Goal: Task Accomplishment & Management: Use online tool/utility

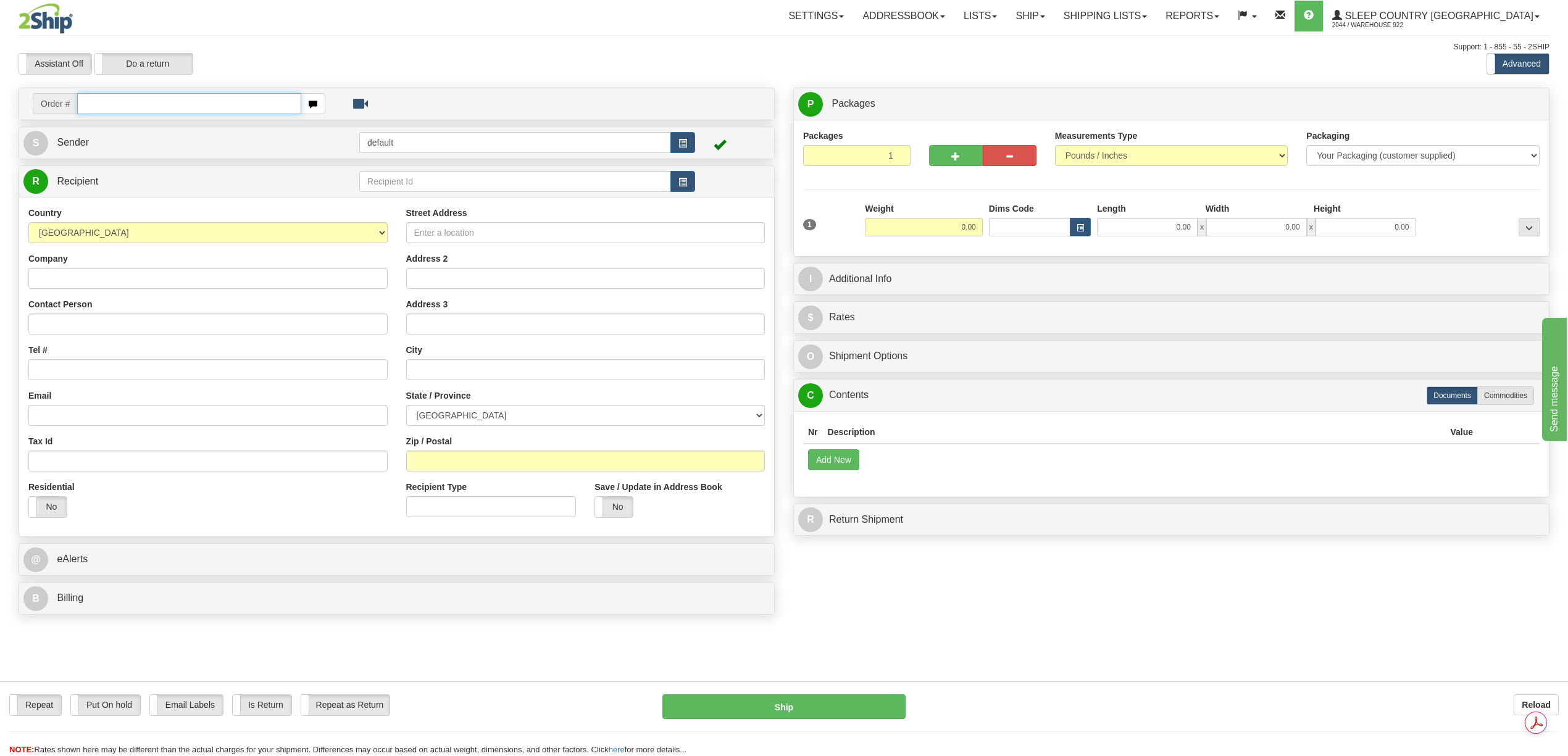
click at [148, 108] on input "text" at bounding box center [189, 103] width 224 height 21
paste input "9000H974254"
type input "9000H974254"
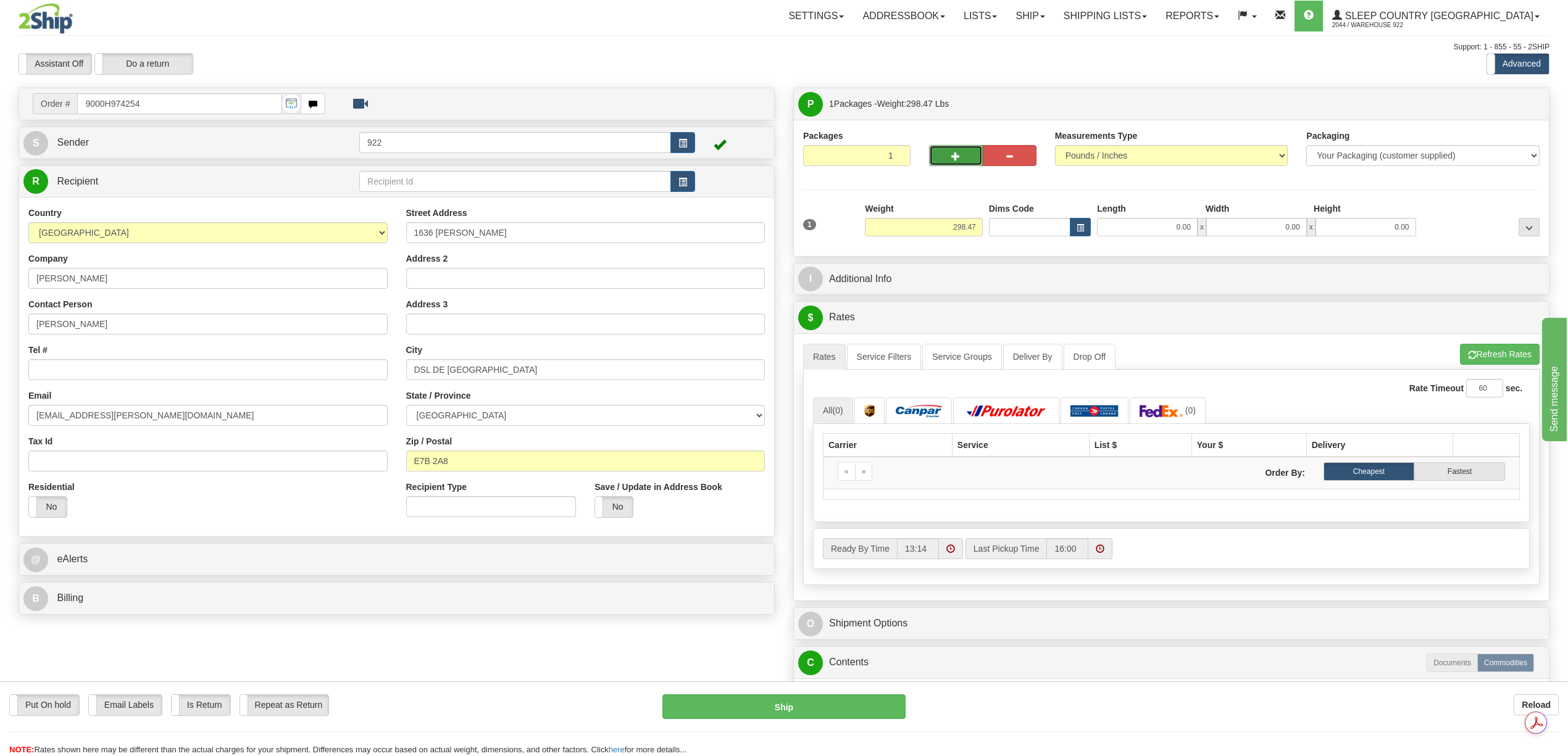
click at [958, 153] on span "button" at bounding box center [955, 157] width 8 height 8
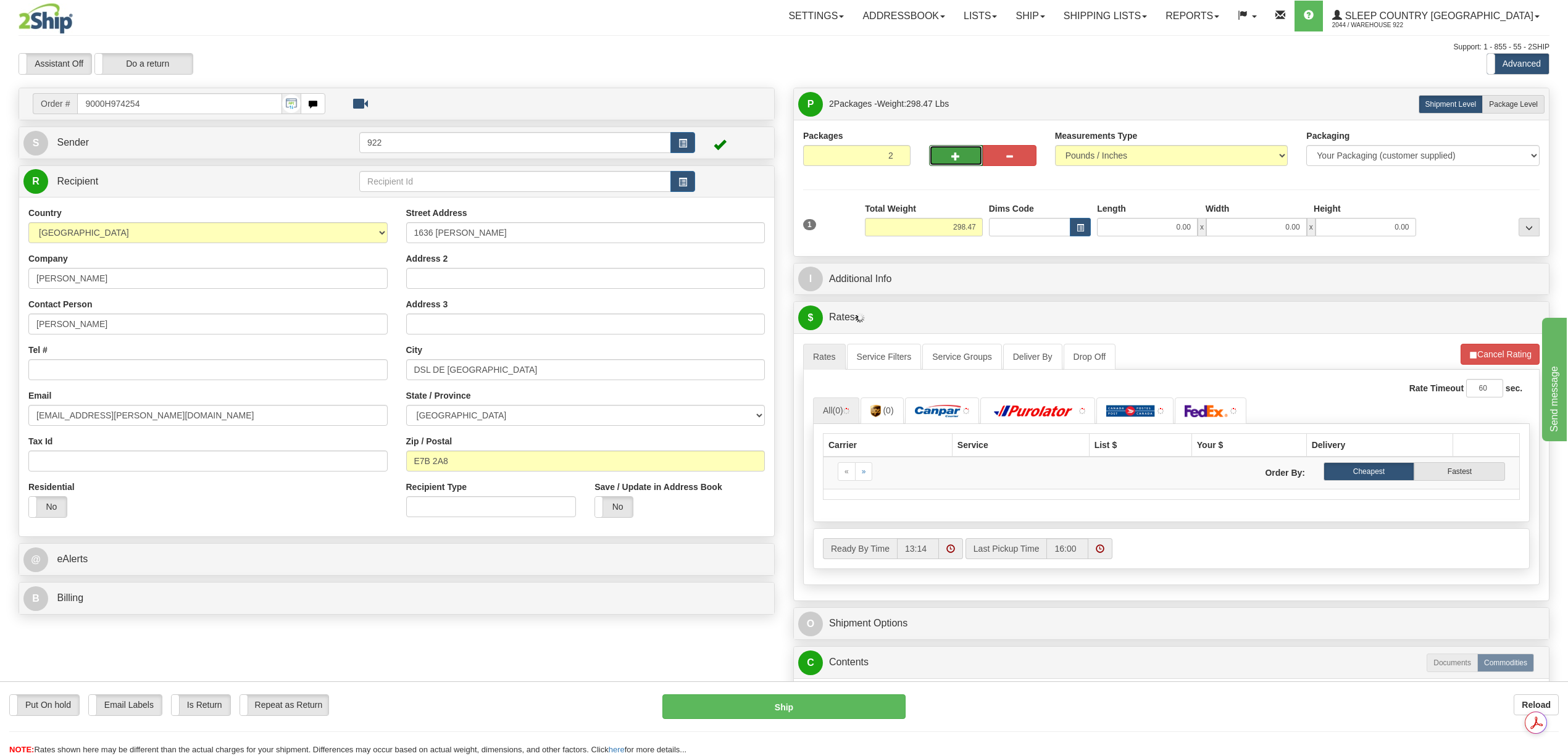
click at [959, 153] on span "button" at bounding box center [955, 157] width 8 height 8
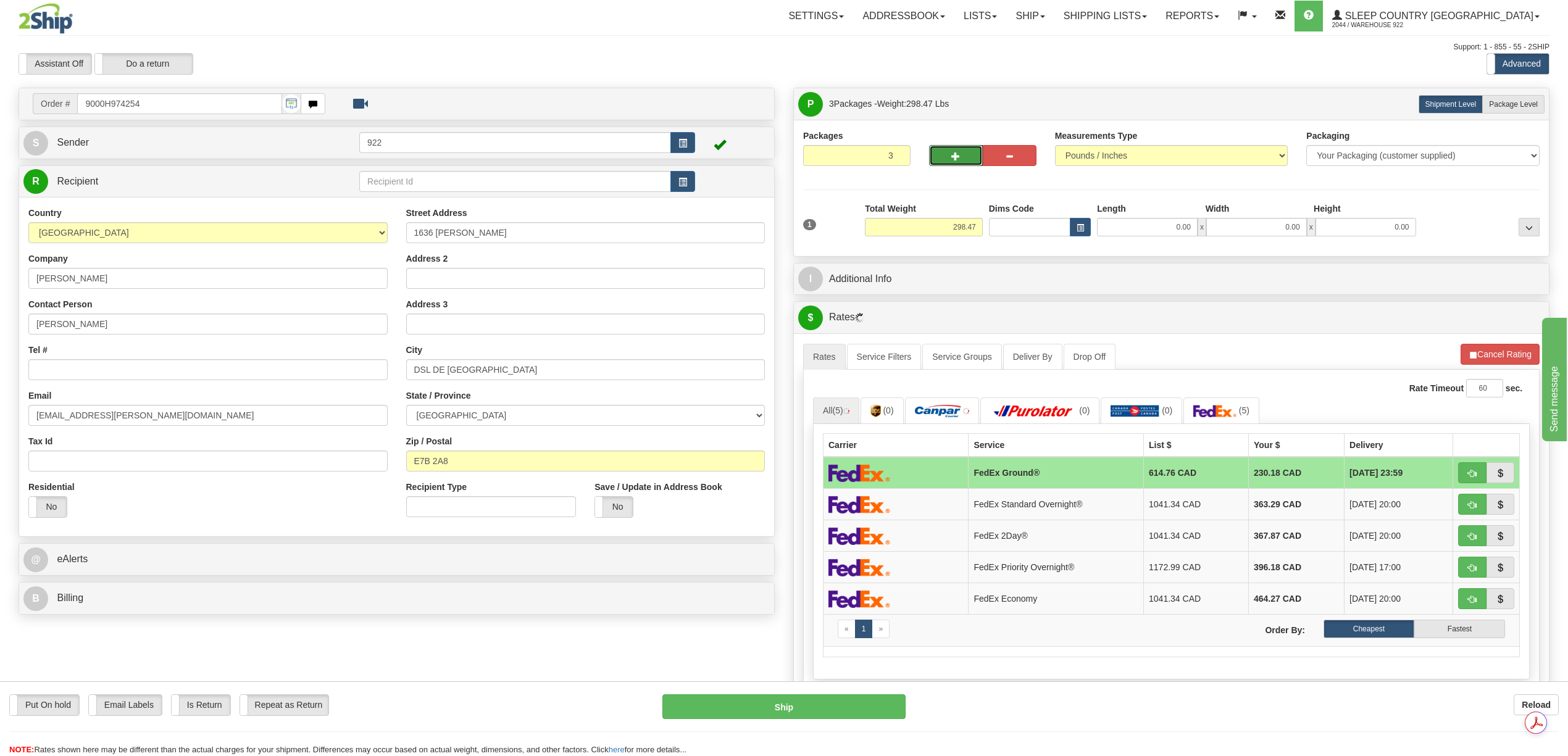
click at [959, 153] on span "button" at bounding box center [955, 157] width 8 height 8
type input "4"
drag, startPoint x: 949, startPoint y: 231, endPoint x: 988, endPoint y: 231, distance: 39.0
click at [988, 231] on div "1 Total Weight 298.47 Dims Code" at bounding box center [1171, 224] width 743 height 44
click at [1173, 231] on input "0.00" at bounding box center [1147, 227] width 101 height 18
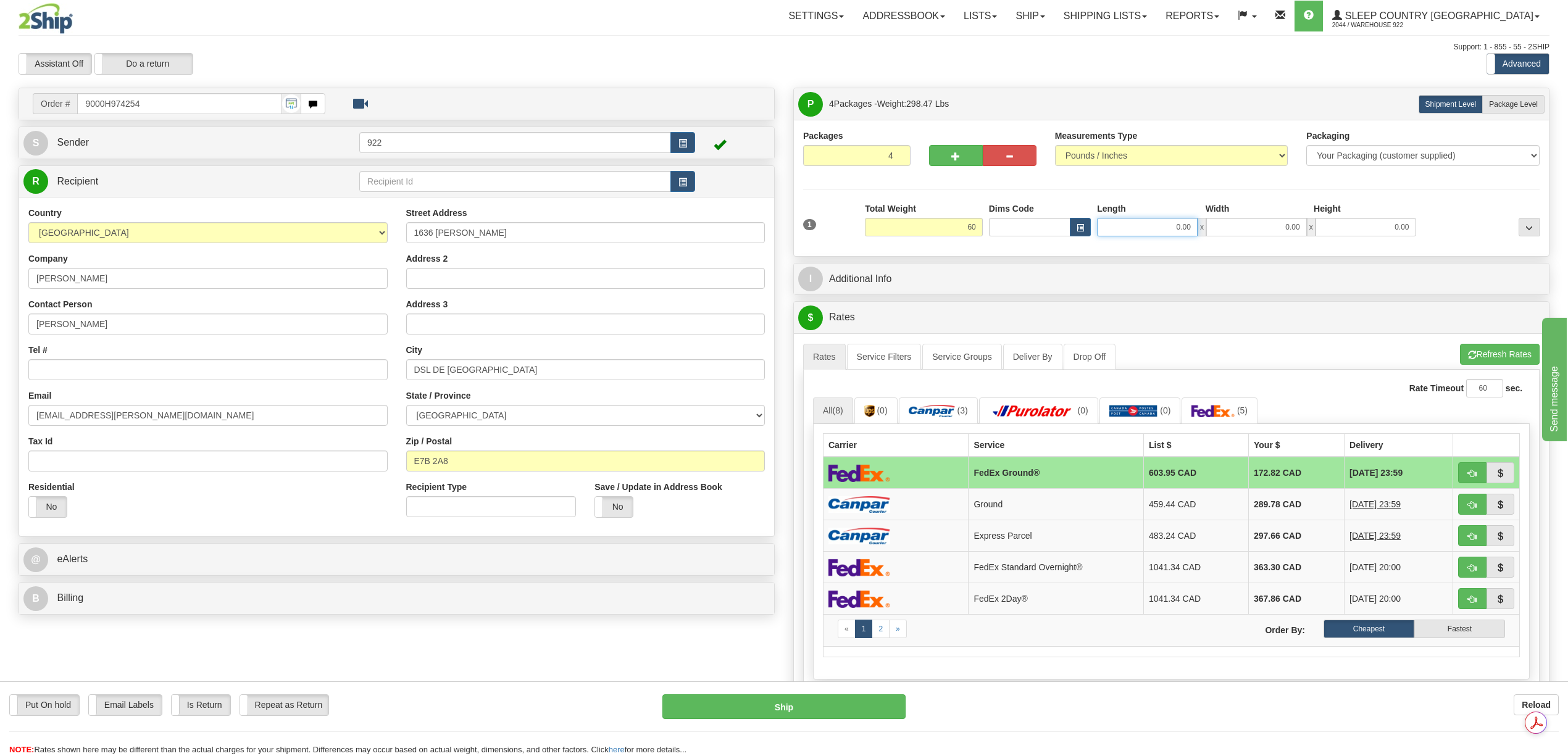
type input "60.00"
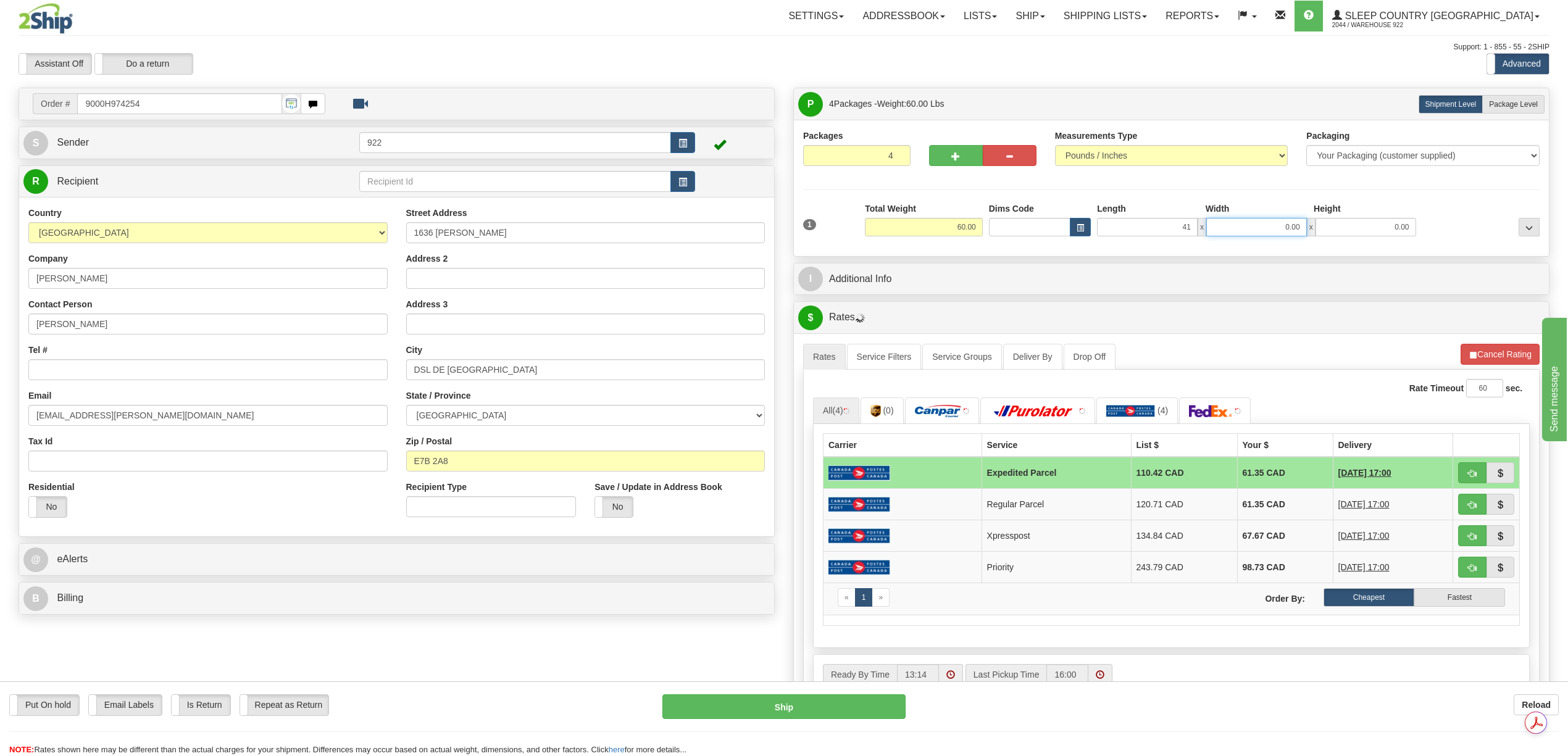
type input "41.00"
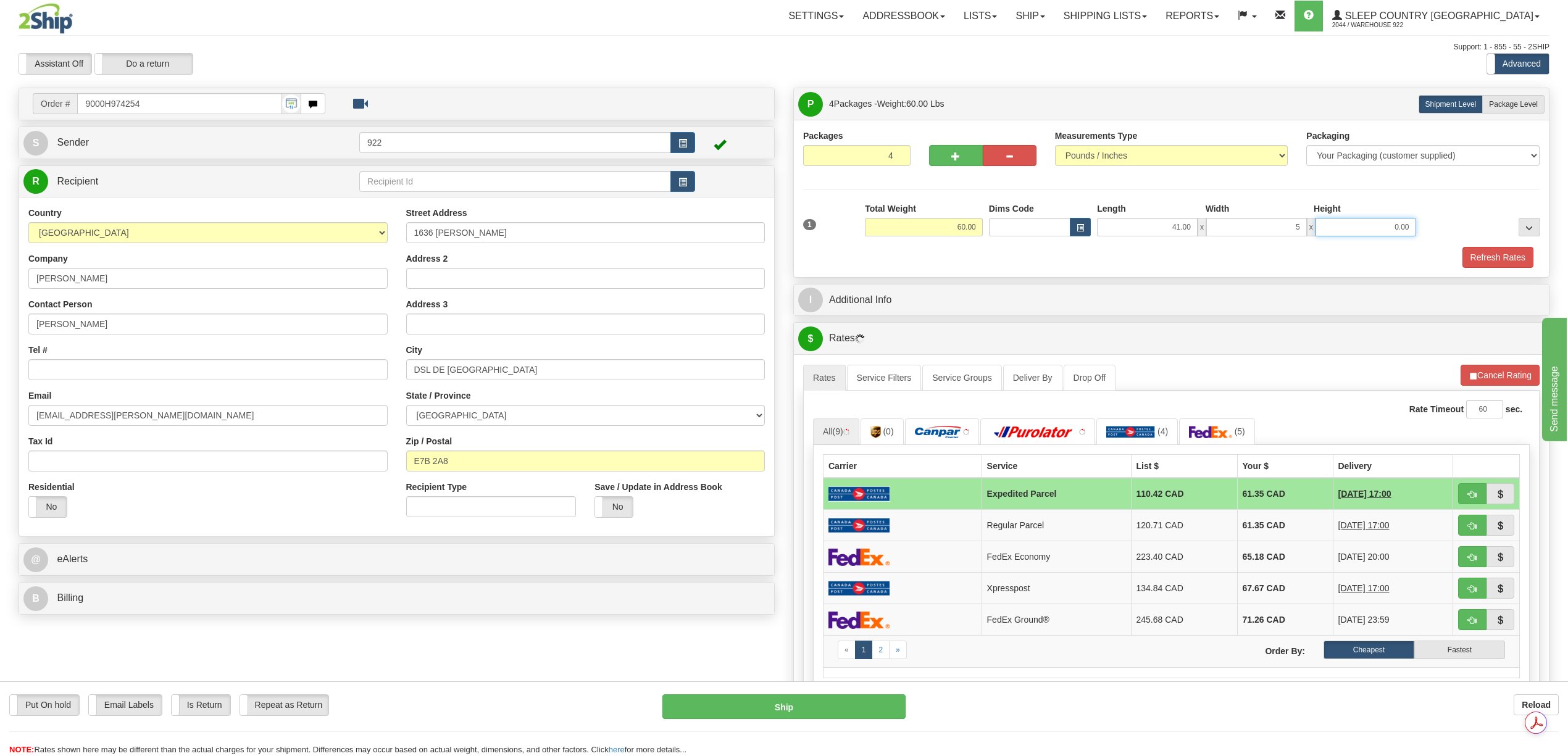
type input "5.00"
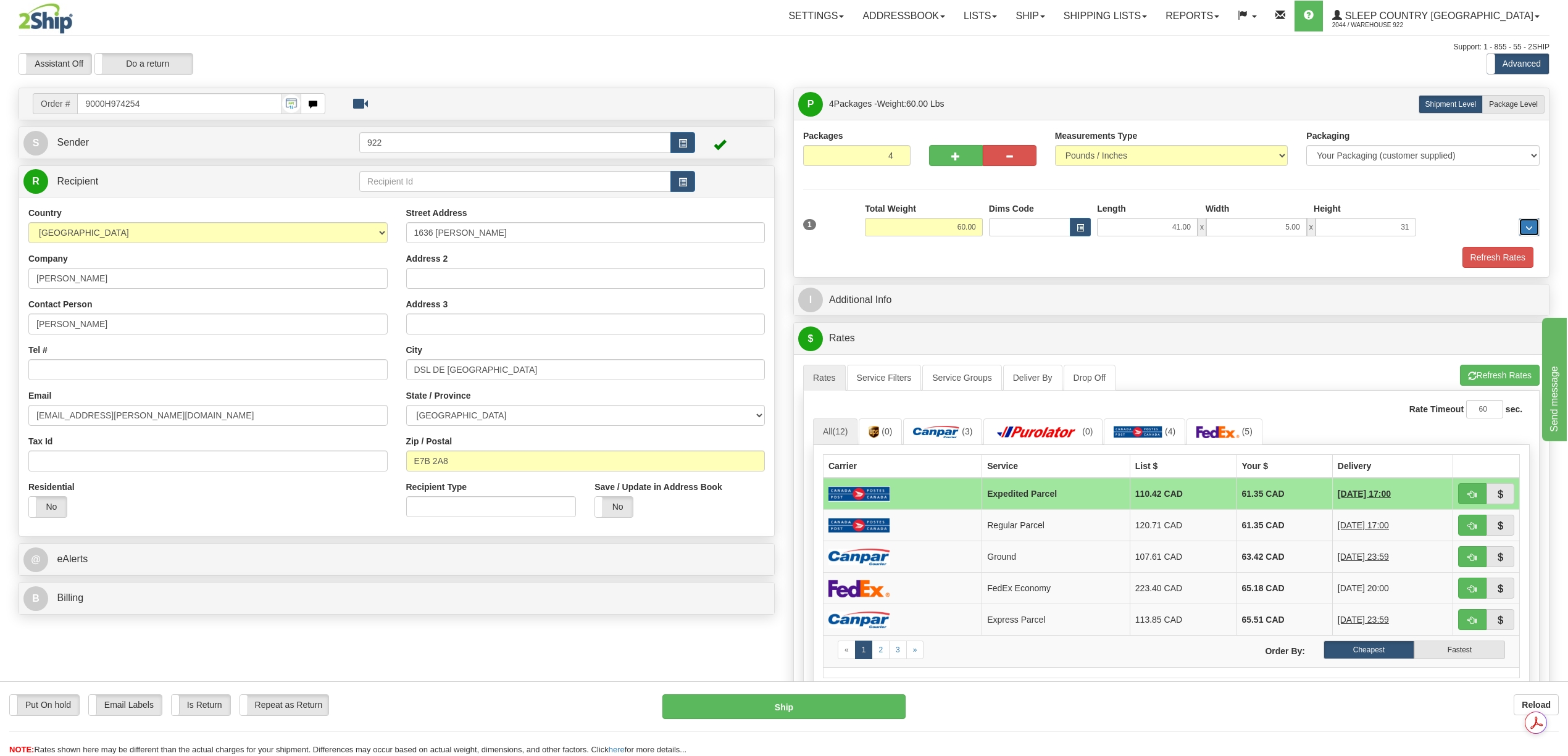
type input "31.00"
click at [1497, 107] on span "Package Level" at bounding box center [1513, 104] width 49 height 8
radio input "true"
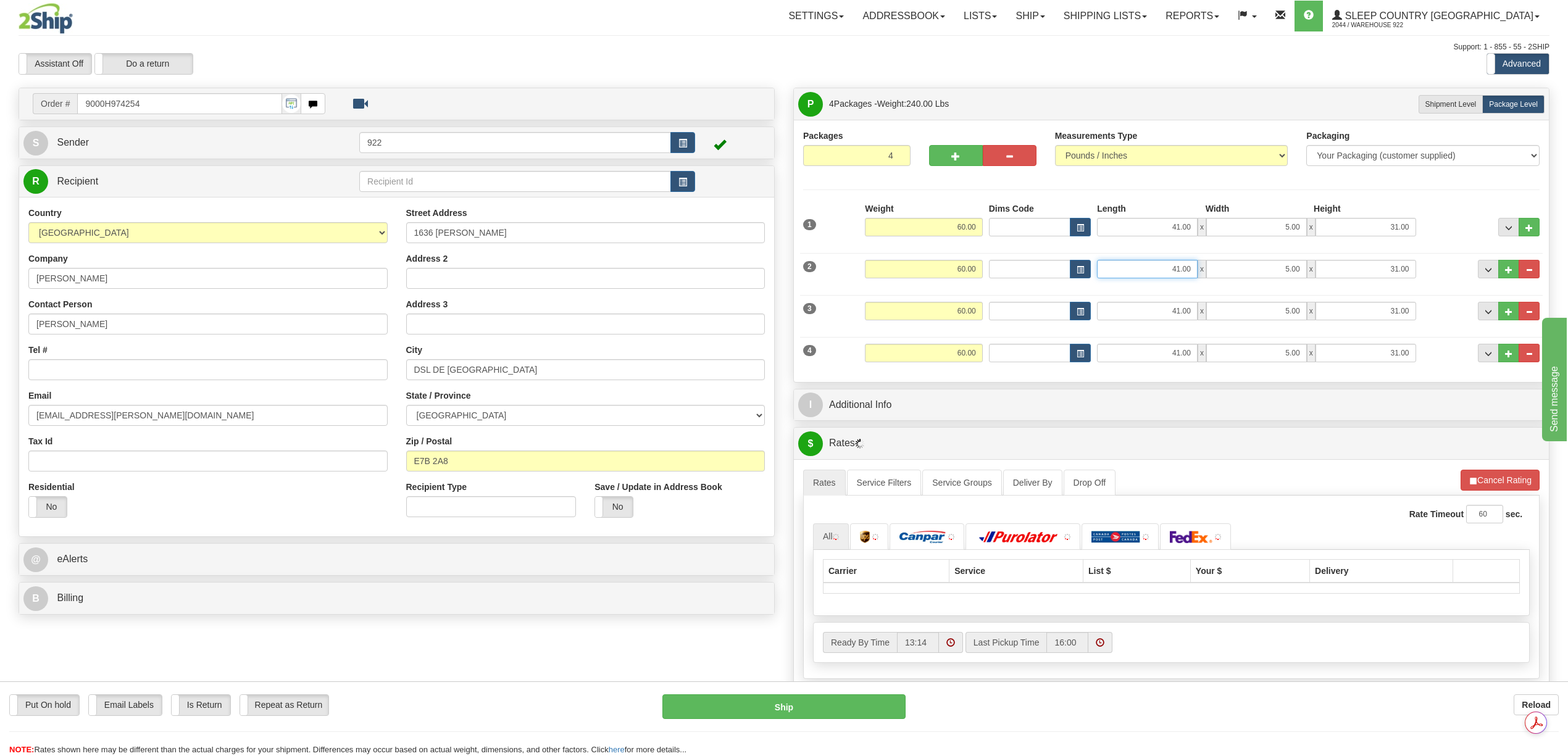
drag, startPoint x: 1159, startPoint y: 270, endPoint x: 1243, endPoint y: 282, distance: 84.9
click at [1233, 279] on div "41.00 x 5.00 x 31.00" at bounding box center [1256, 269] width 318 height 18
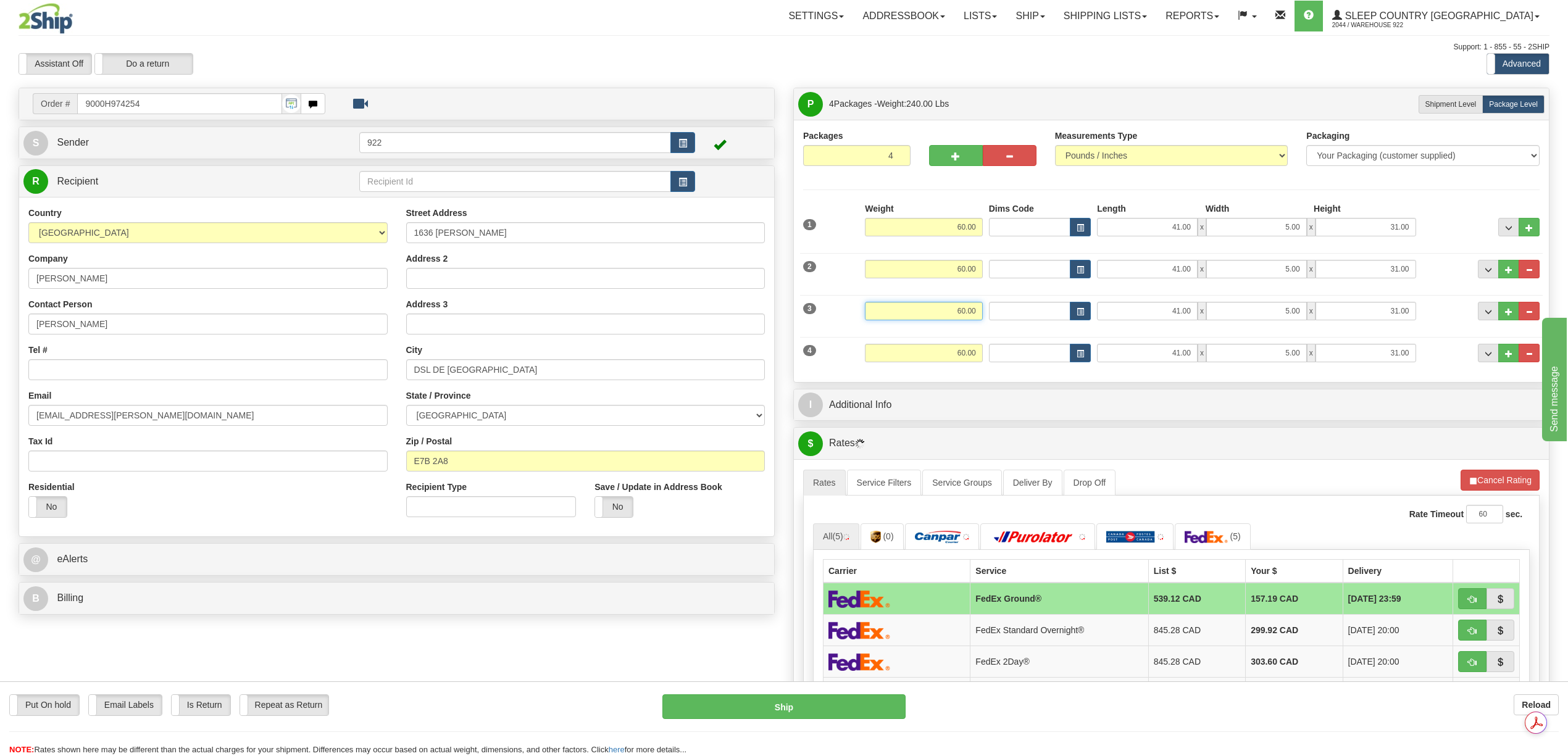
drag, startPoint x: 956, startPoint y: 317, endPoint x: 978, endPoint y: 315, distance: 22.1
click at [978, 315] on input "60.00" at bounding box center [924, 311] width 118 height 18
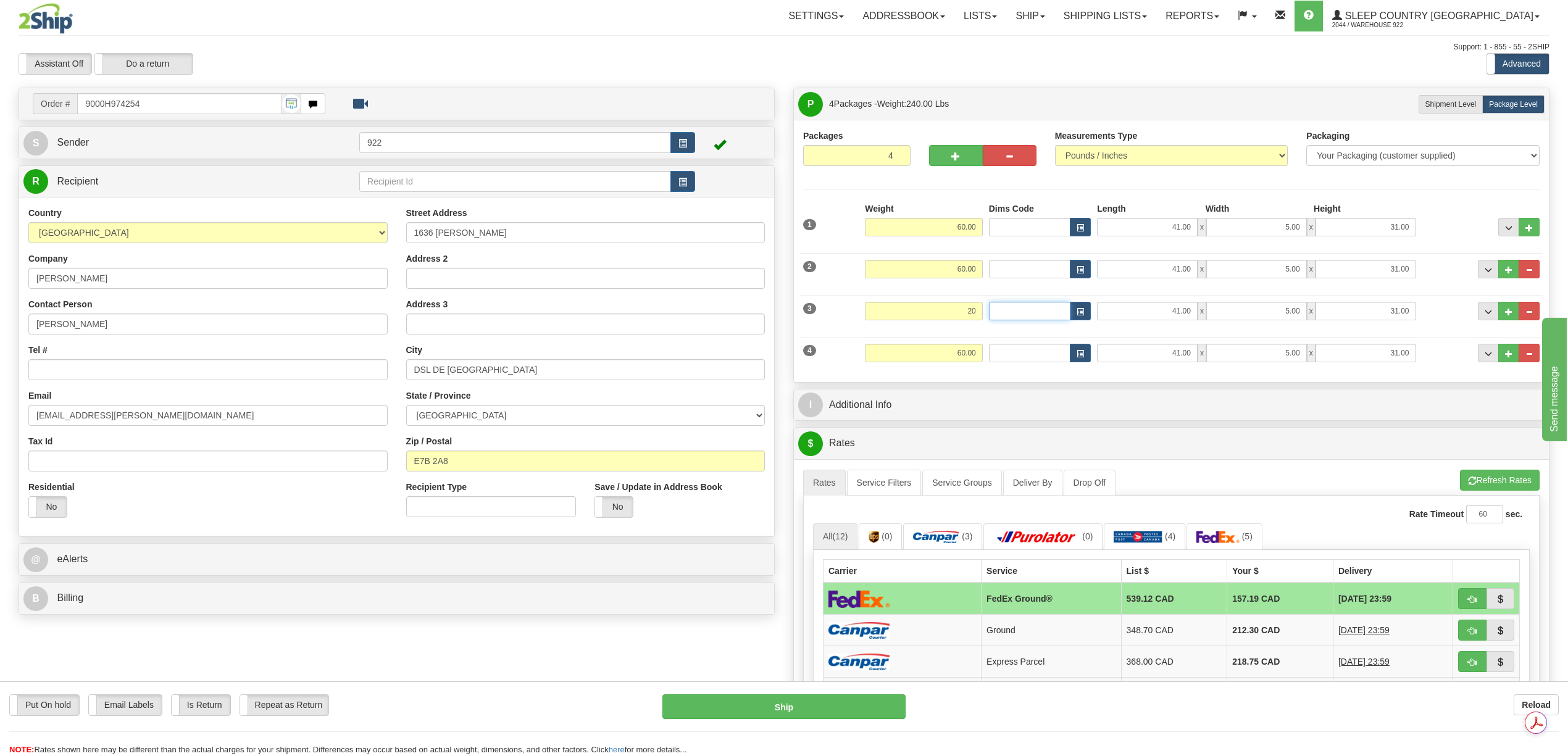
type input "20.00"
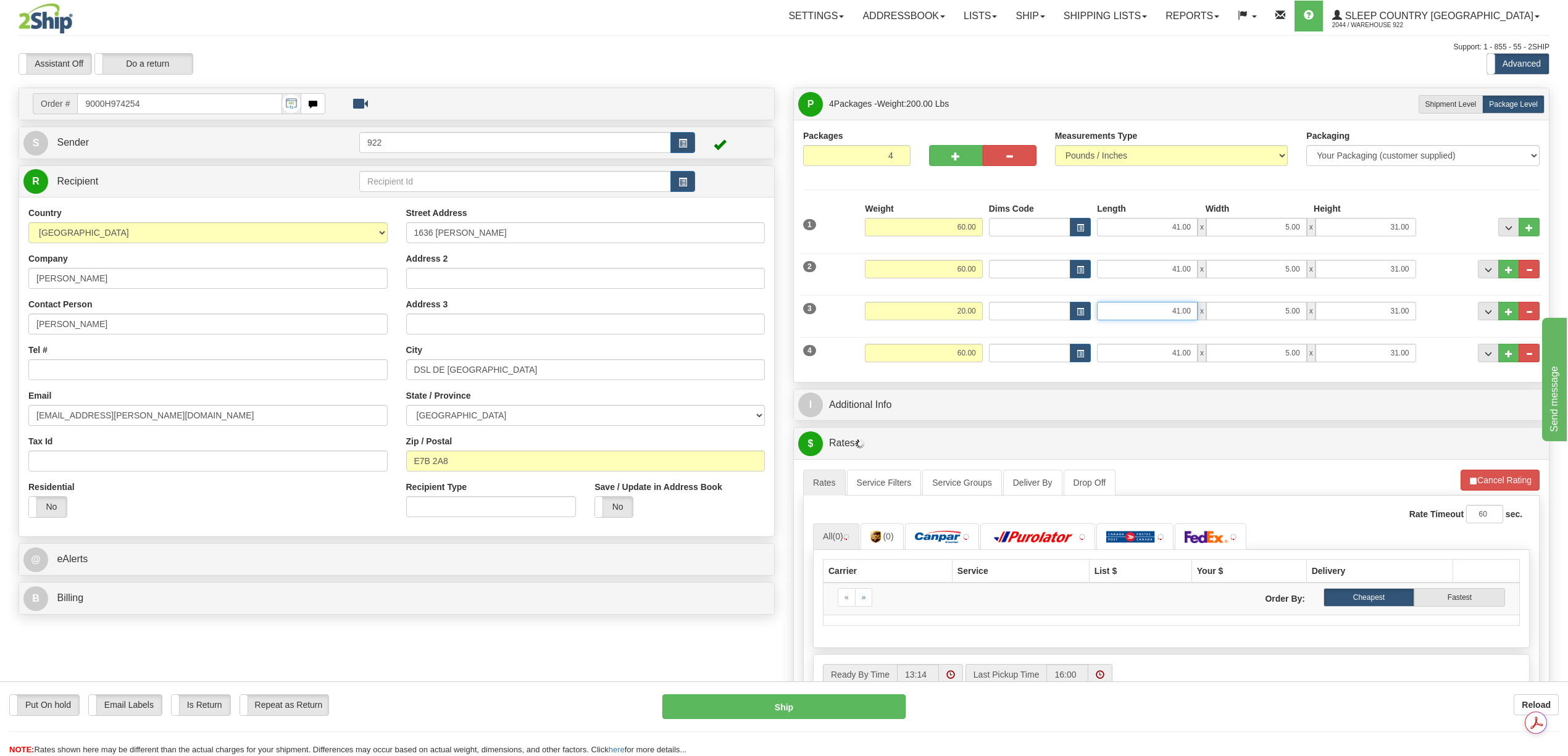
drag, startPoint x: 1168, startPoint y: 314, endPoint x: 1201, endPoint y: 312, distance: 33.1
click at [1201, 312] on div "41.00 x 5.00 x 31.00" at bounding box center [1256, 311] width 318 height 18
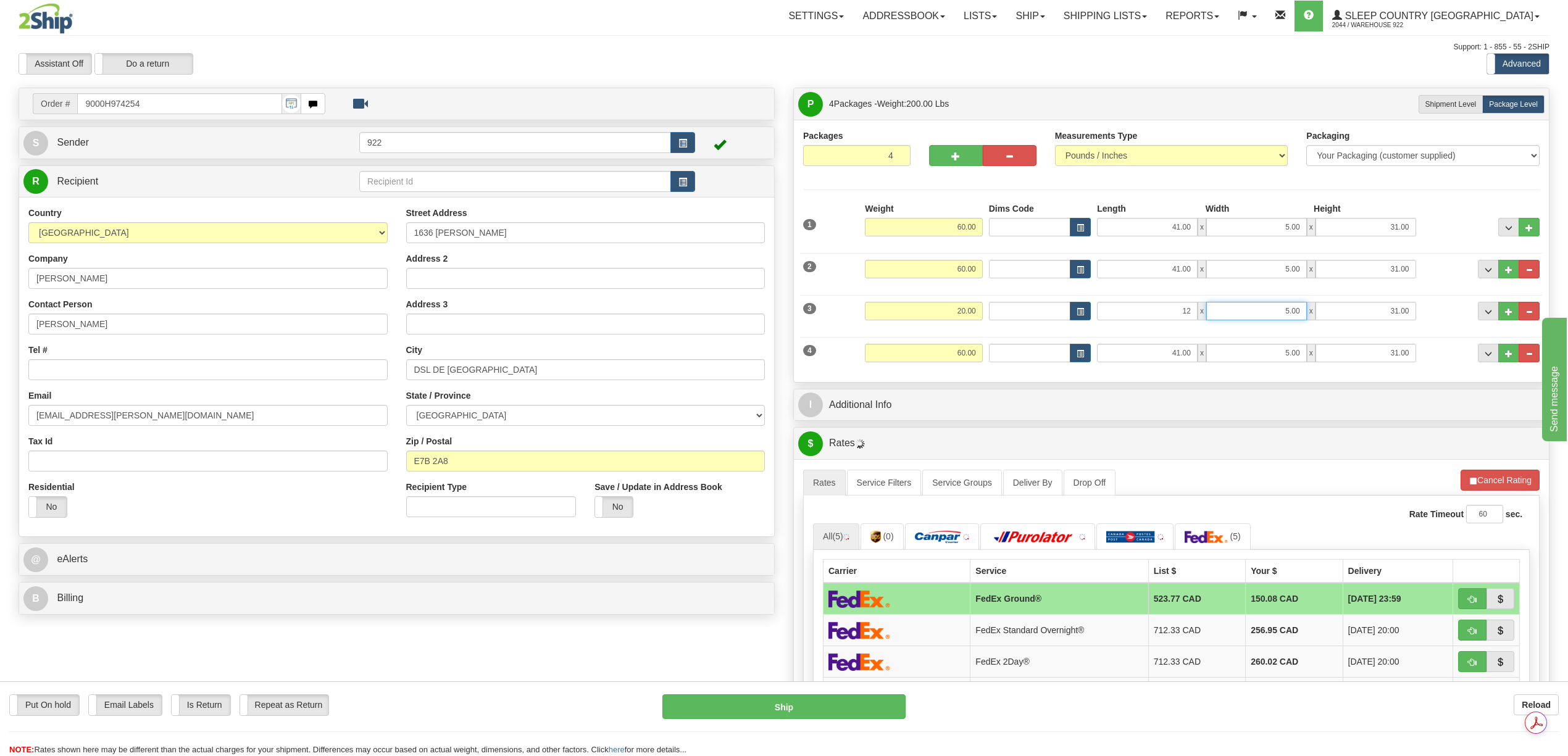
type input "12.00"
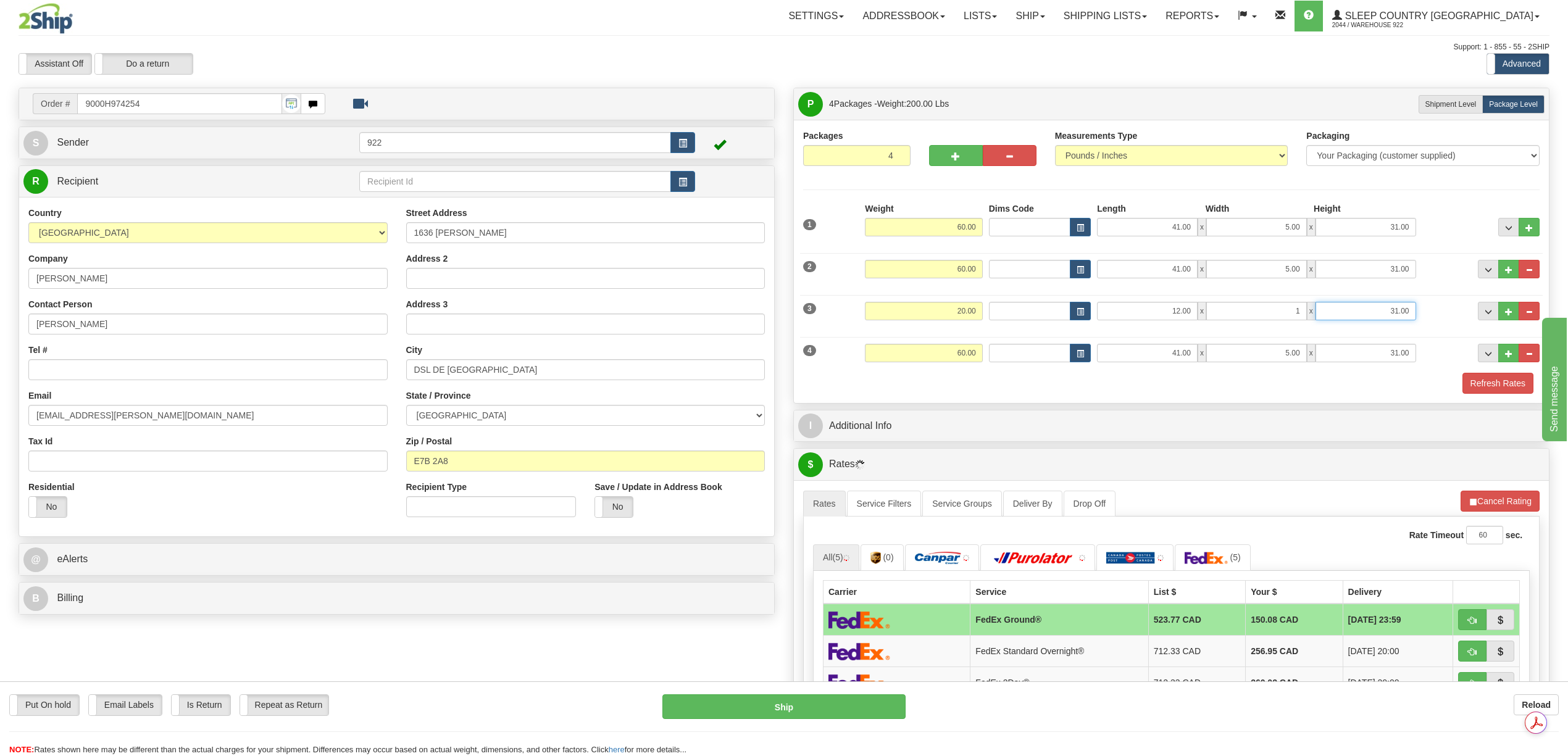
type input "1.00"
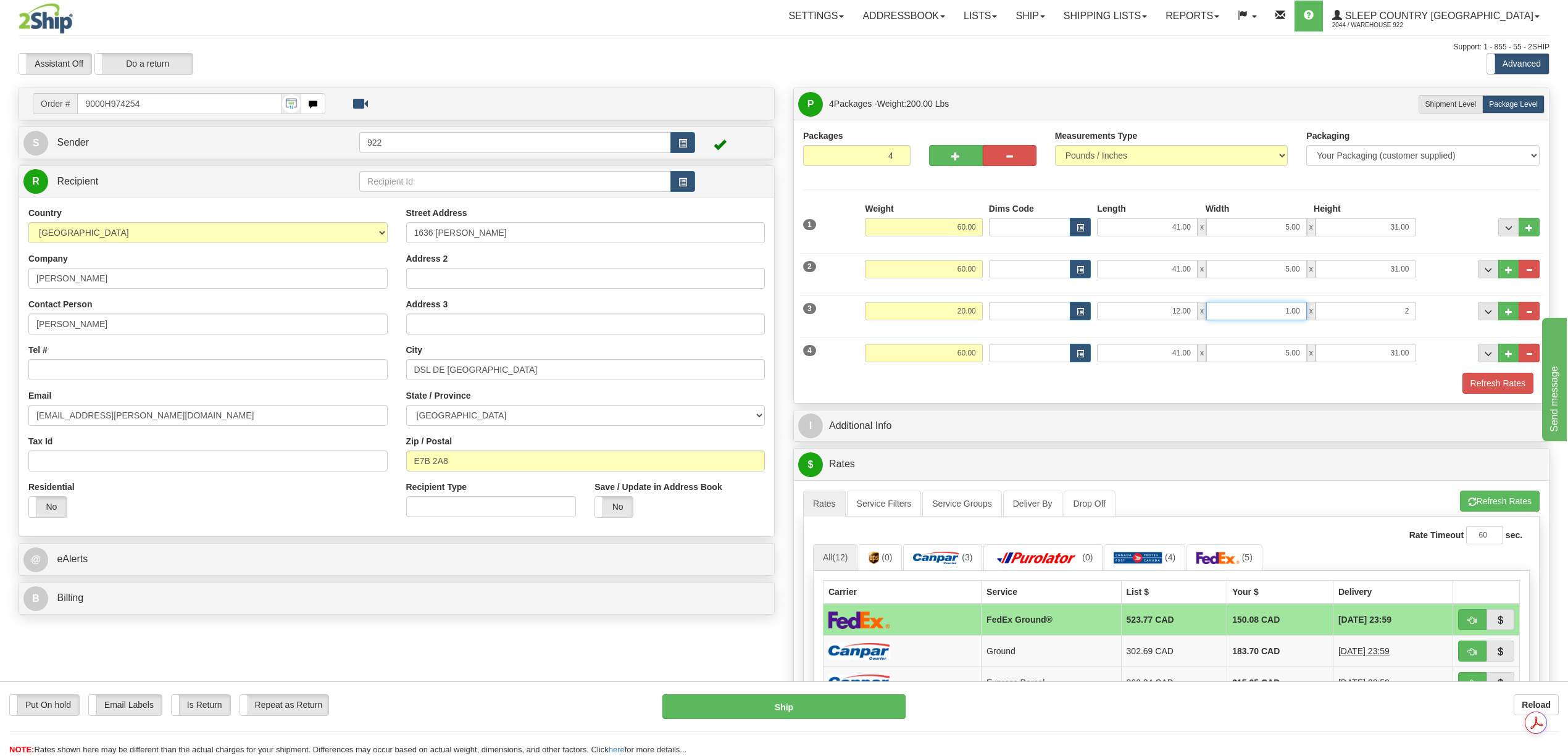
type input "2.00"
drag, startPoint x: 1282, startPoint y: 311, endPoint x: 1302, endPoint y: 347, distance: 41.2
click at [1304, 312] on input "1.00" at bounding box center [1257, 311] width 101 height 18
type input "12.00"
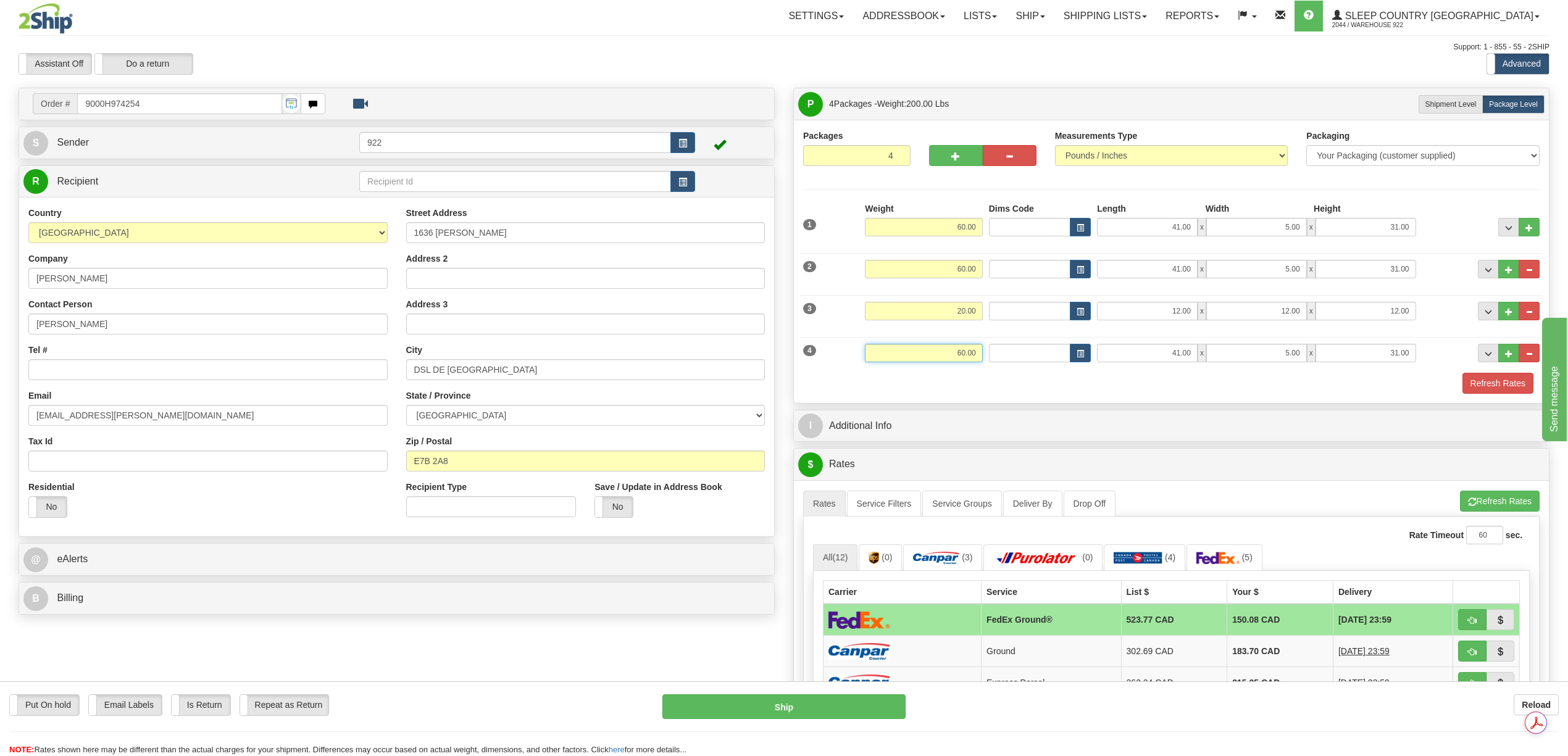
drag, startPoint x: 949, startPoint y: 356, endPoint x: 979, endPoint y: 356, distance: 30.0
click at [979, 356] on input "60.00" at bounding box center [924, 353] width 118 height 18
click at [949, 151] on button "button" at bounding box center [956, 155] width 53 height 21
type input "5"
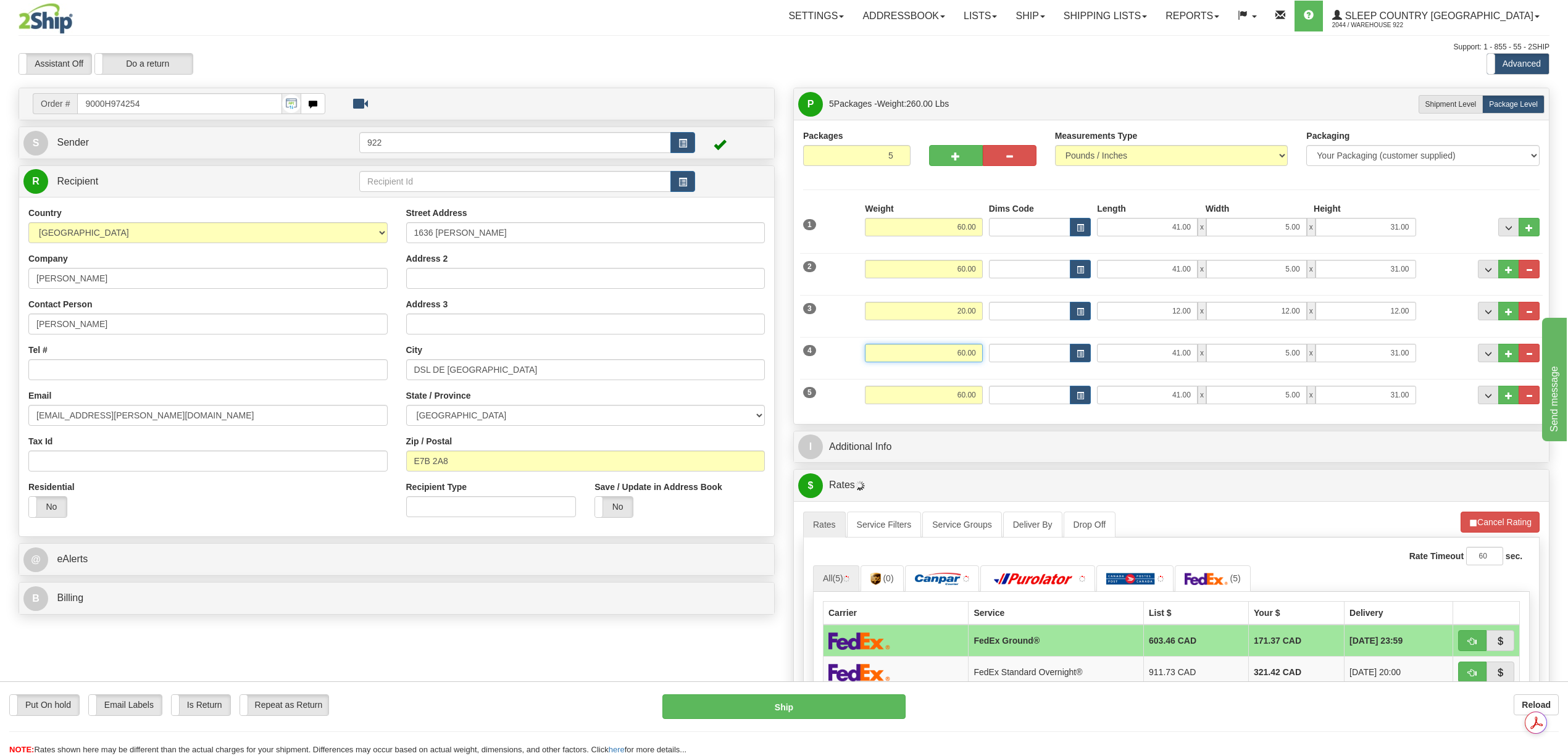
drag, startPoint x: 949, startPoint y: 354, endPoint x: 978, endPoint y: 354, distance: 29.0
click at [978, 354] on input "60.00" at bounding box center [924, 353] width 118 height 18
type input "20.00"
type input "20"
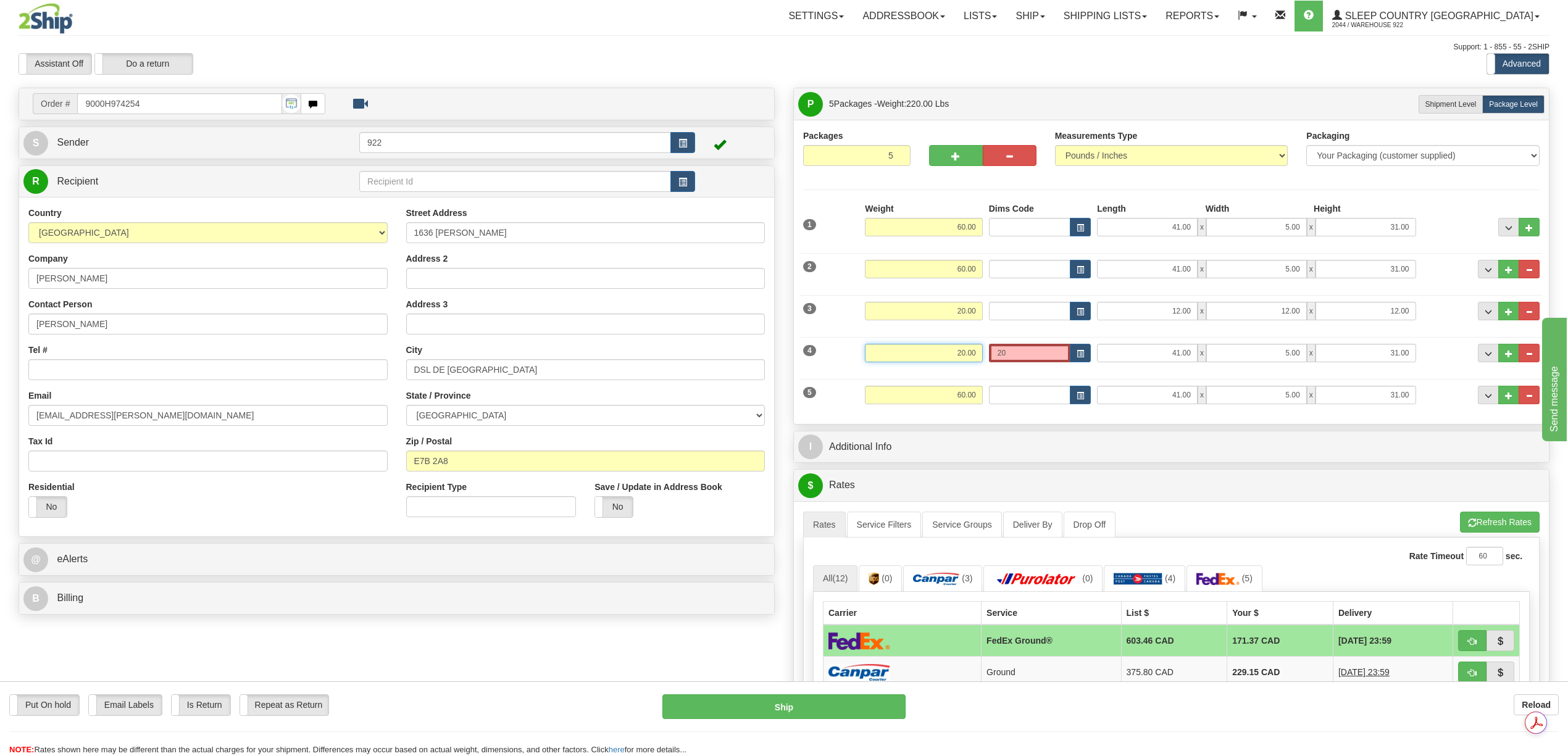
drag, startPoint x: 974, startPoint y: 356, endPoint x: 956, endPoint y: 360, distance: 18.4
click at [956, 360] on input "20.00" at bounding box center [924, 353] width 118 height 18
type input "50.00"
drag, startPoint x: 1166, startPoint y: 353, endPoint x: 1215, endPoint y: 360, distance: 49.5
click at [1215, 360] on div "41.00 x 5.00 x 31.00" at bounding box center [1256, 353] width 318 height 18
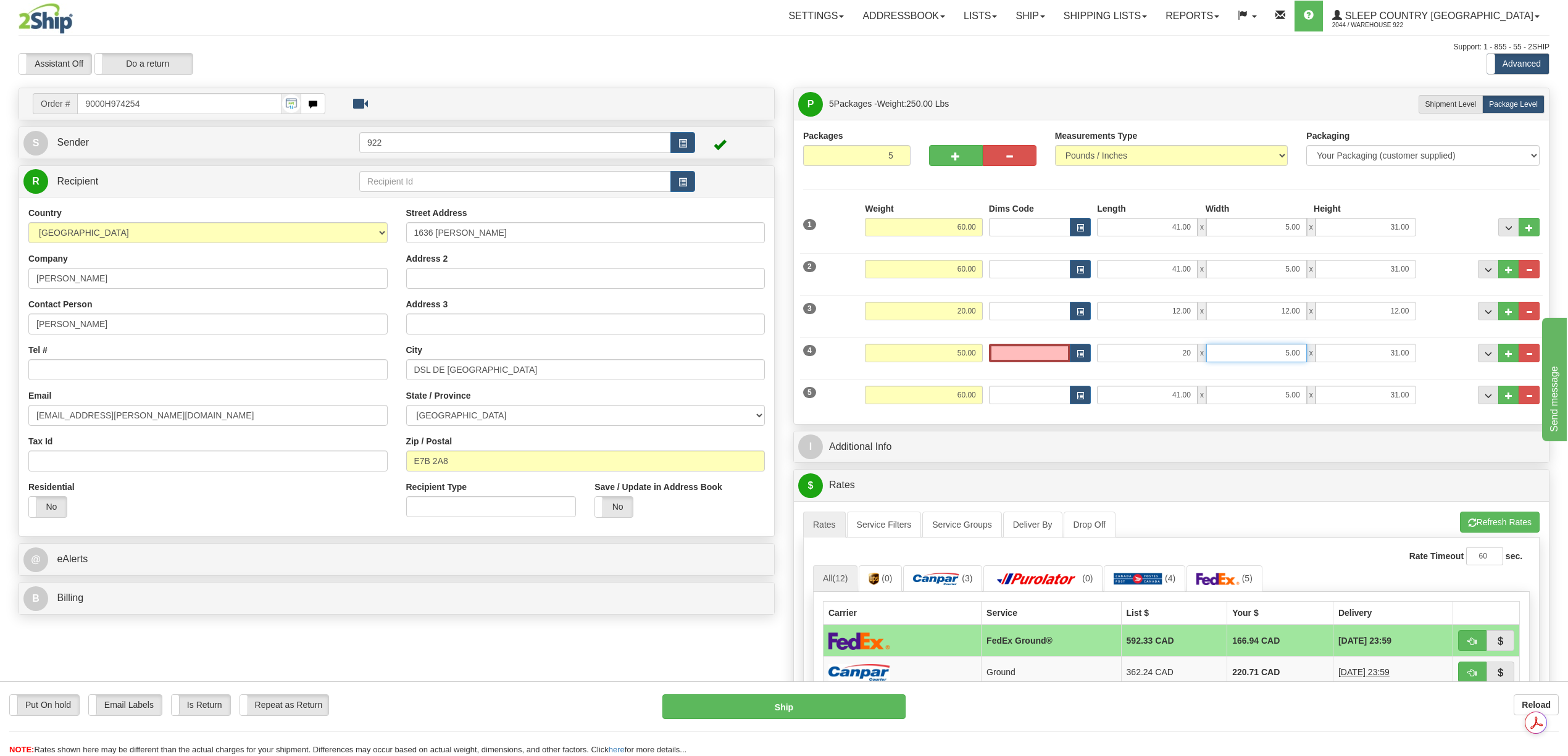
type input "20.00"
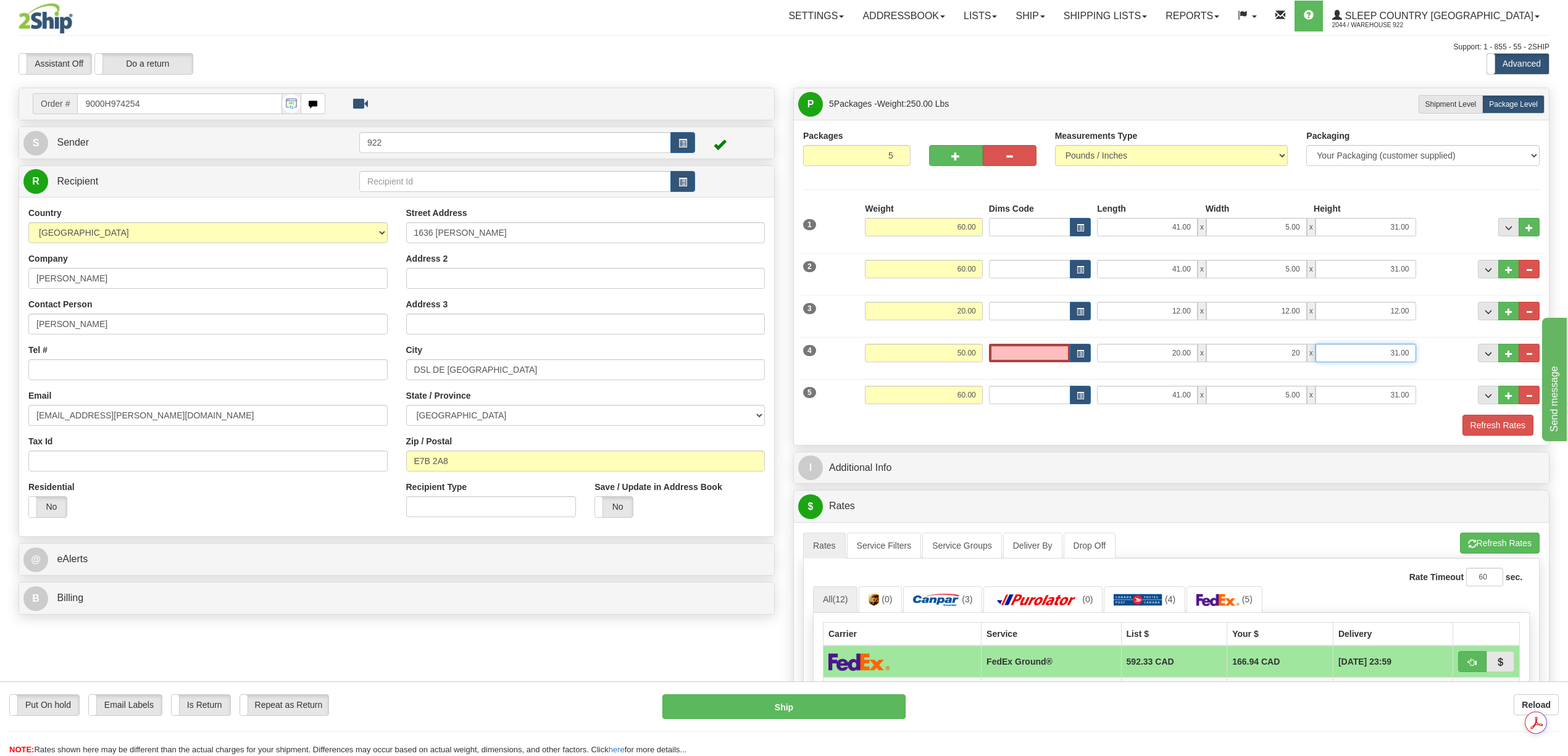
type input "20.00"
type input "40.00"
click at [1229, 430] on div "Refresh Rates" at bounding box center [1171, 425] width 743 height 21
click at [1080, 353] on span "button" at bounding box center [1080, 354] width 8 height 7
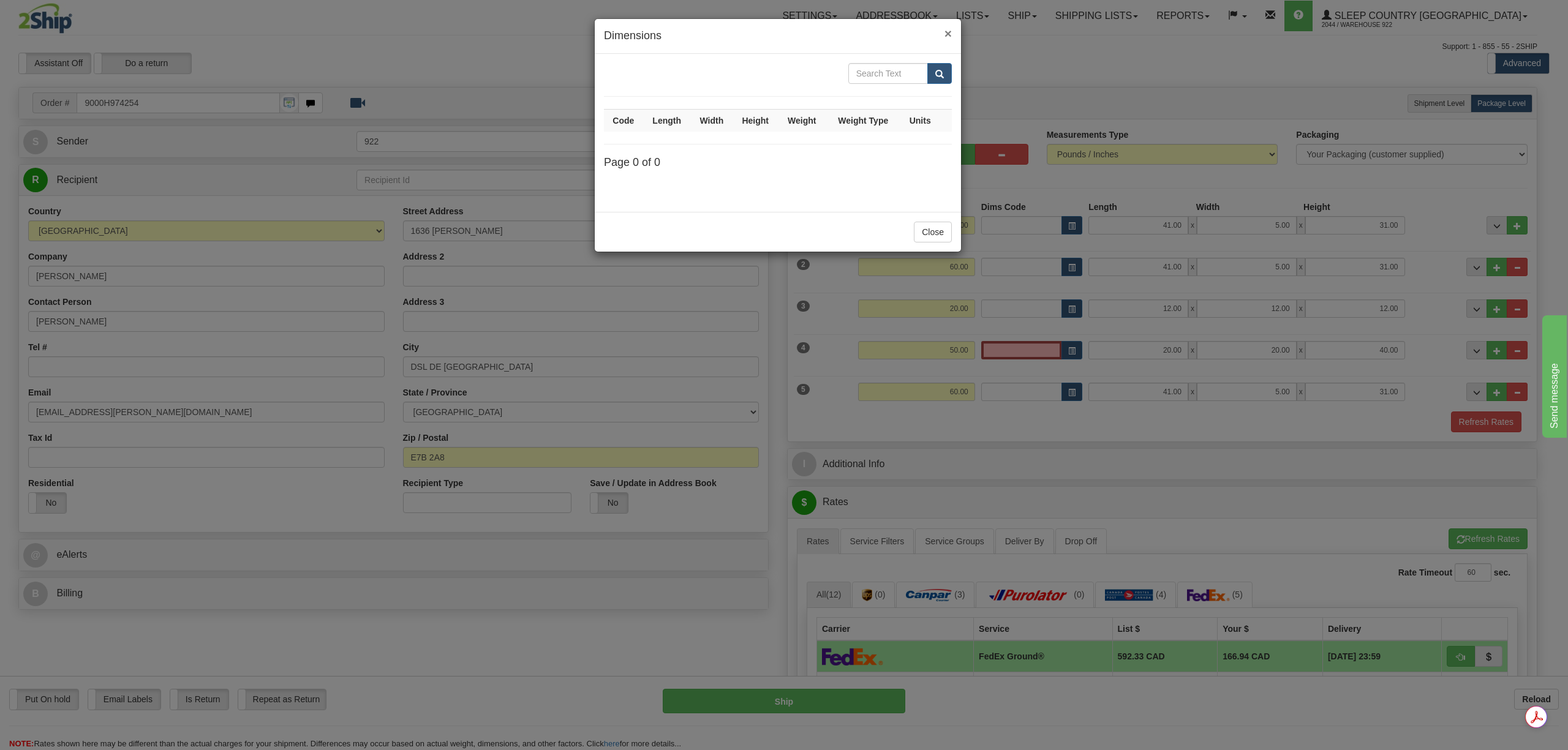
click at [945, 35] on span "×" at bounding box center [948, 33] width 8 height 14
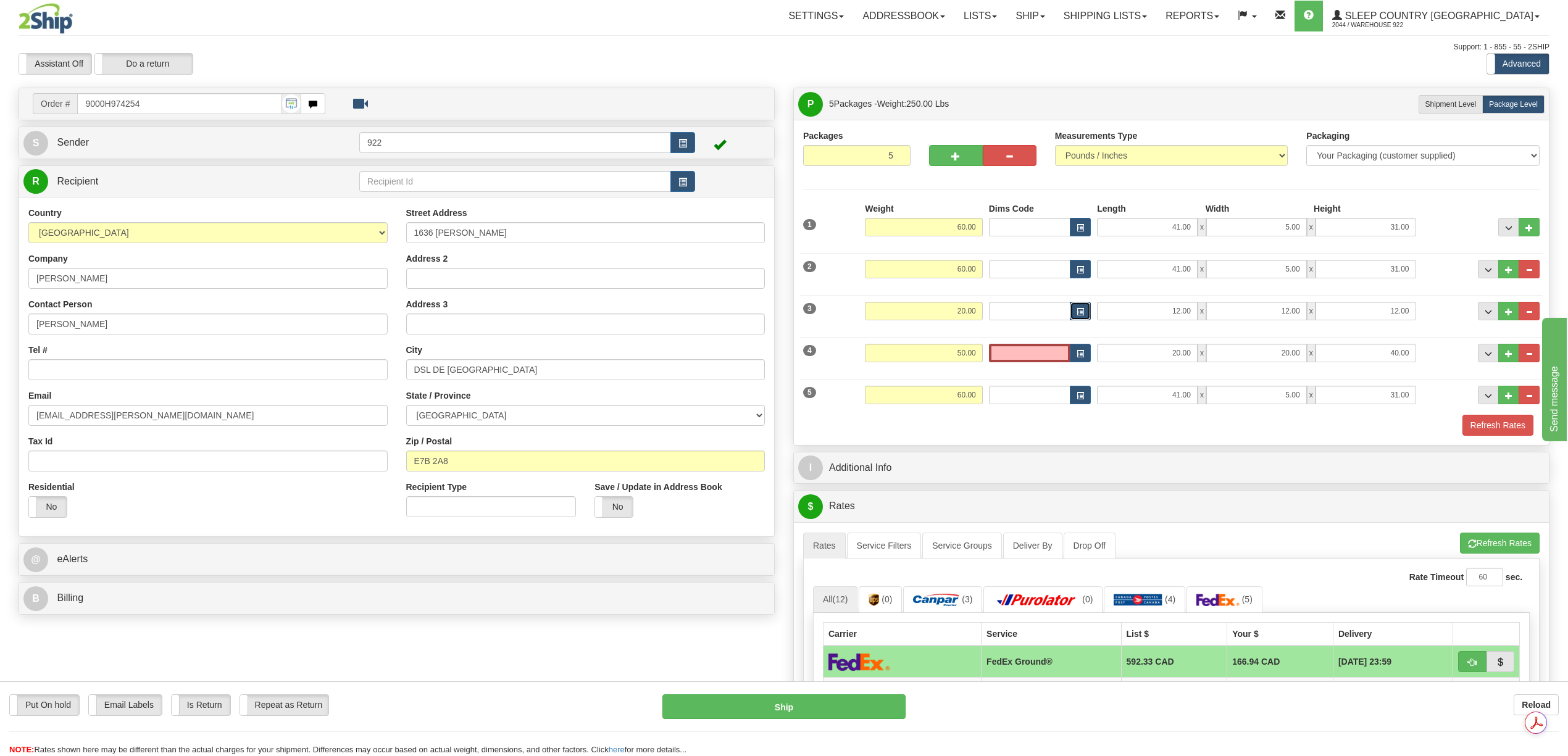
click at [1076, 314] on span "button" at bounding box center [1080, 312] width 8 height 7
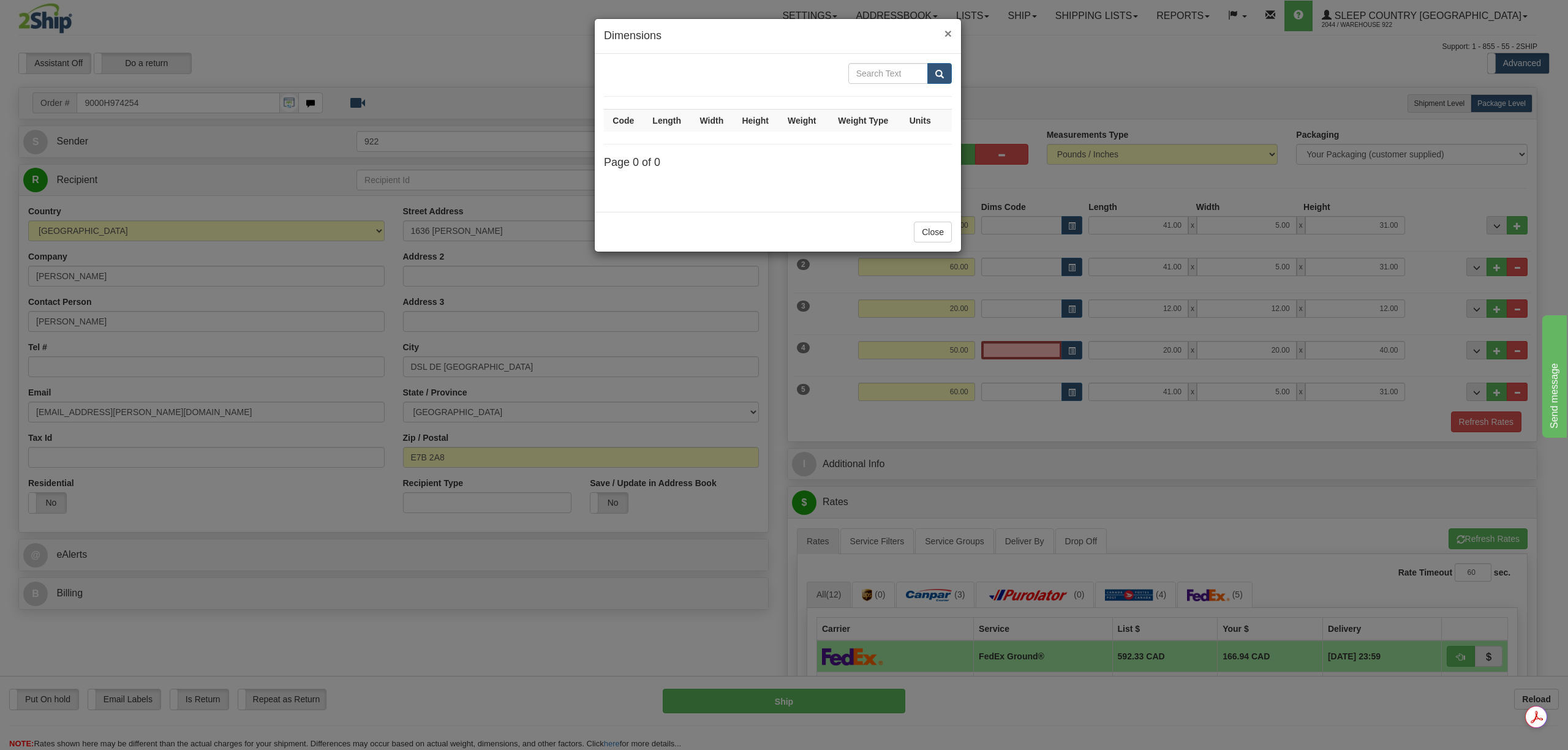
click at [945, 27] on span "×" at bounding box center [948, 33] width 8 height 14
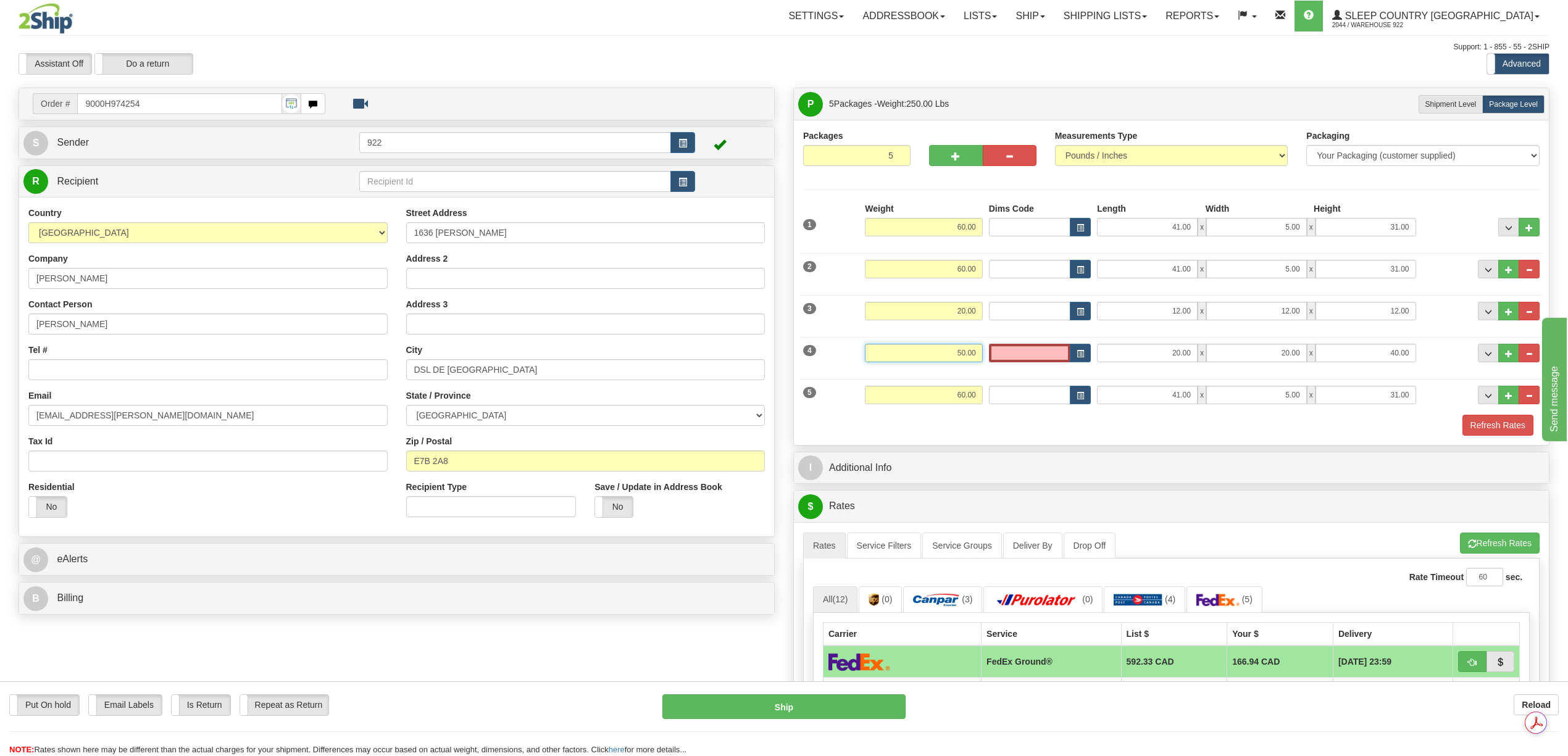
drag, startPoint x: 950, startPoint y: 347, endPoint x: 975, endPoint y: 350, distance: 25.2
click at [975, 350] on input "50.00" at bounding box center [924, 353] width 118 height 18
type input "60.00"
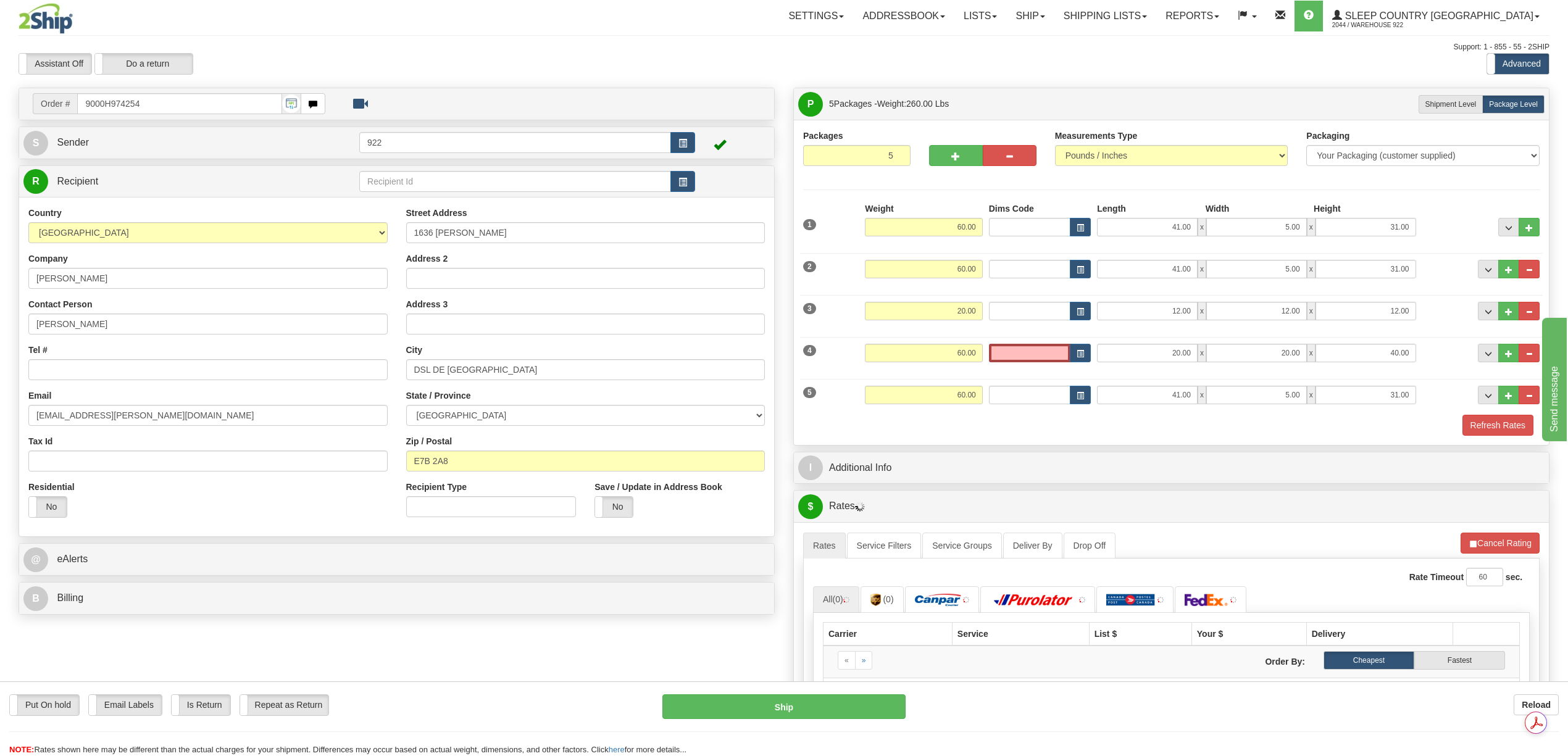
click at [1176, 442] on div "Packages 5 5 Measurements Type" at bounding box center [1171, 283] width 755 height 325
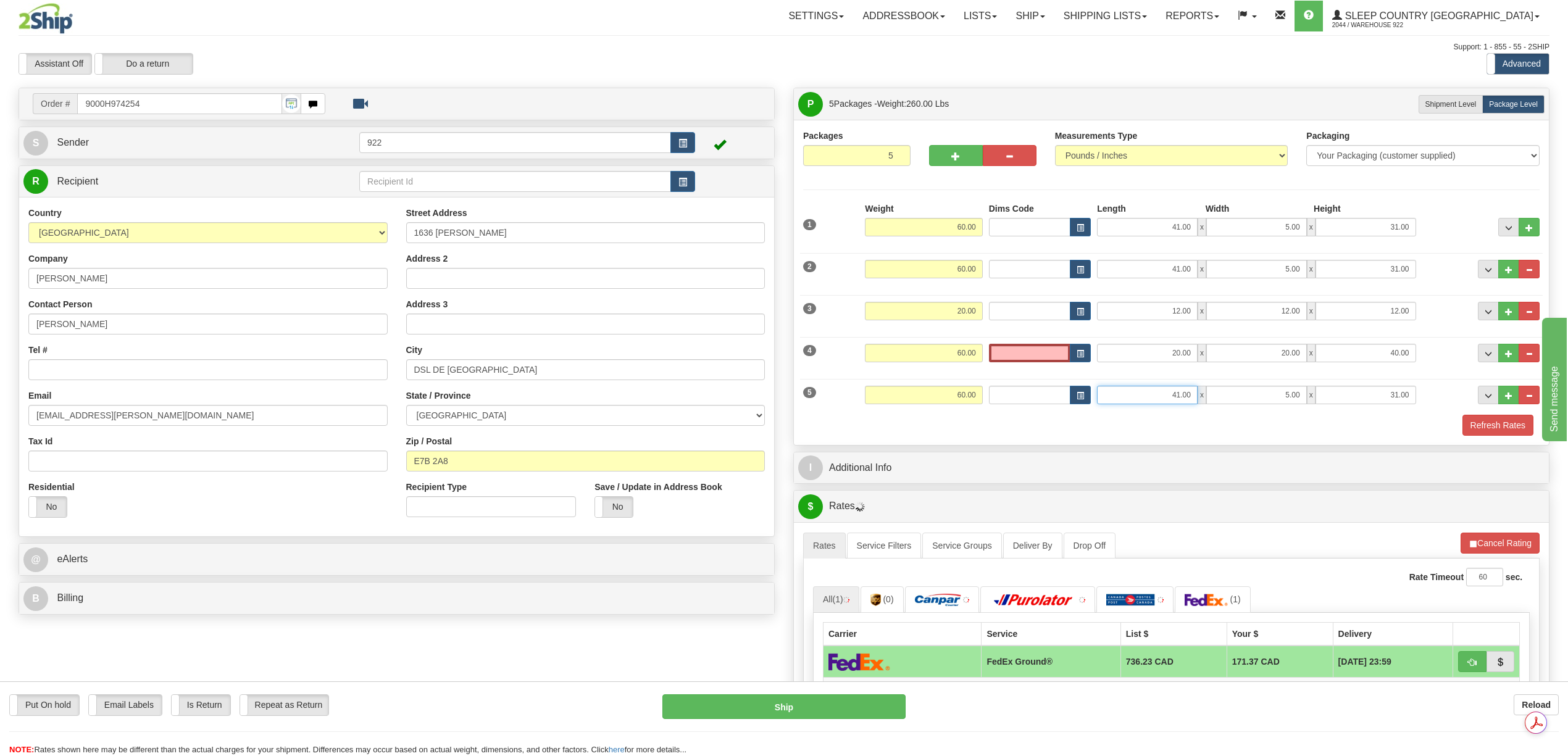
drag, startPoint x: 1166, startPoint y: 398, endPoint x: 1207, endPoint y: 398, distance: 41.0
click at [1200, 398] on div "41.00 x 5.00 x 31.00" at bounding box center [1256, 395] width 318 height 18
type input "20.00"
type input "40.00"
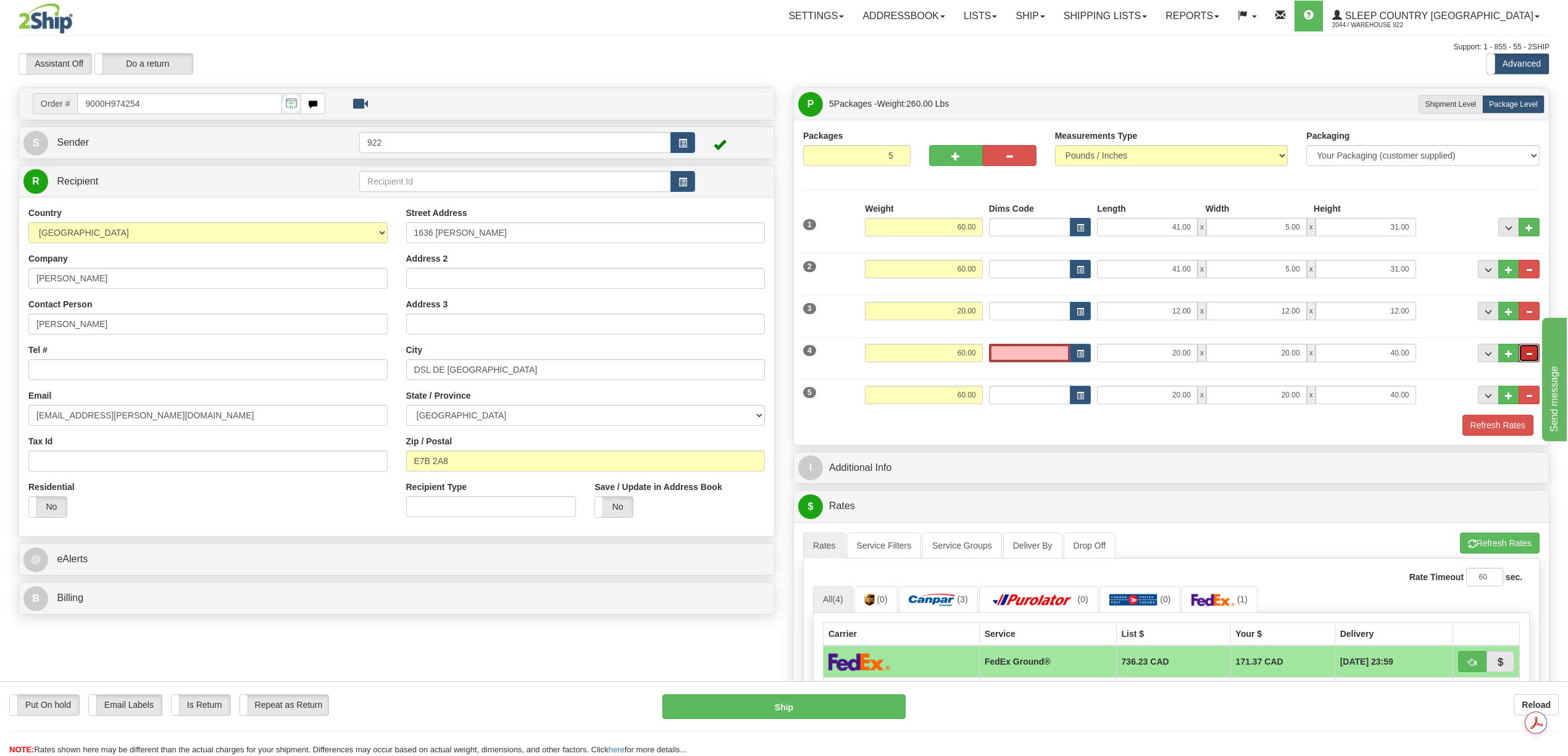
click at [1523, 354] on button "..." at bounding box center [1528, 353] width 21 height 18
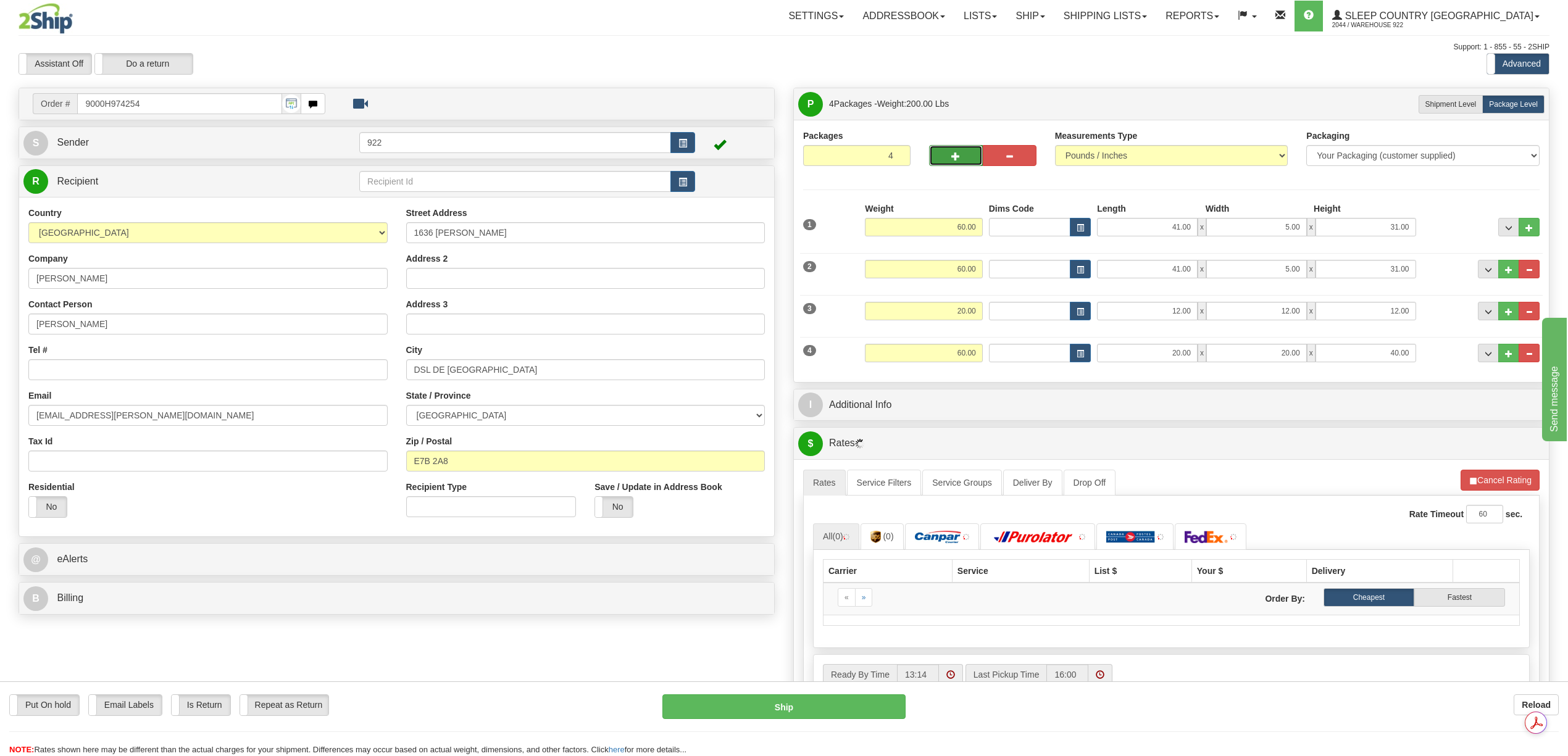
click at [956, 158] on span "button" at bounding box center [955, 157] width 8 height 8
type input "5"
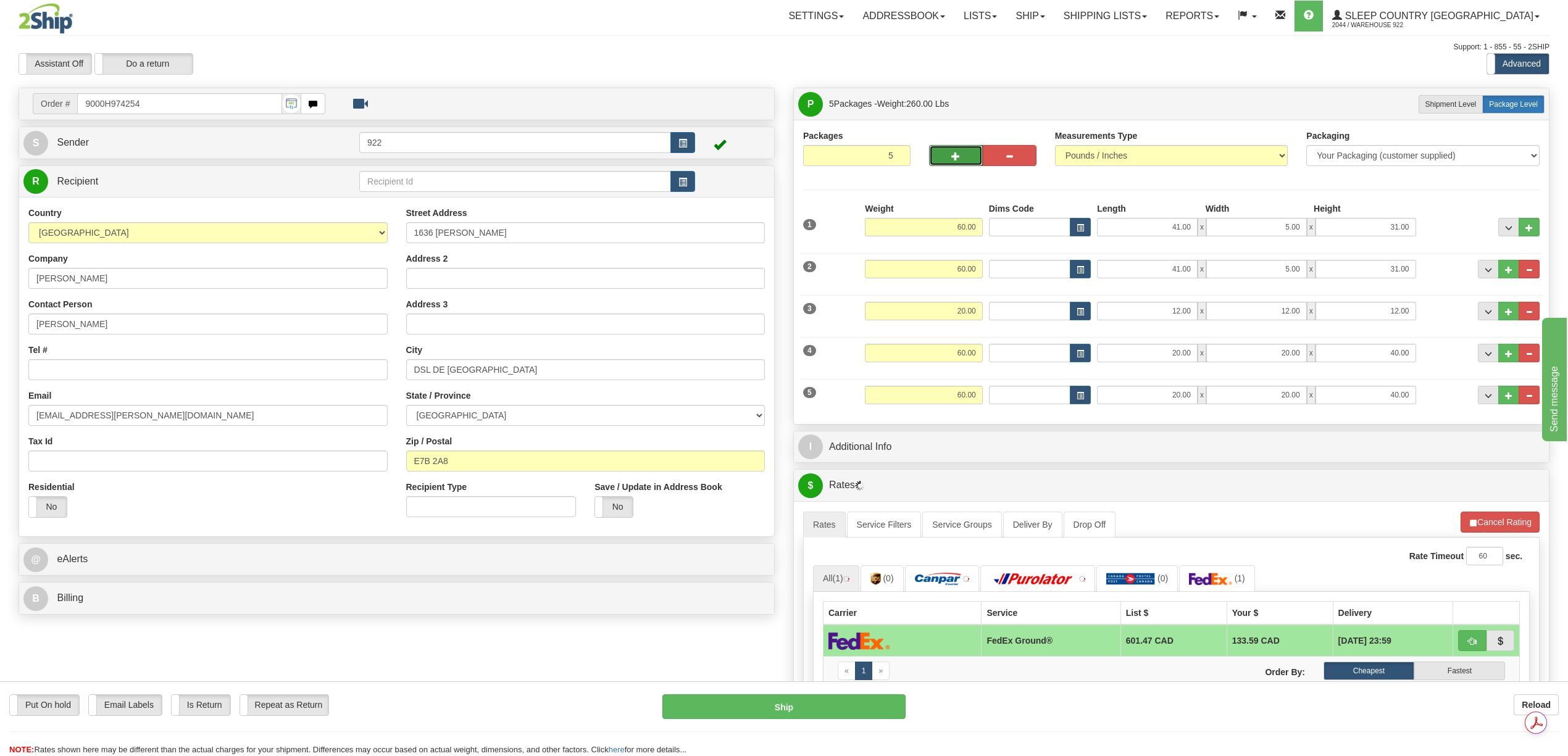
click at [1528, 102] on span "Package Level" at bounding box center [1513, 104] width 49 height 8
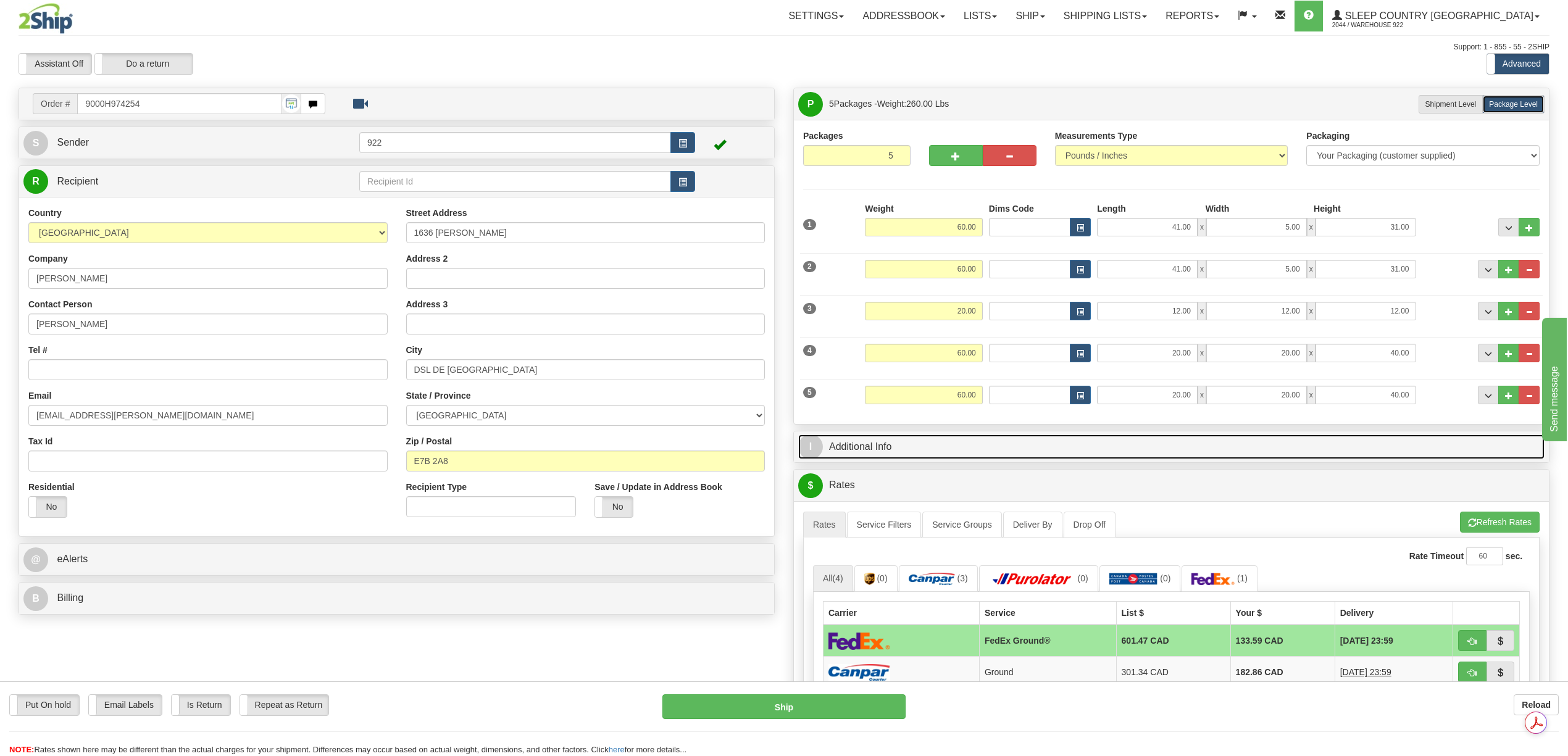
click at [1226, 452] on link "I Additional Info" at bounding box center [1170, 447] width 746 height 25
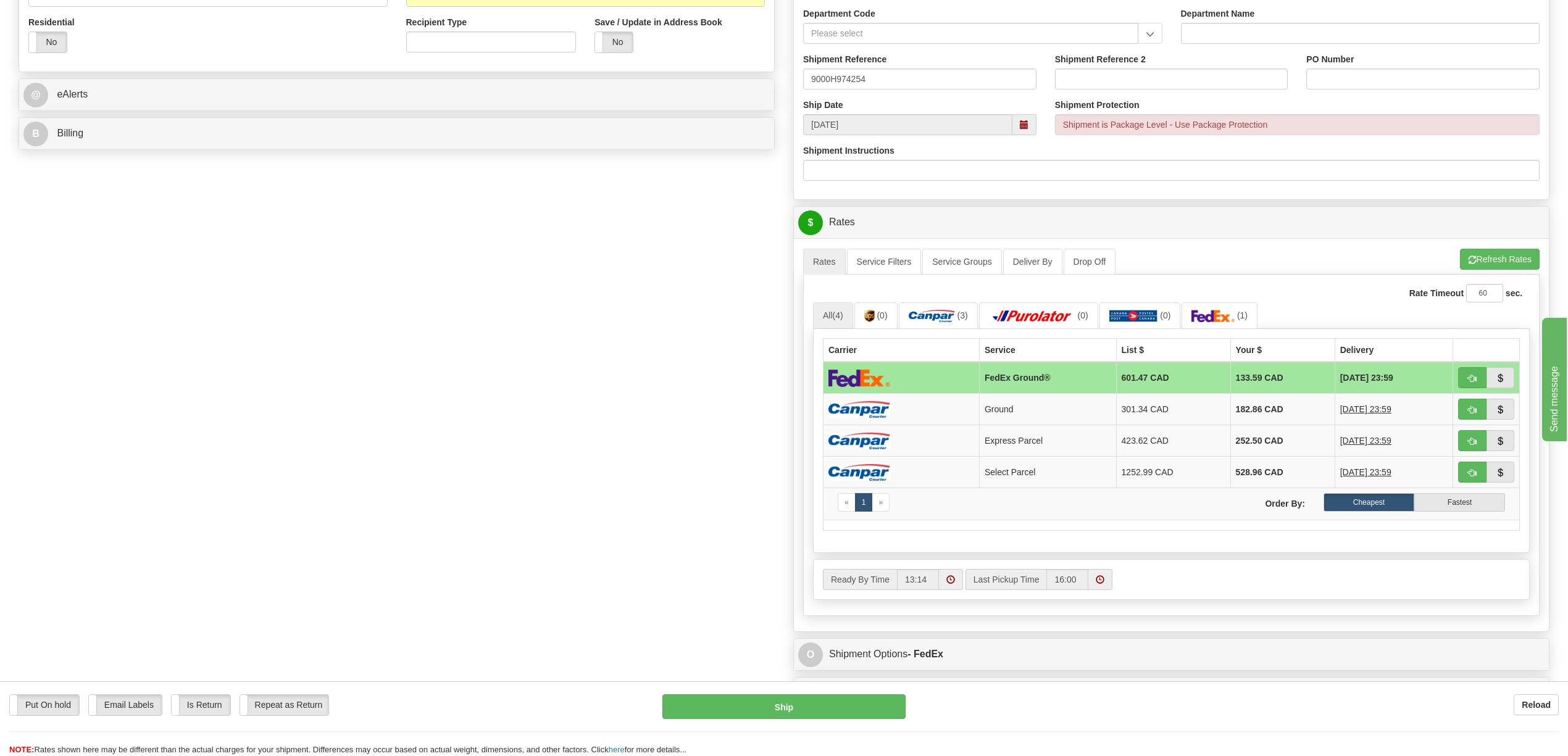
scroll to position [494, 0]
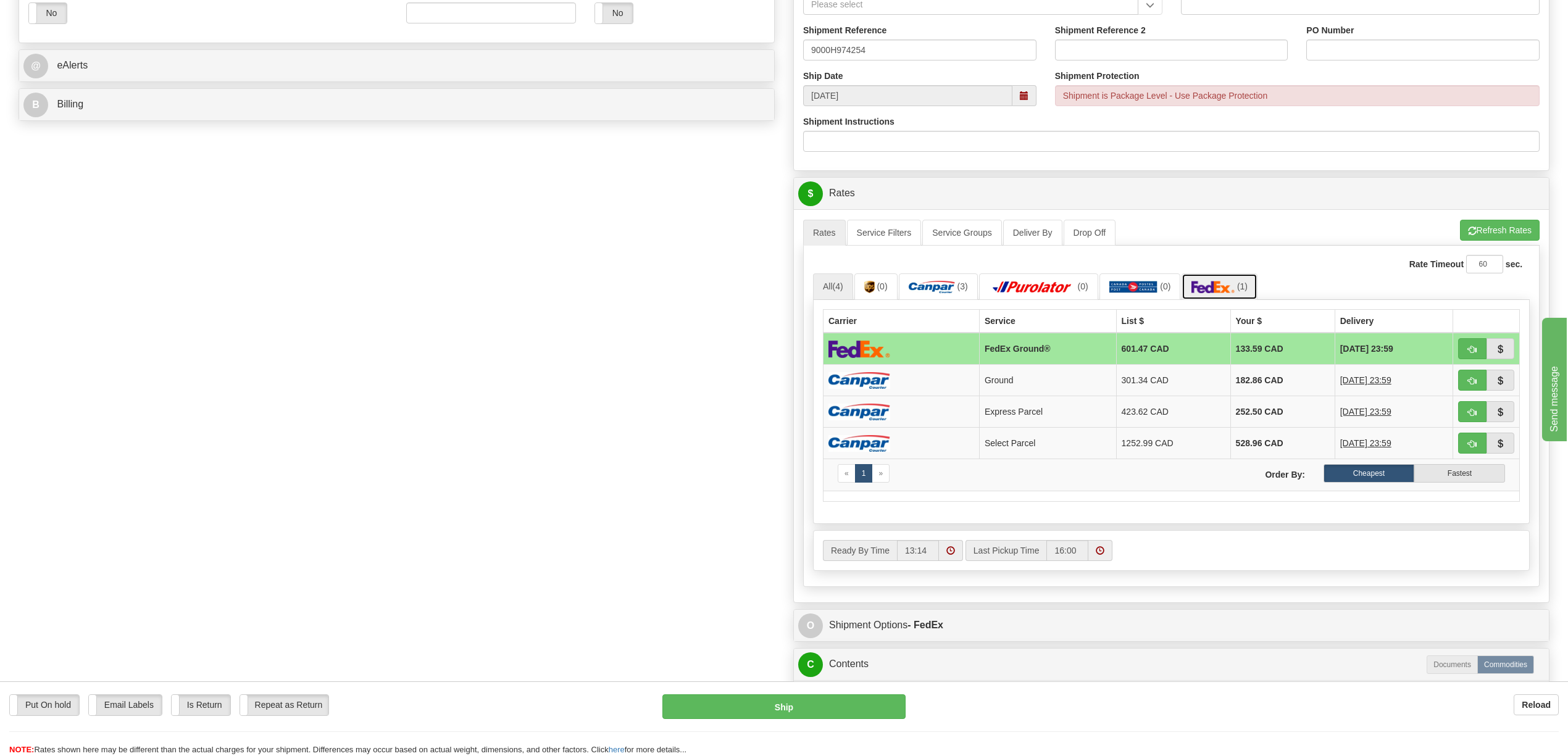
click at [1224, 293] on img at bounding box center [1212, 287] width 44 height 12
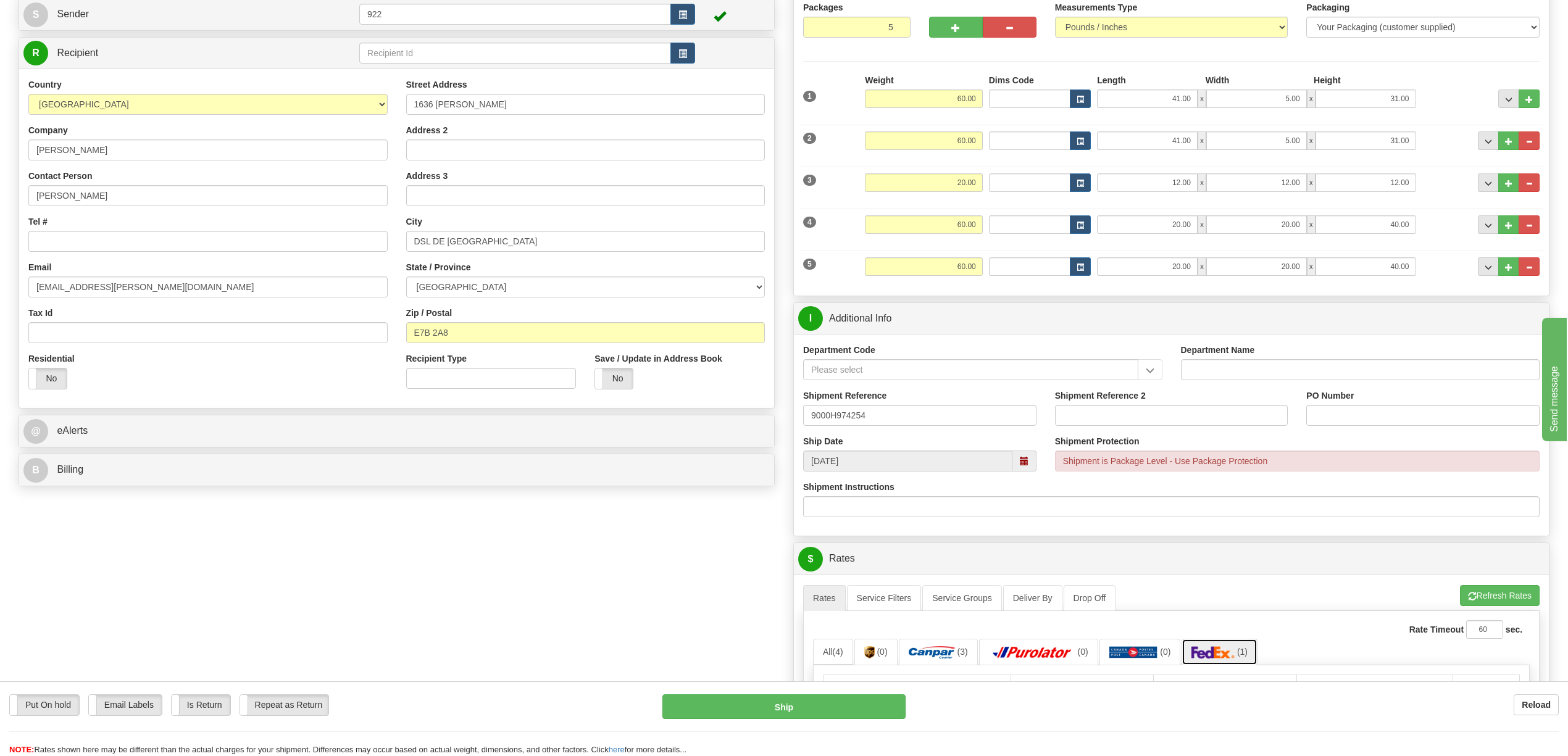
scroll to position [0, 0]
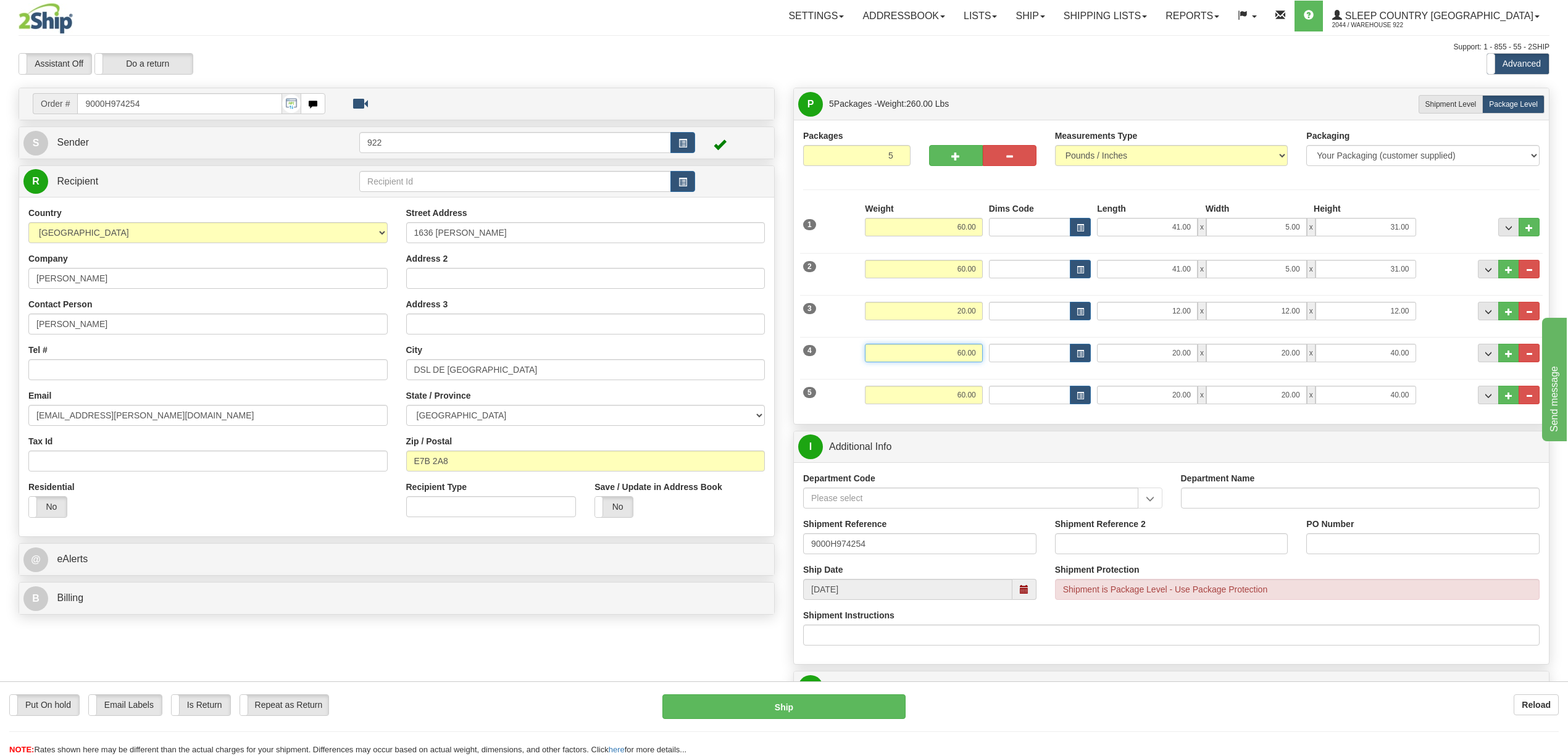
drag, startPoint x: 953, startPoint y: 348, endPoint x: 976, endPoint y: 354, distance: 23.8
click at [976, 354] on input "60.00" at bounding box center [924, 353] width 118 height 18
type input "50.00"
drag, startPoint x: 943, startPoint y: 392, endPoint x: 983, endPoint y: 392, distance: 40.0
click at [983, 392] on div "Weight 60.00" at bounding box center [924, 399] width 124 height 27
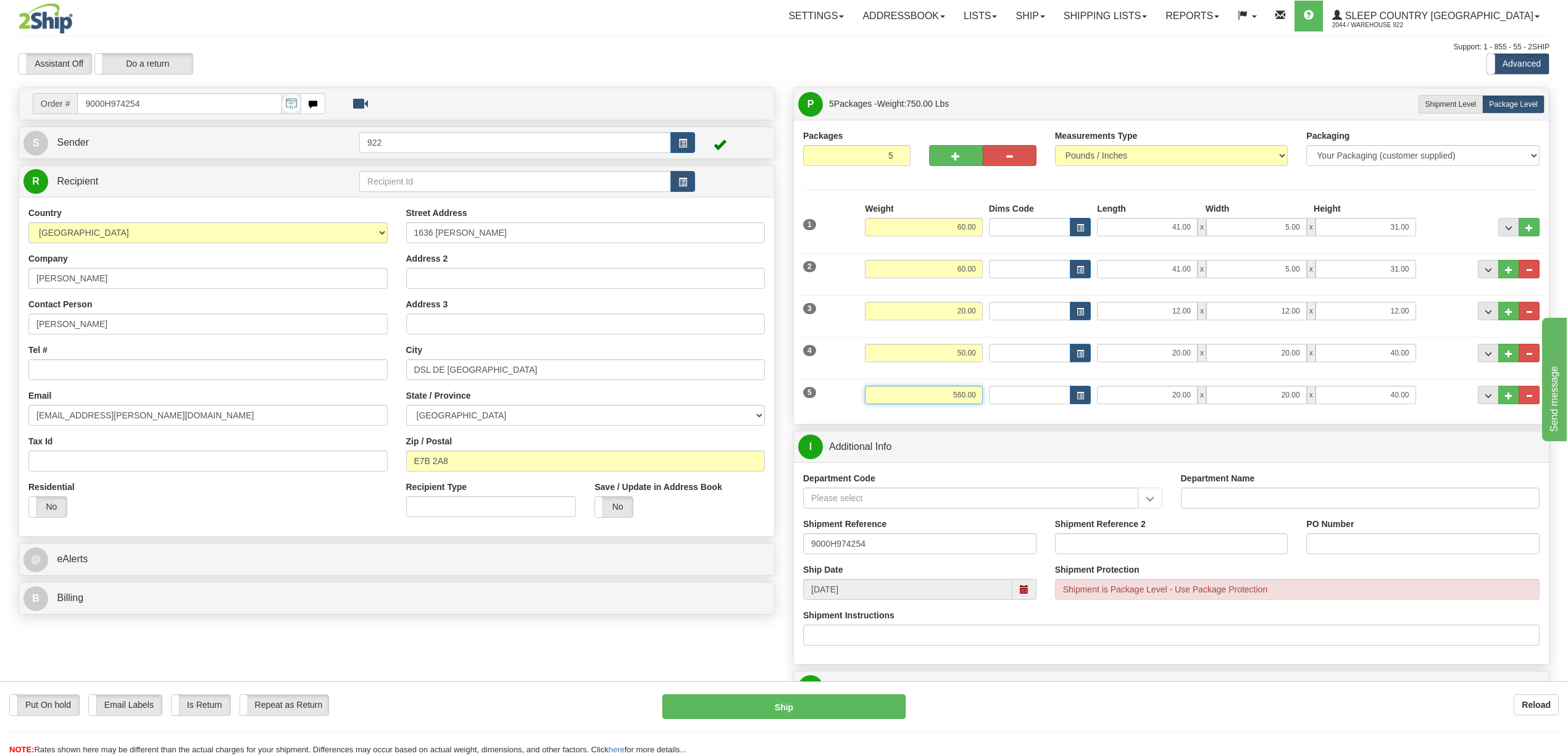
drag, startPoint x: 949, startPoint y: 394, endPoint x: 1008, endPoint y: 418, distance: 63.7
click at [996, 408] on div "5 Weight 560.00 Dims Code Length Width 20.00" at bounding box center [1171, 393] width 743 height 41
type input "50.00"
drag, startPoint x: 1166, startPoint y: 312, endPoint x: 1191, endPoint y: 311, distance: 25.0
click at [1191, 311] on input "12.00" at bounding box center [1147, 311] width 101 height 18
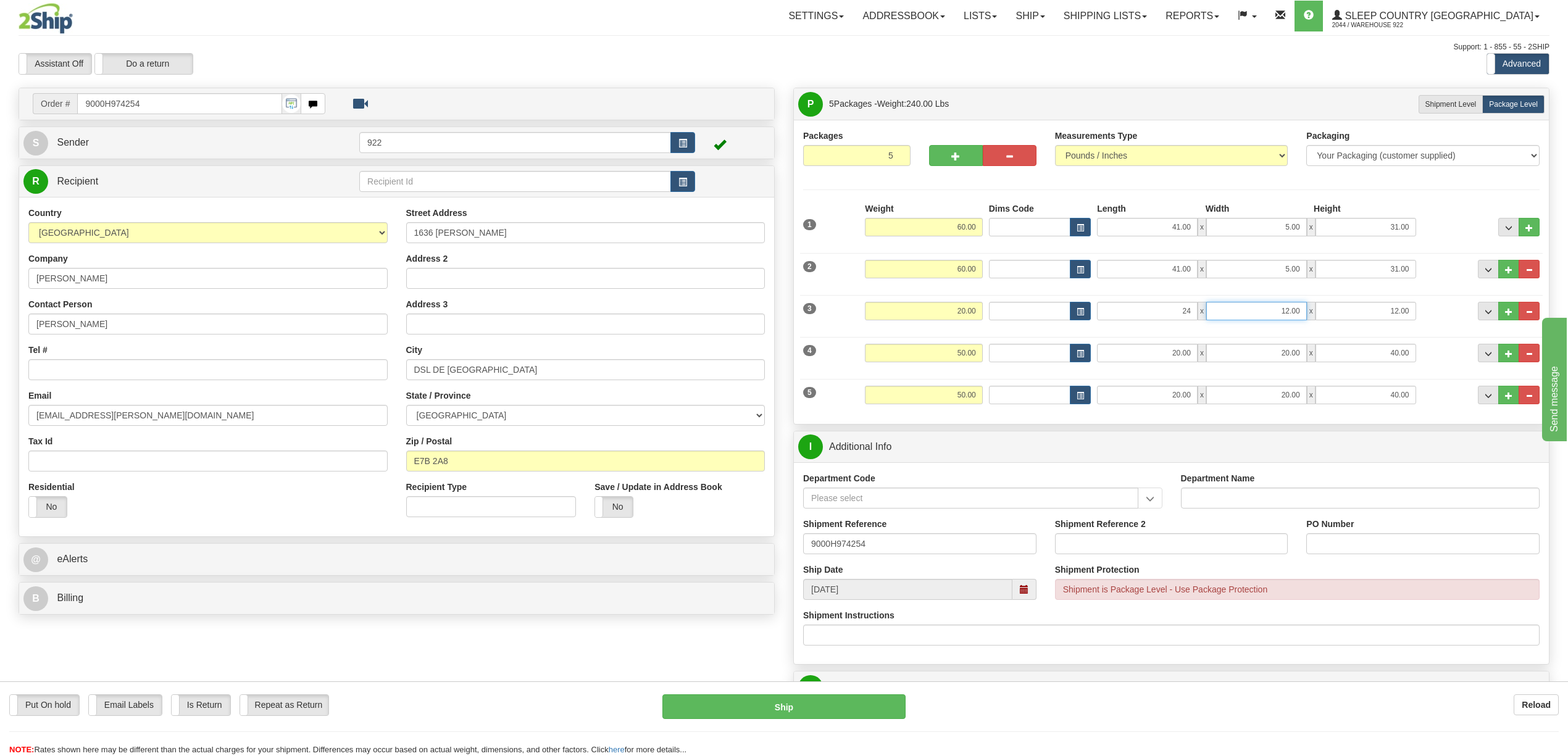
type input "24.00"
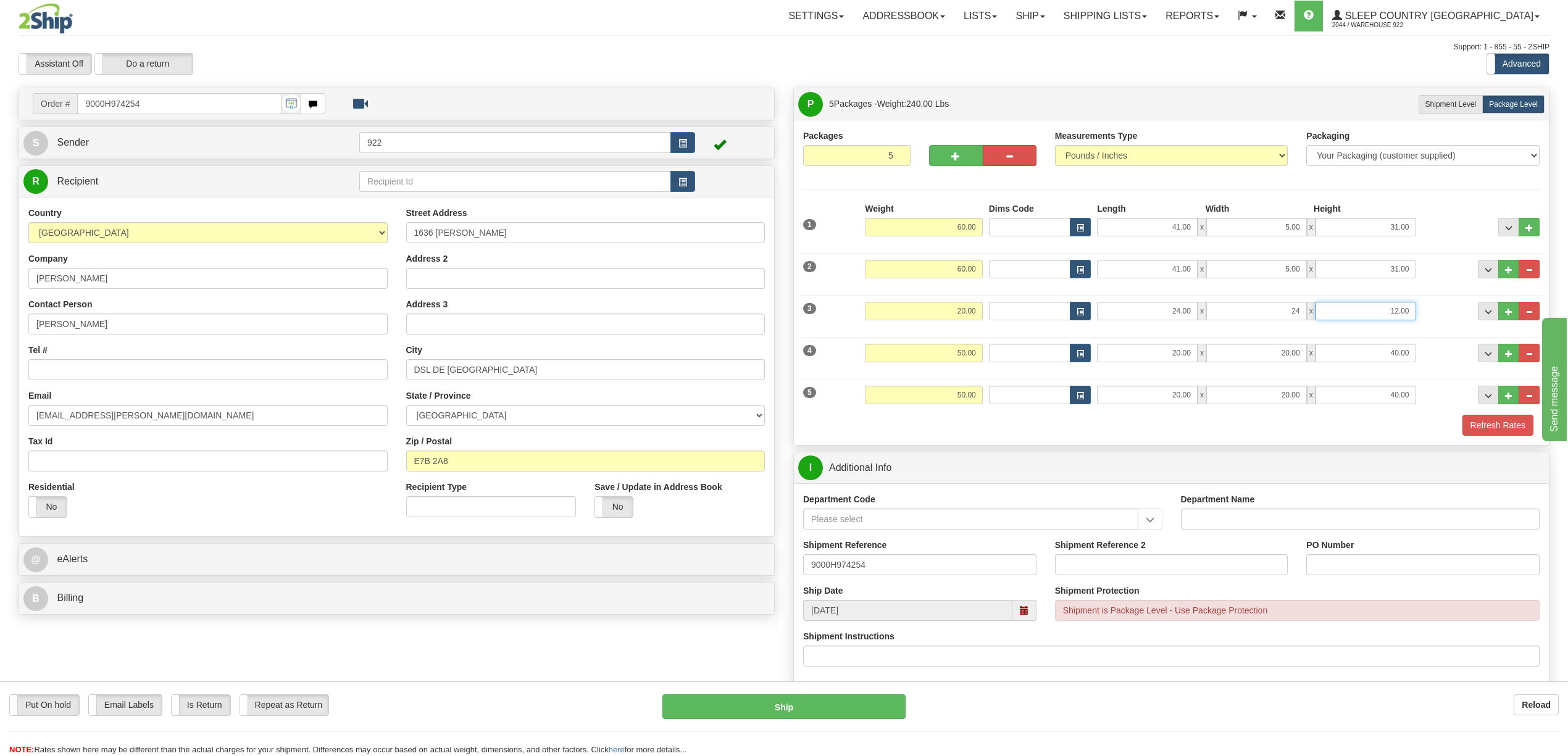
type input "24.00"
click at [1279, 428] on div "Refresh Rates" at bounding box center [1171, 425] width 743 height 21
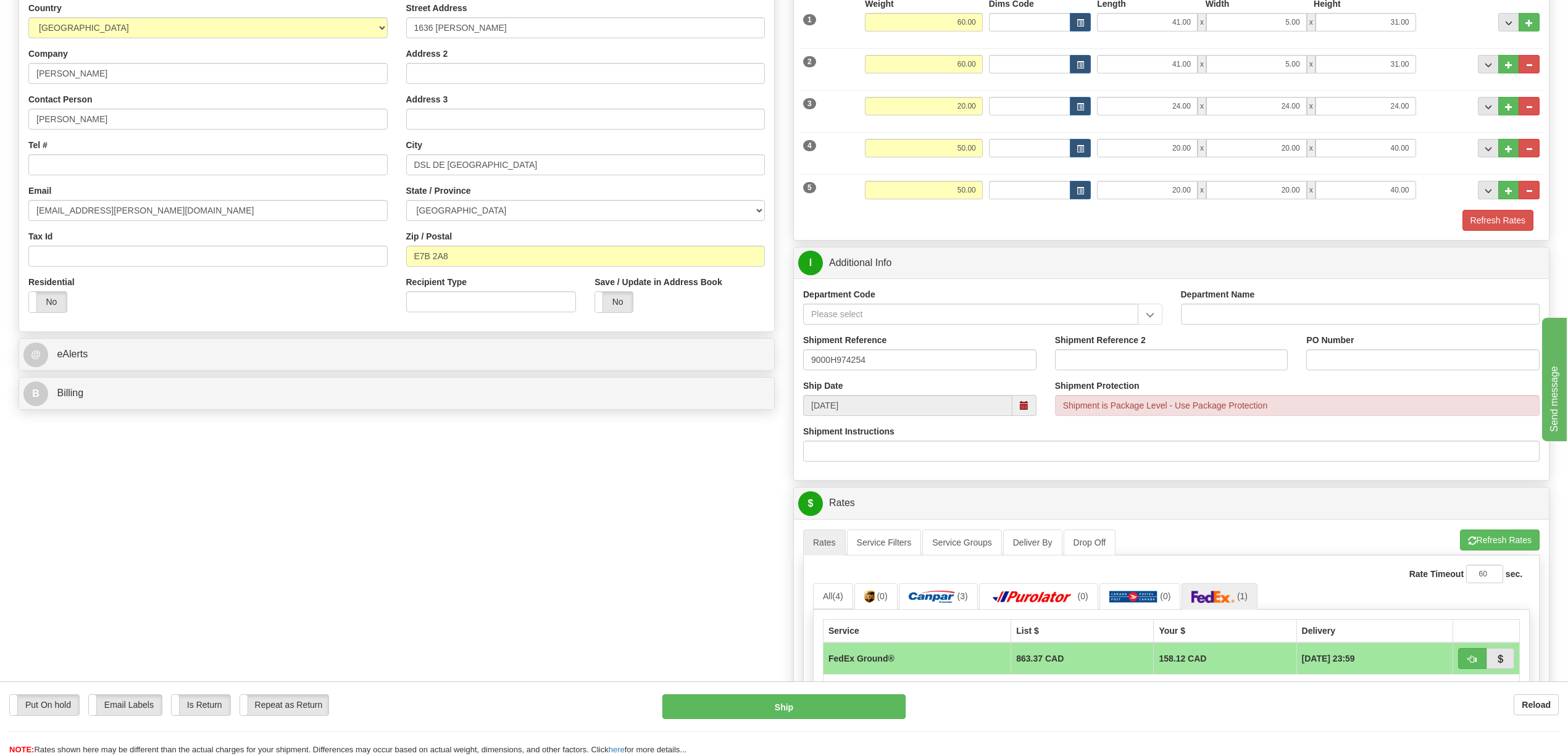
scroll to position [164, 0]
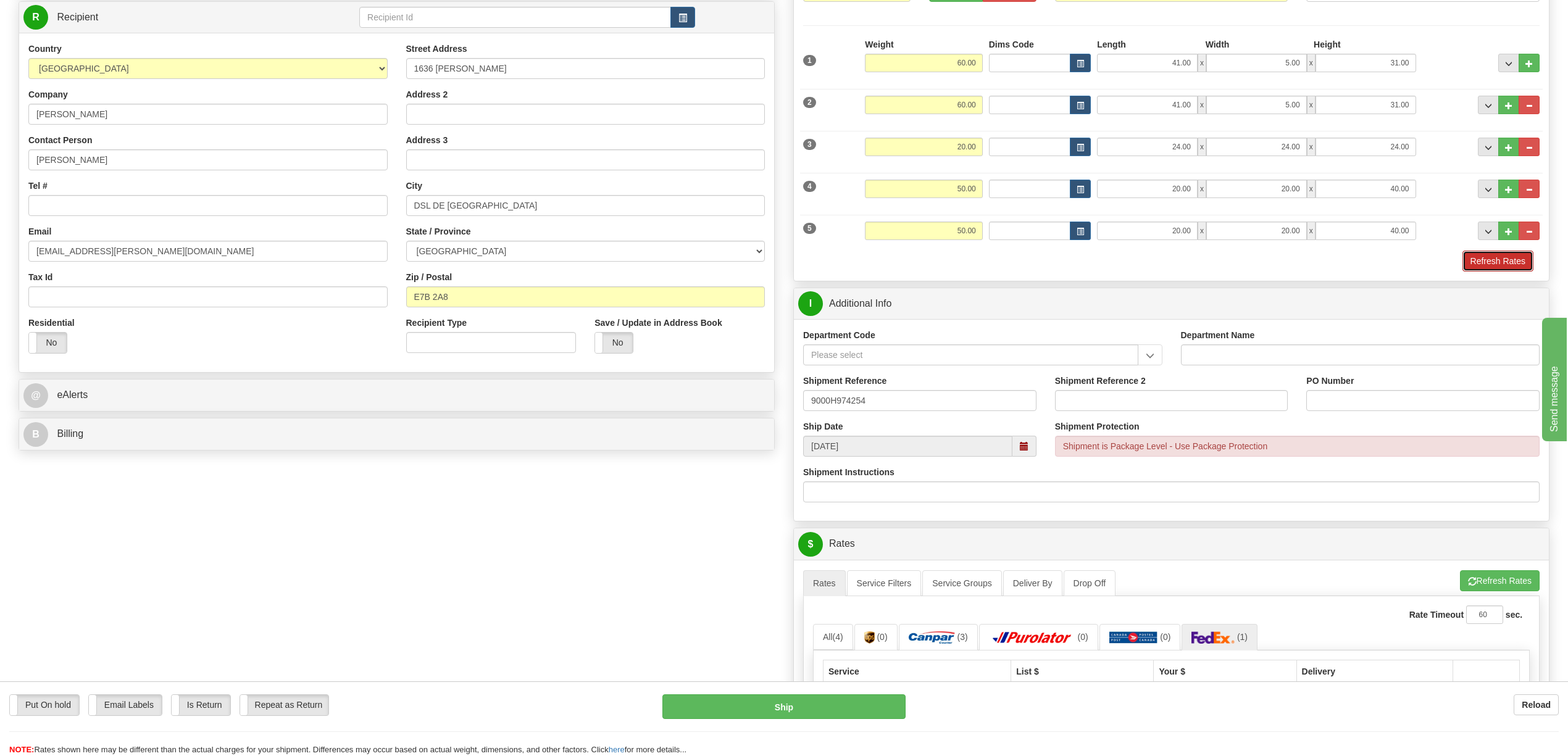
click at [1484, 269] on button "Refresh Rates" at bounding box center [1497, 260] width 71 height 21
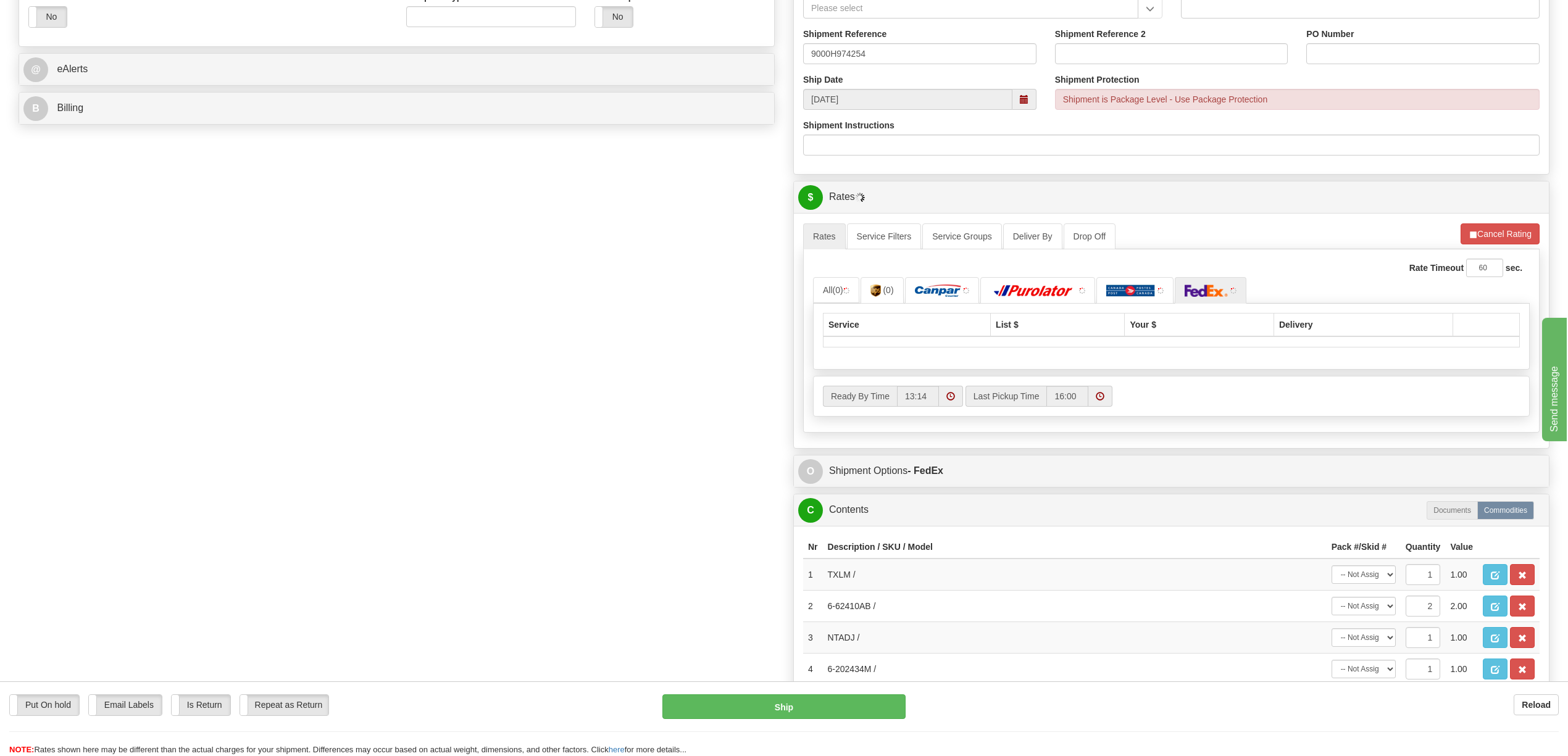
scroll to position [494, 0]
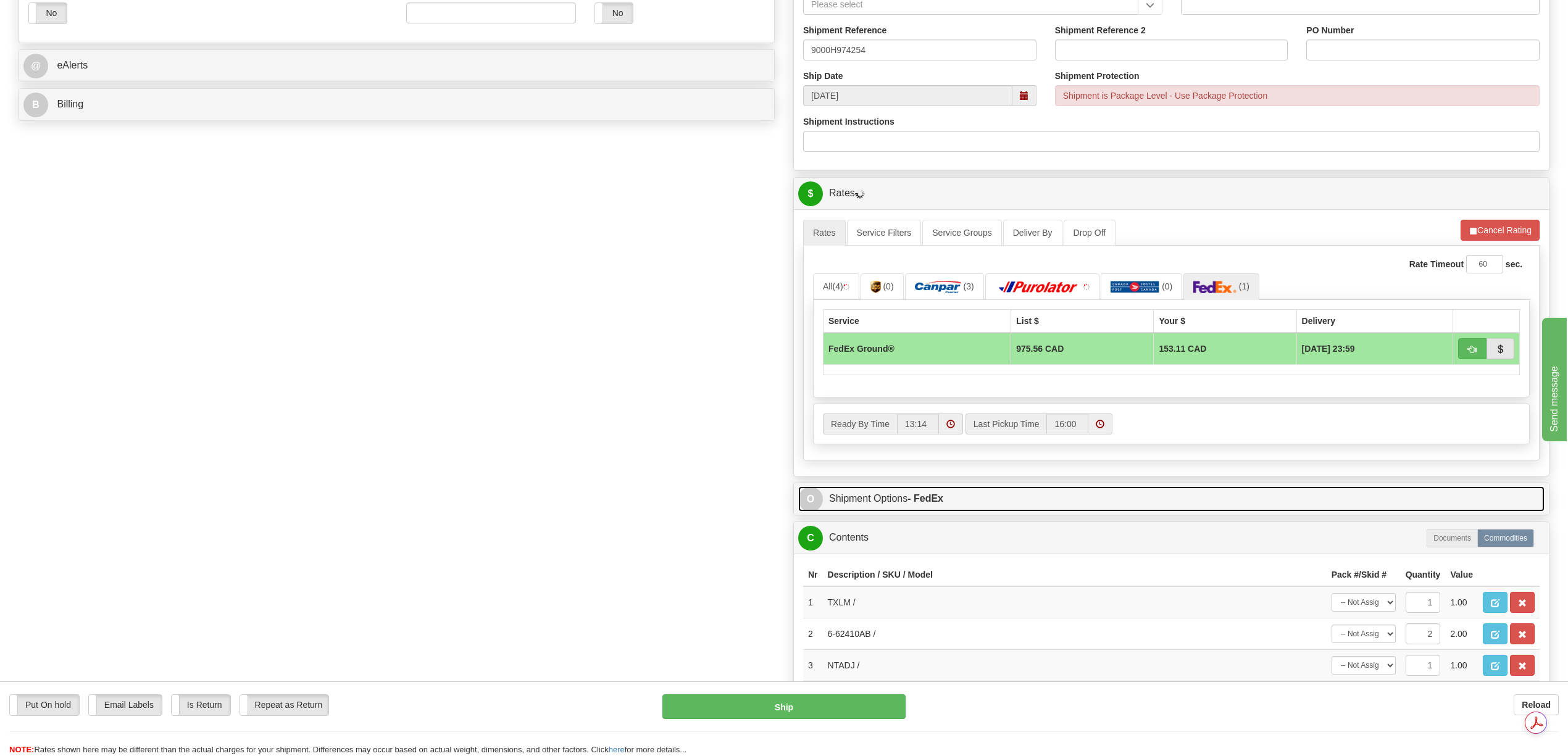
click at [948, 505] on link "O Shipment Options - FedEx" at bounding box center [1170, 499] width 746 height 25
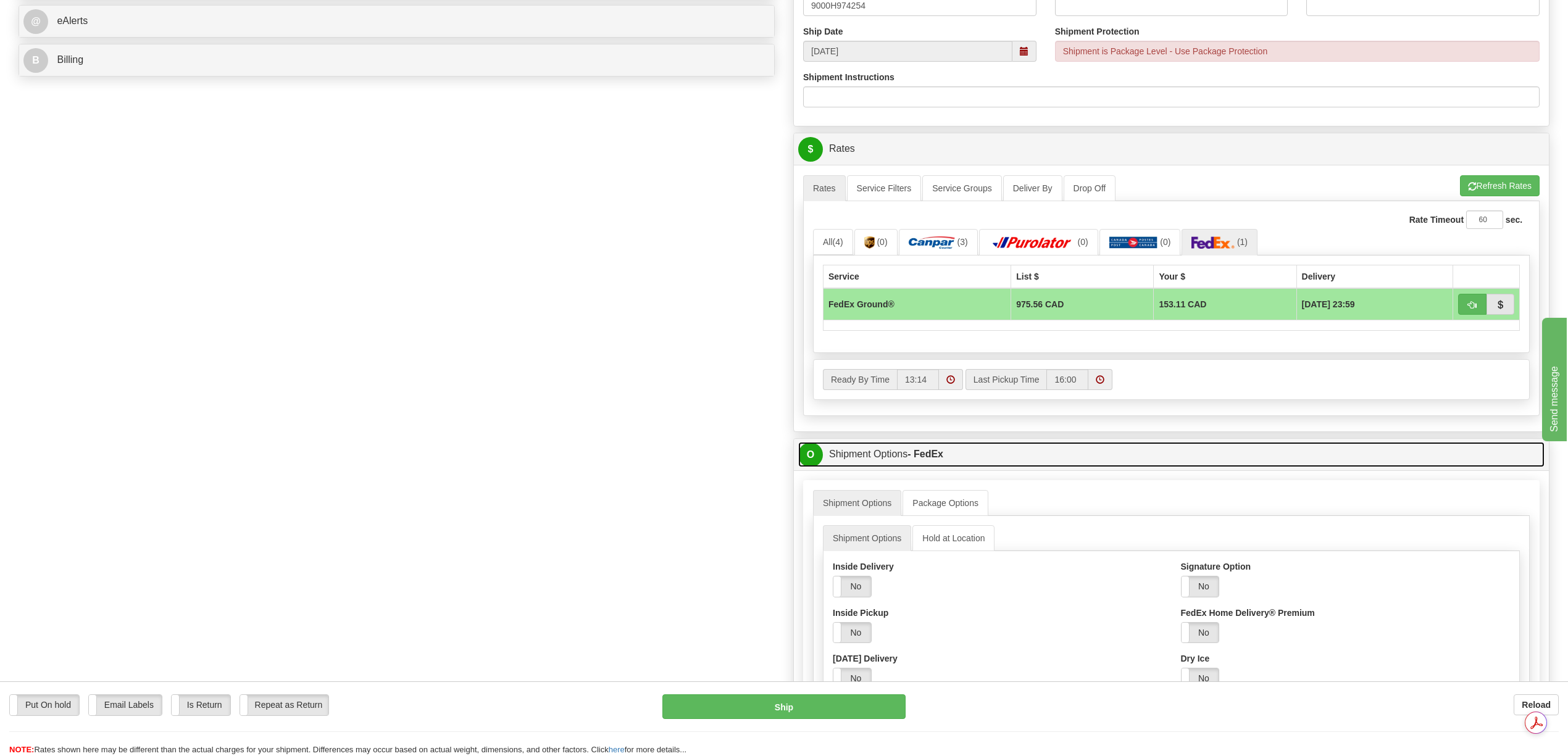
scroll to position [658, 0]
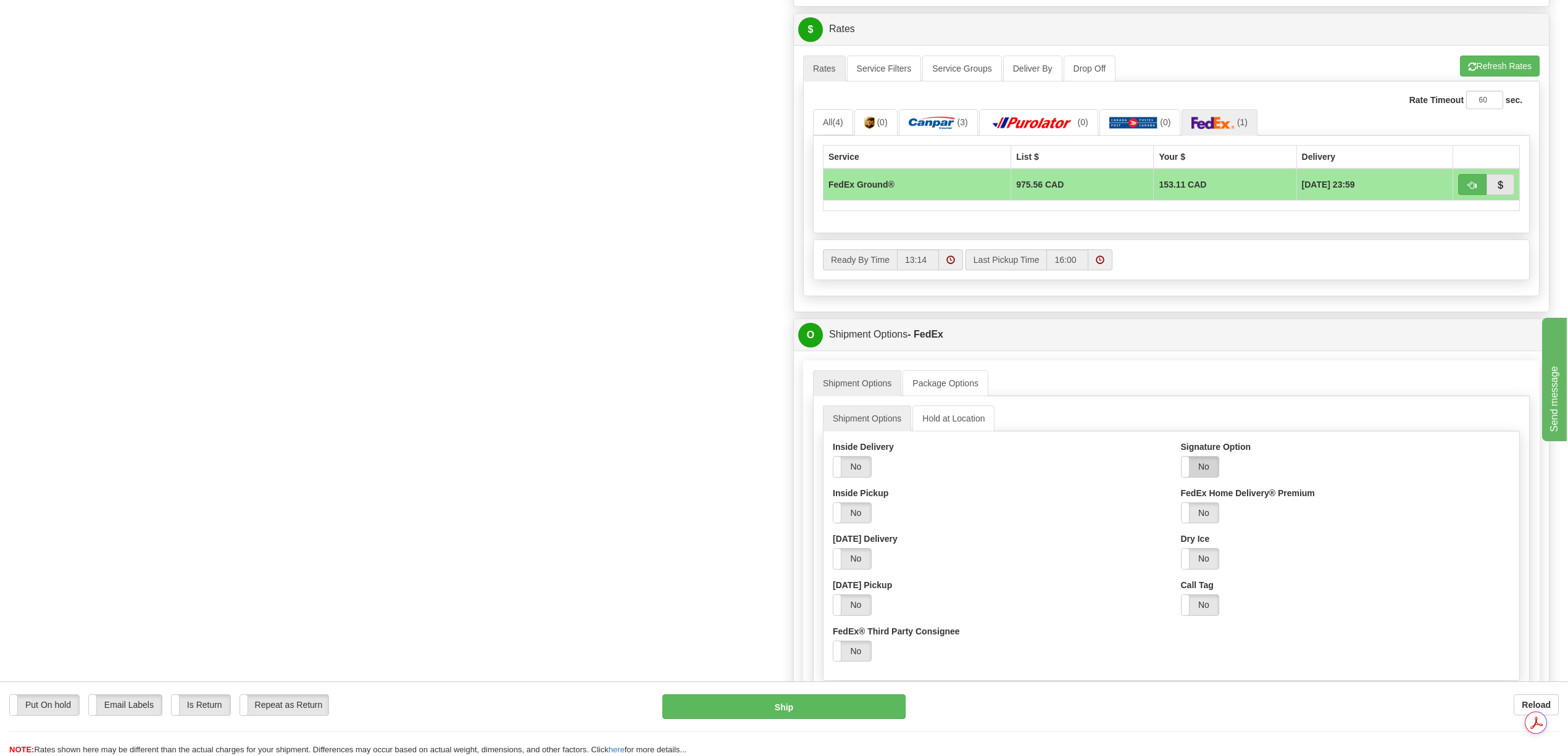
click at [1205, 476] on label "No" at bounding box center [1199, 467] width 37 height 21
drag, startPoint x: 1327, startPoint y: 522, endPoint x: 1285, endPoint y: 531, distance: 43.0
click at [1327, 522] on select "Adult Direct Indirect No Signature Required Service Default" at bounding box center [1259, 512] width 156 height 21
select select "2"
click at [1181, 511] on select "Adult Direct Indirect No Signature Required Service Default" at bounding box center [1259, 512] width 156 height 21
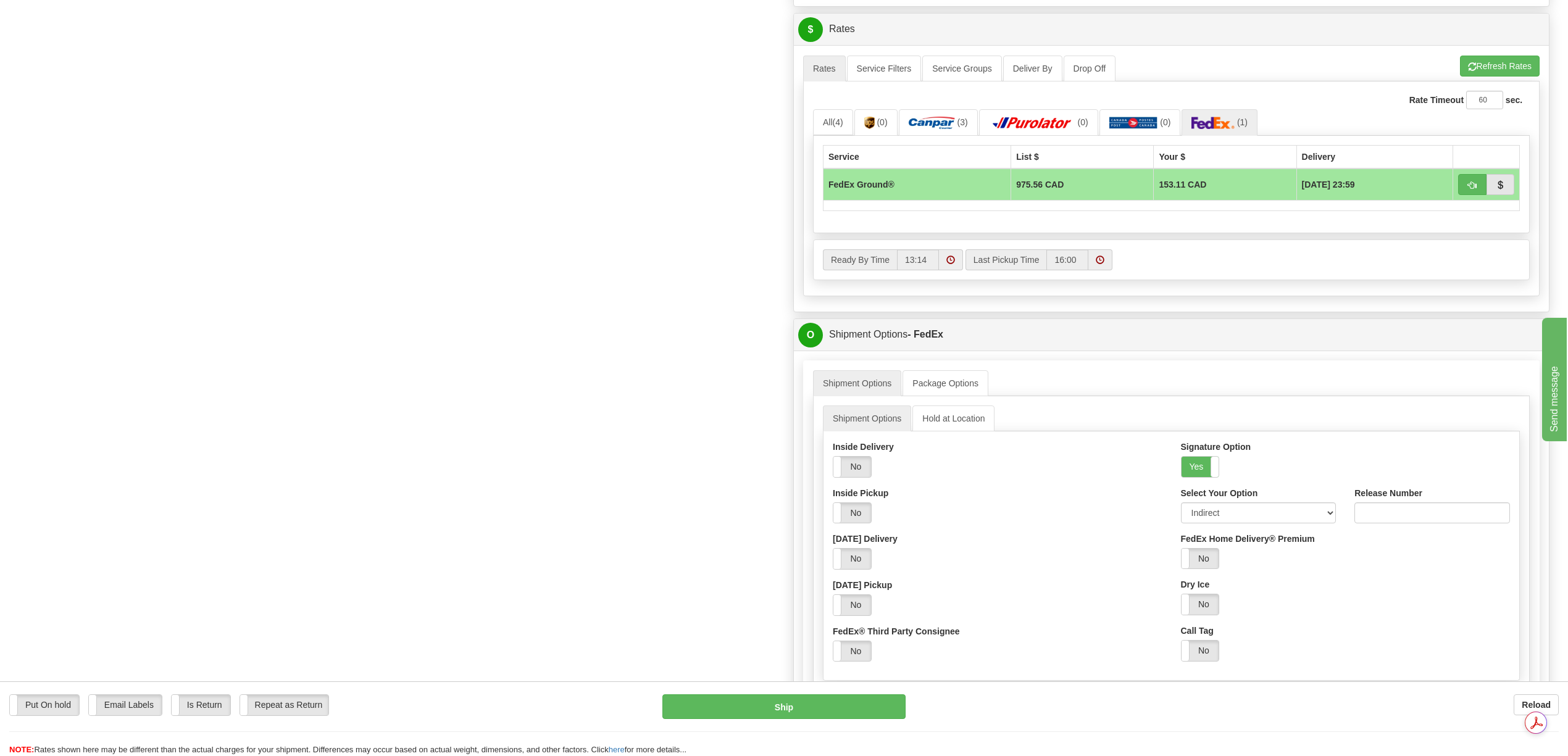
click at [1156, 540] on div "Inside Delivery Yes No Inside Pickup Yes No Saturday Delivery Yes No Saturday P…" at bounding box center [998, 556] width 348 height 231
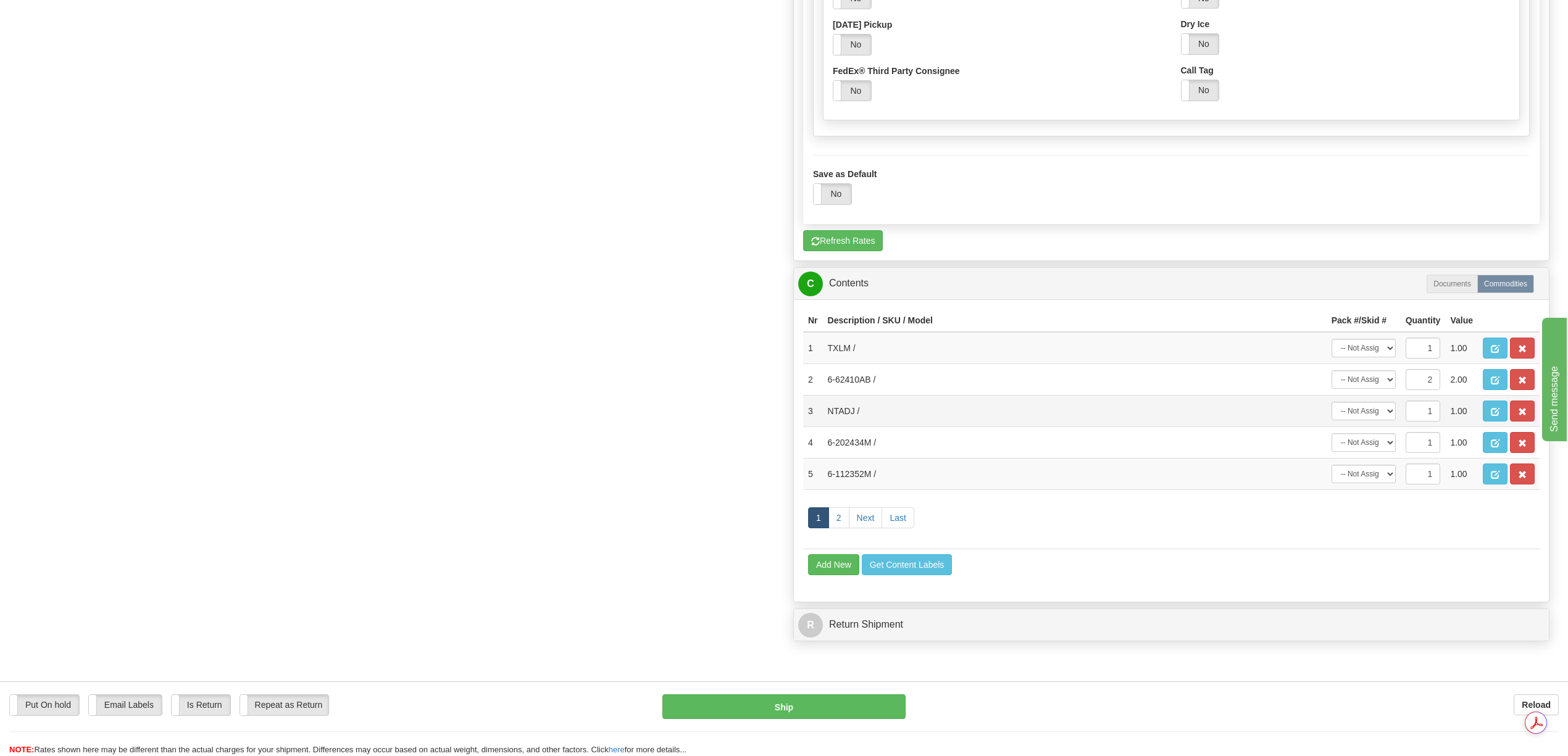
scroll to position [1235, 0]
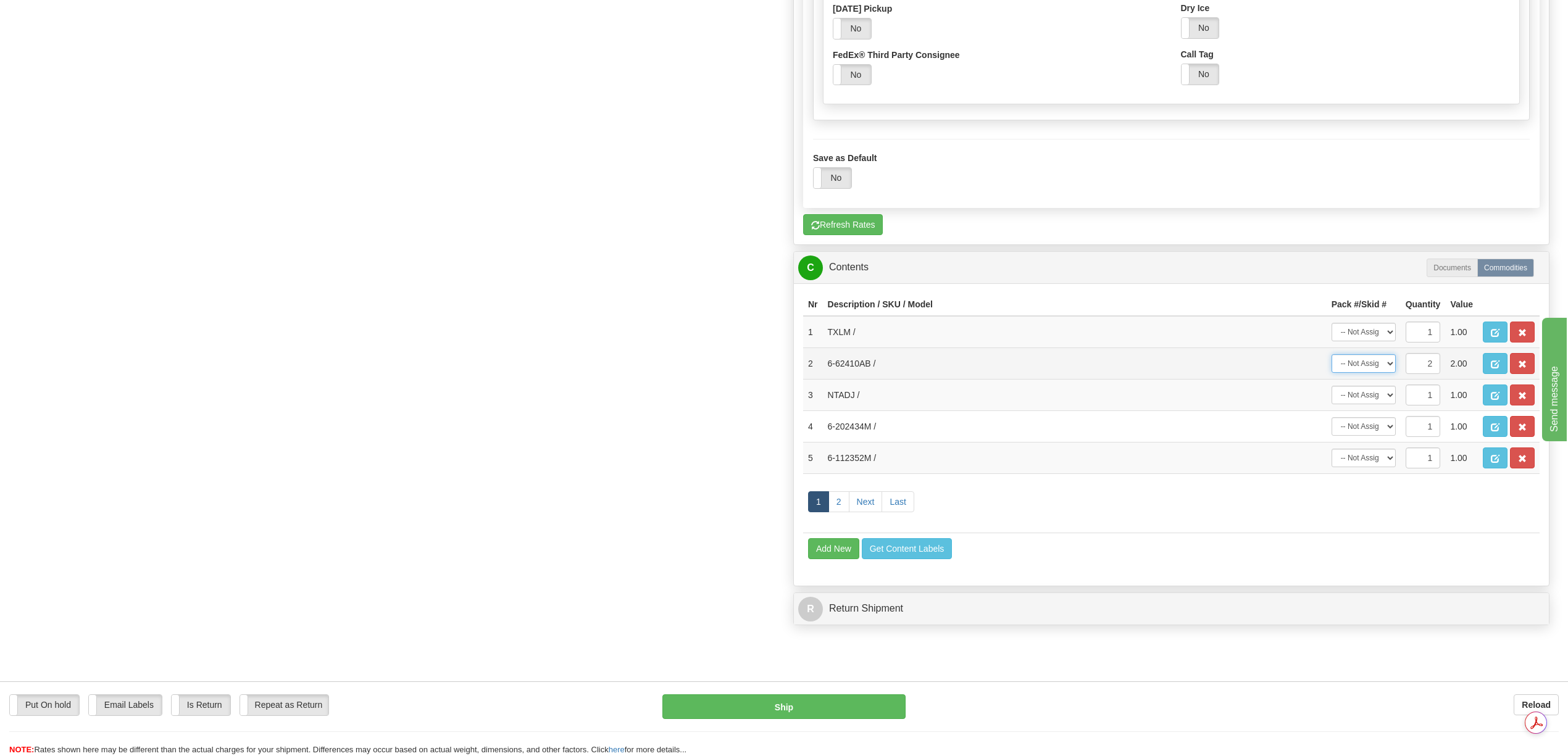
click at [1388, 373] on select "-- Not Assigned -- Package 1 Package 2 Package 3 Package 4 Package 5 Split" at bounding box center [1363, 363] width 64 height 18
select select "0"
click at [1331, 373] on select "-- Not Assigned -- Package 1 Package 2 Package 3 Package 4 Package 5 Split" at bounding box center [1363, 363] width 64 height 18
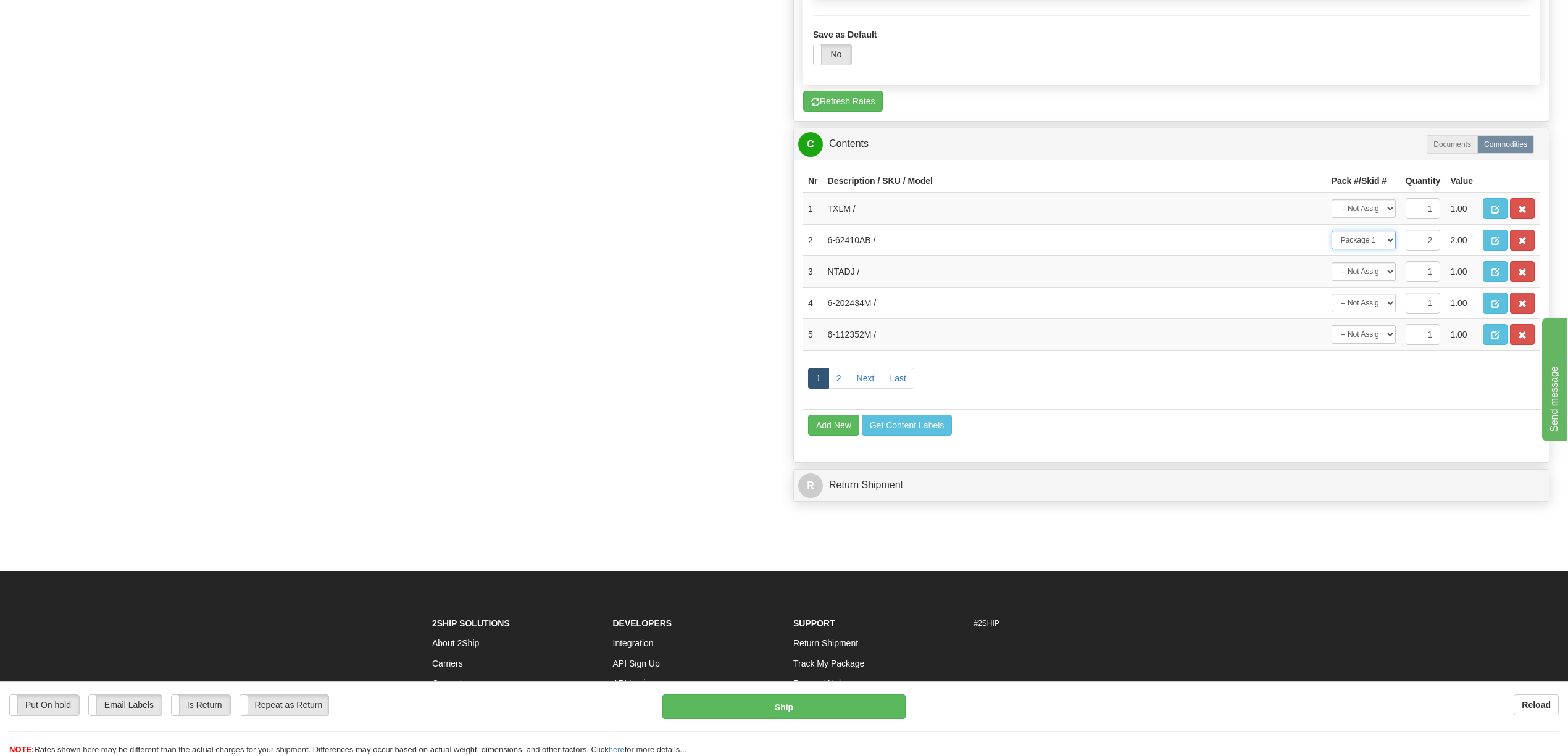
scroll to position [1399, 0]
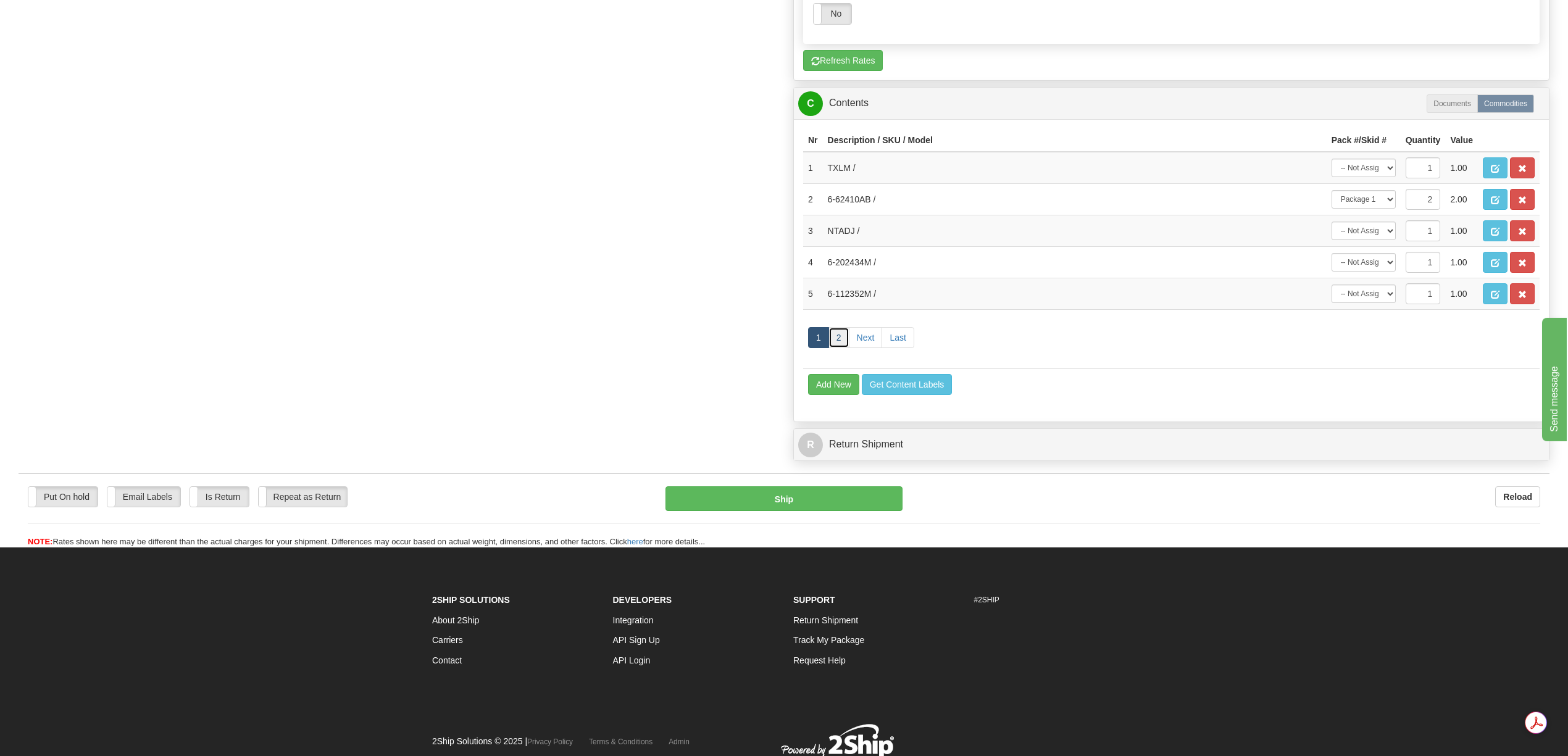
click at [845, 348] on link "2" at bounding box center [838, 337] width 21 height 21
click at [1388, 177] on select "-- Not Assigned -- Package 1 Package 2 Package 3 Package 4 Package 5 Split" at bounding box center [1363, 168] width 64 height 18
select select "2"
click at [1331, 177] on select "-- Not Assigned -- Package 1 Package 2 Package 3 Package 4 Package 5 Split" at bounding box center [1363, 168] width 64 height 18
click at [1387, 208] on select "-- Not Assigned -- Package 1 Package 2 Package 3 Package 4 Package 5" at bounding box center [1363, 199] width 64 height 18
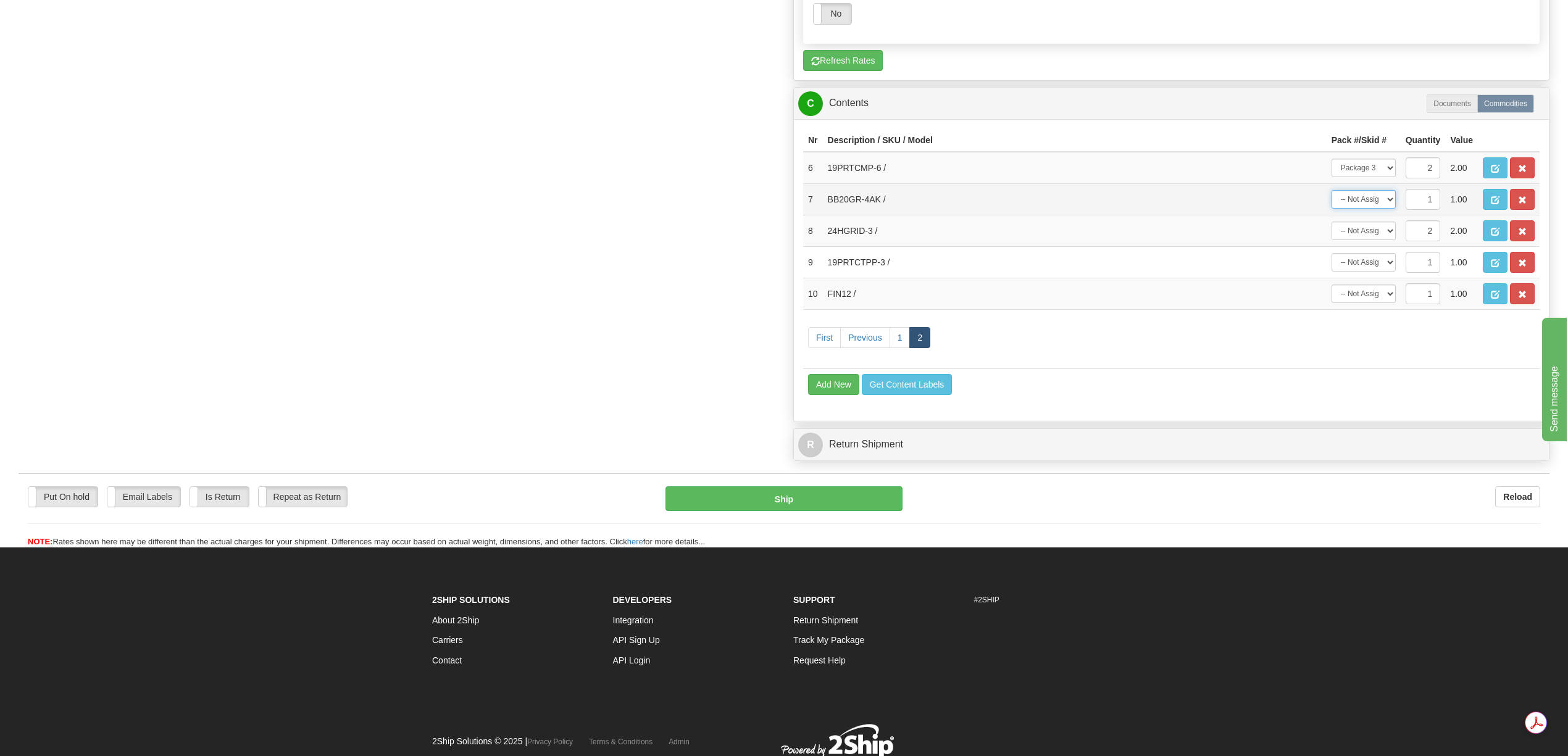
select select "2"
click at [1331, 208] on select "-- Not Assigned -- Package 1 Package 2 Package 3 Package 4 Package 5" at bounding box center [1363, 199] width 64 height 18
click at [1386, 240] on select "-- Not Assigned -- Package 1 Package 2 Package 3 Package 4 Package 5 Split" at bounding box center [1363, 231] width 64 height 18
select select "2"
click at [1331, 240] on select "-- Not Assigned -- Package 1 Package 2 Package 3 Package 4 Package 5 Split" at bounding box center [1363, 231] width 64 height 18
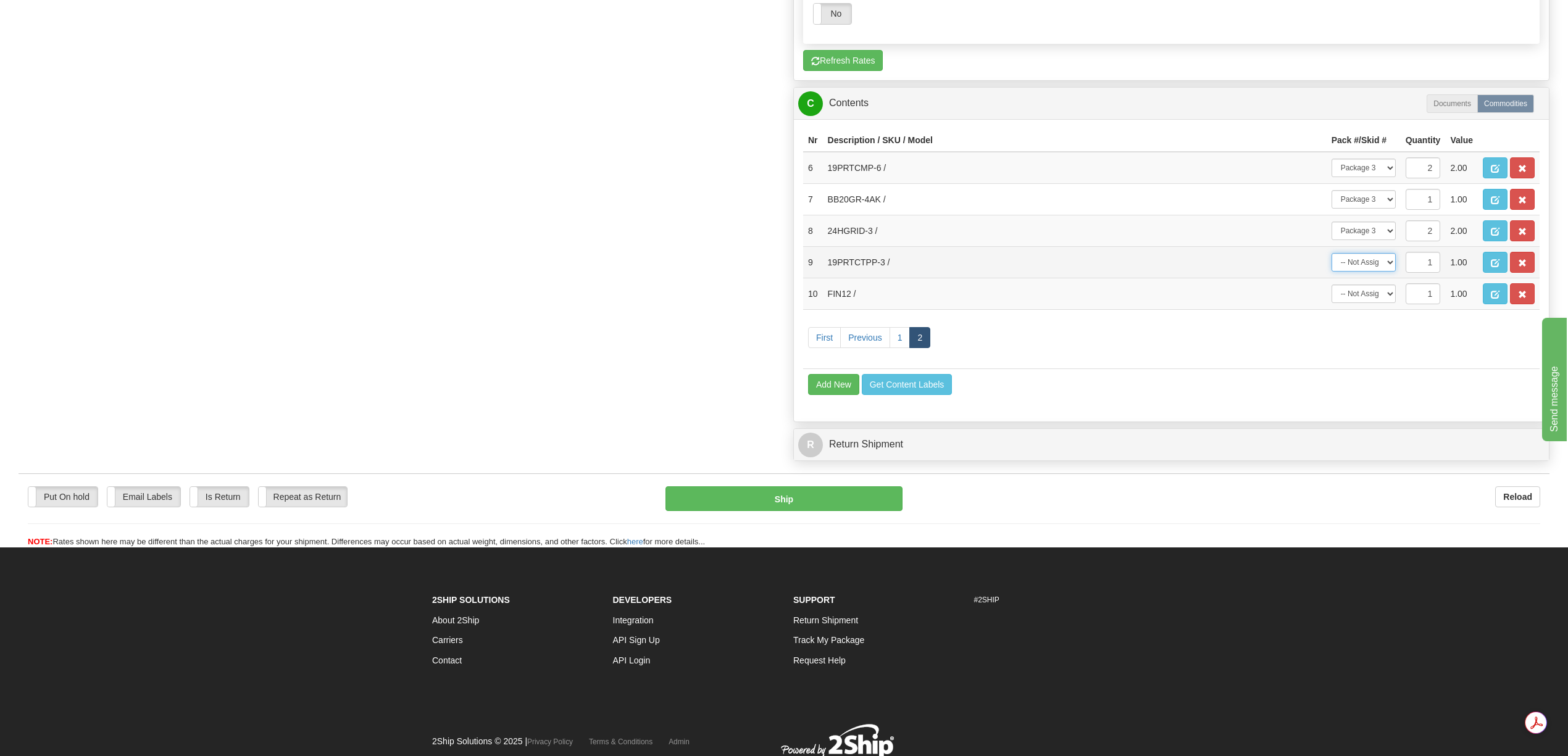
click at [1389, 272] on select "-- Not Assigned -- Package 1 Package 2 Package 3 Package 4 Package 5" at bounding box center [1363, 262] width 64 height 18
select select "2"
click at [1331, 272] on select "-- Not Assigned -- Package 1 Package 2 Package 3 Package 4 Package 5" at bounding box center [1363, 262] width 64 height 18
click at [904, 348] on link "1" at bounding box center [899, 337] width 21 height 21
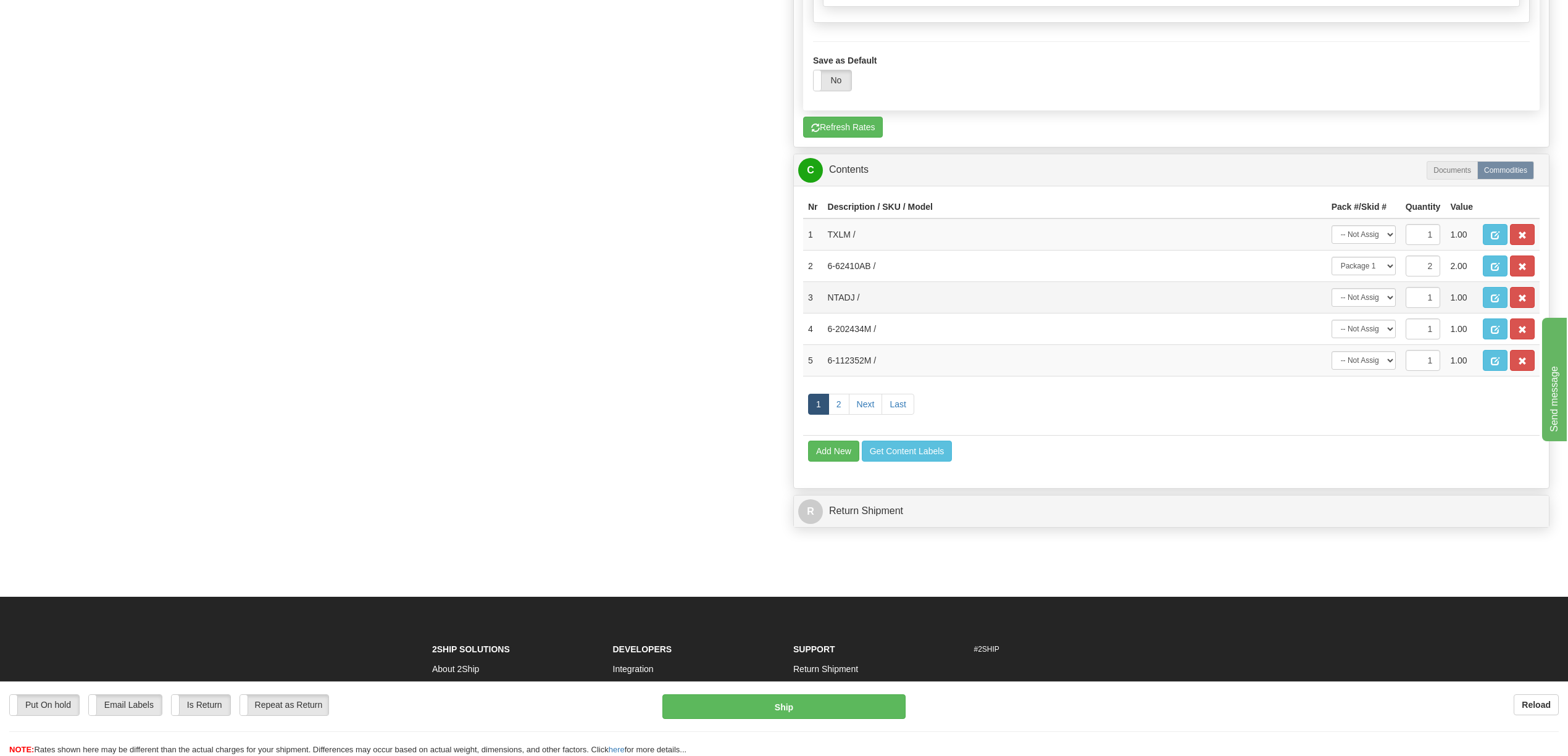
scroll to position [1552, 0]
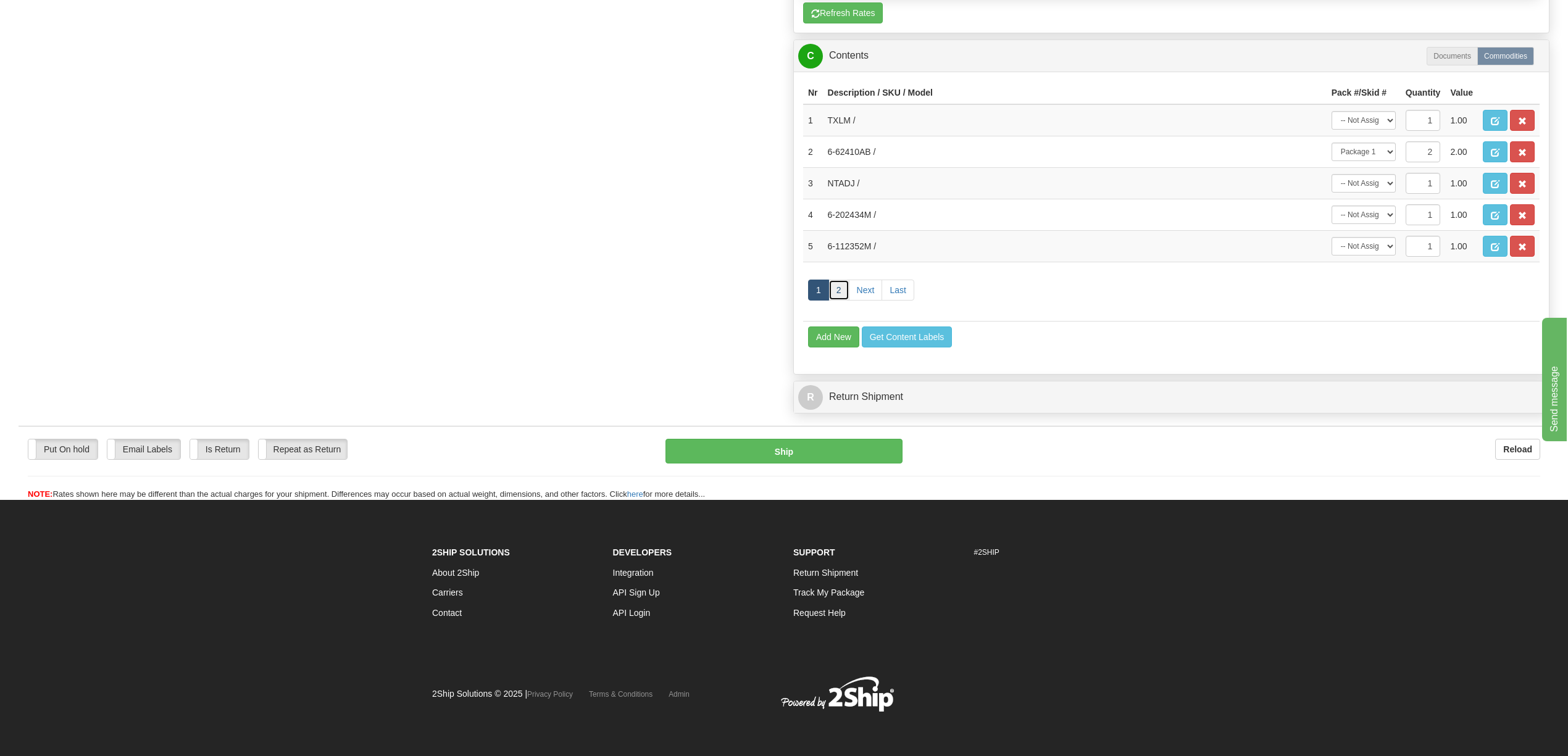
click at [843, 301] on link "2" at bounding box center [838, 289] width 21 height 21
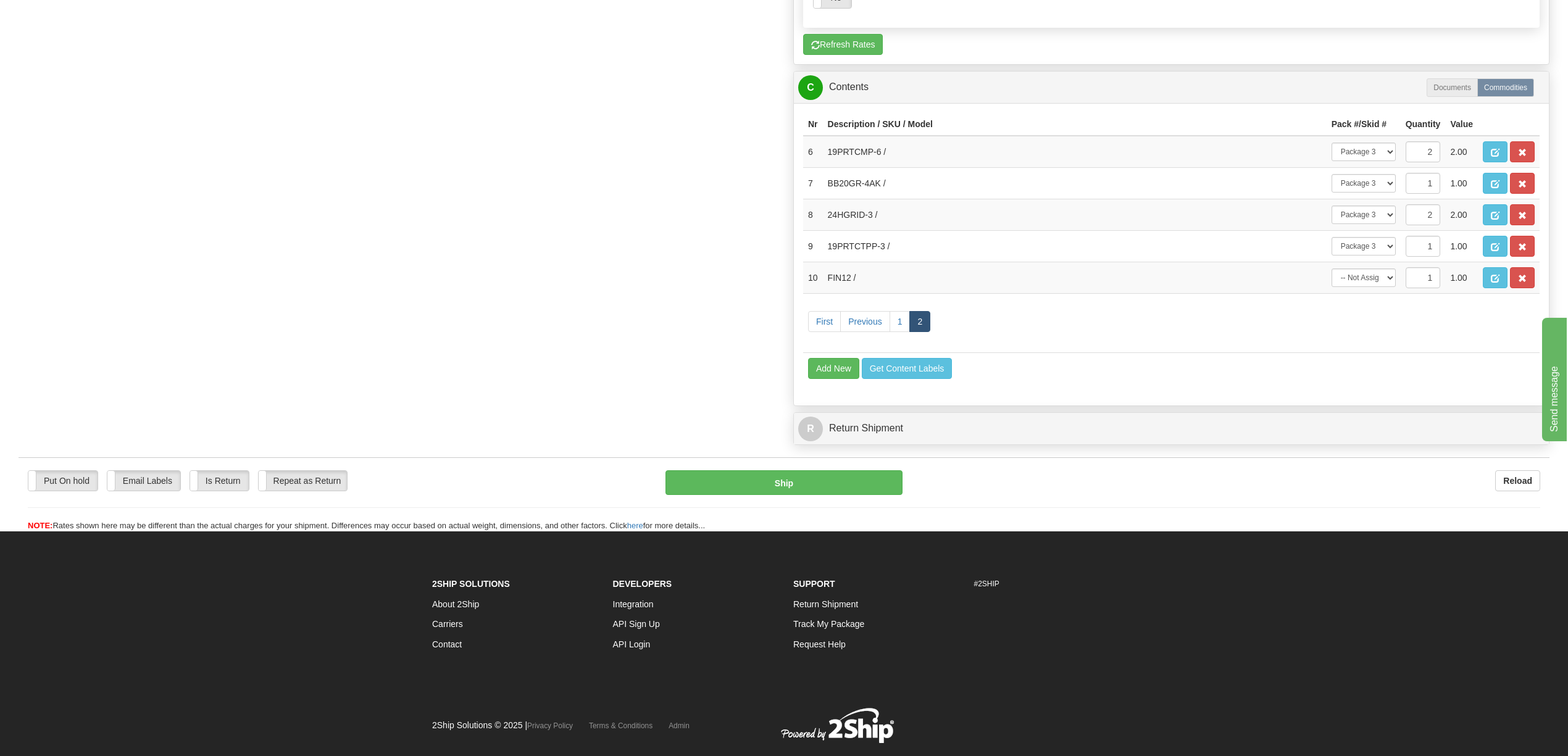
scroll to position [1387, 0]
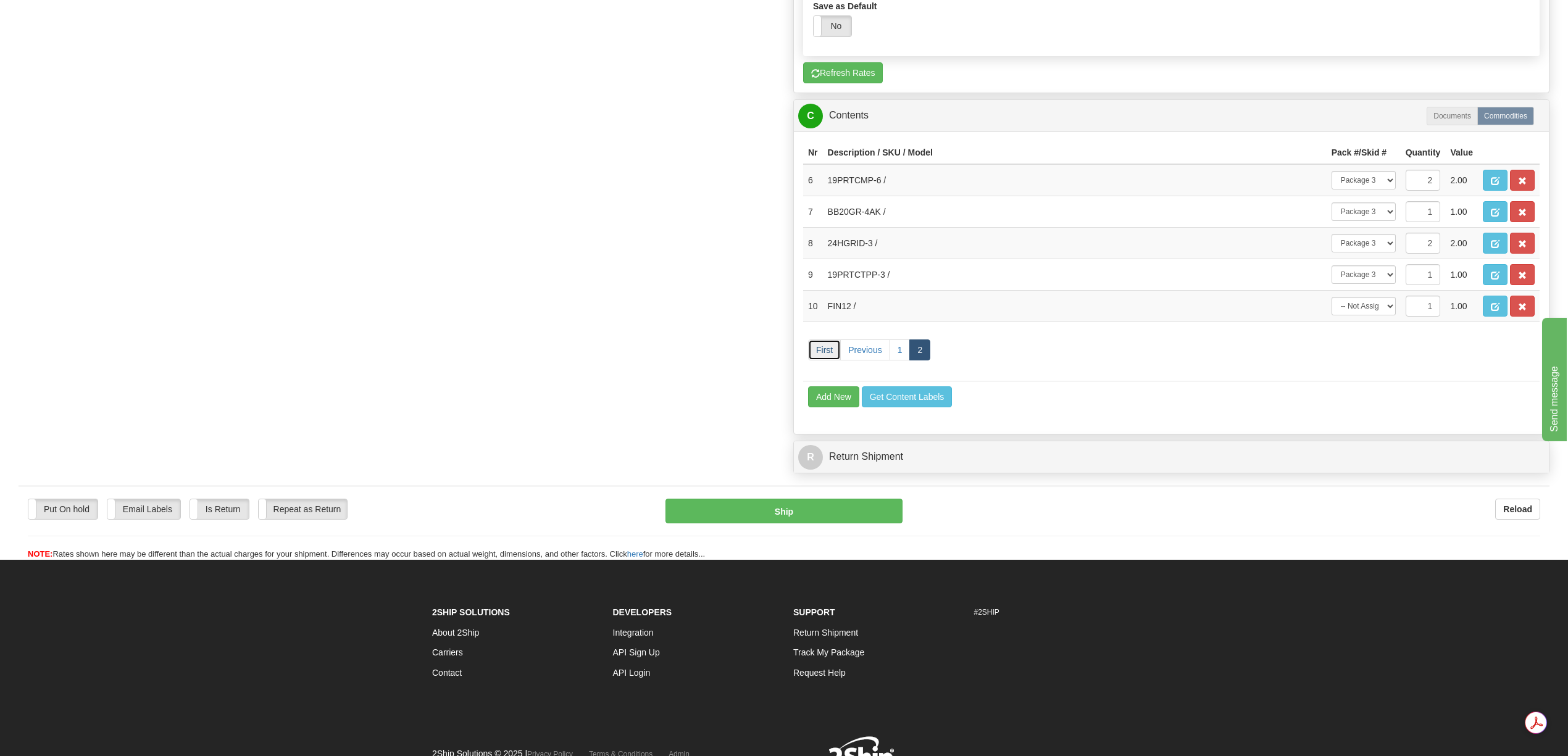
click at [827, 360] on link "First" at bounding box center [824, 350] width 33 height 21
click at [1382, 221] on select "-- Not Assigned -- Package 1 Package 2 Package 3 Package 4 Package 5 Split" at bounding box center [1363, 212] width 64 height 18
select select "SPLIT"
click at [1331, 221] on select "-- Not Assigned -- Package 1 Package 2 Package 3 Package 4 Package 5 Split" at bounding box center [1363, 212] width 64 height 18
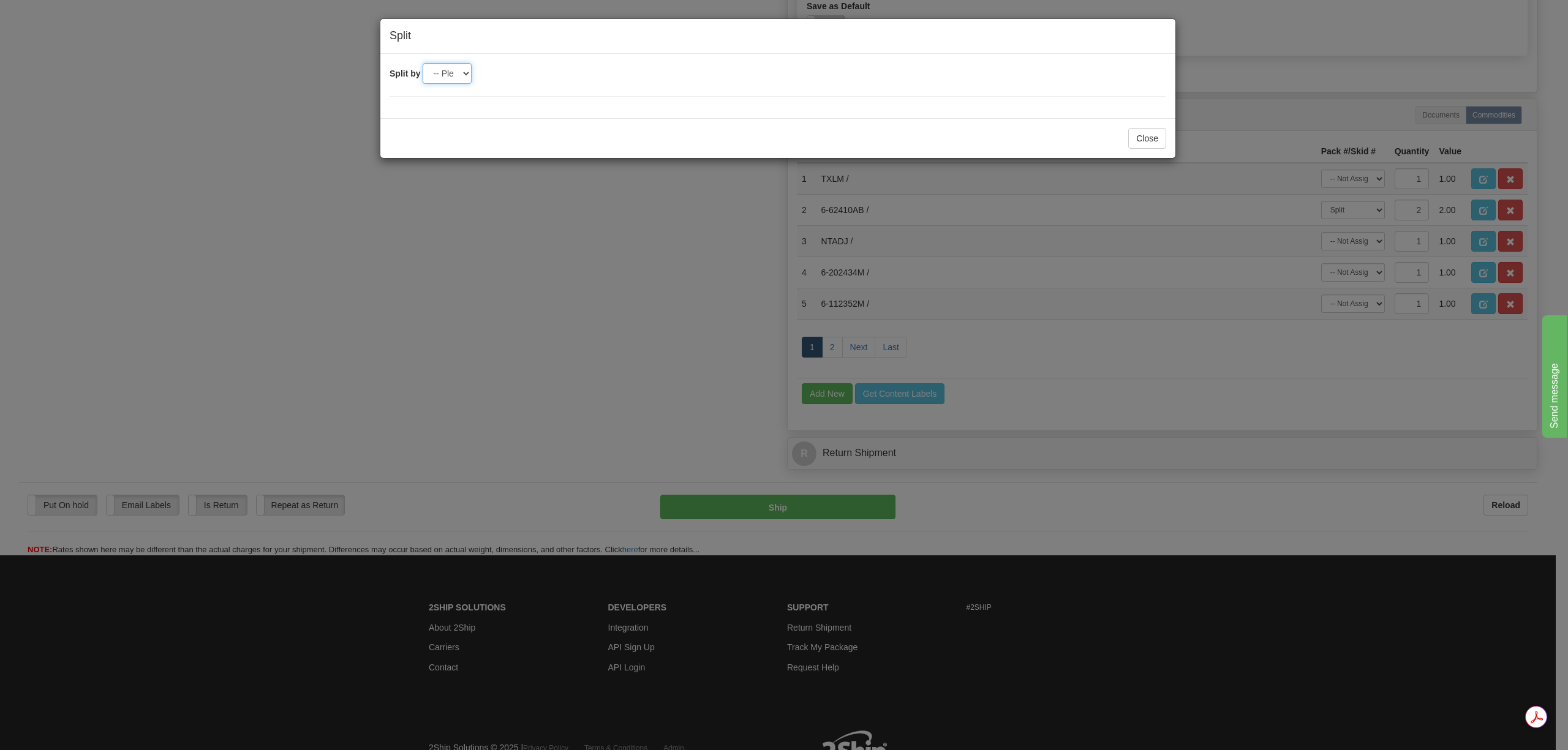
click at [459, 74] on select "-- Please select -- 2 3 4 5" at bounding box center [447, 73] width 49 height 20
select select "2"
click at [423, 63] on select "-- Please select -- 2 3 4 5" at bounding box center [447, 73] width 49 height 20
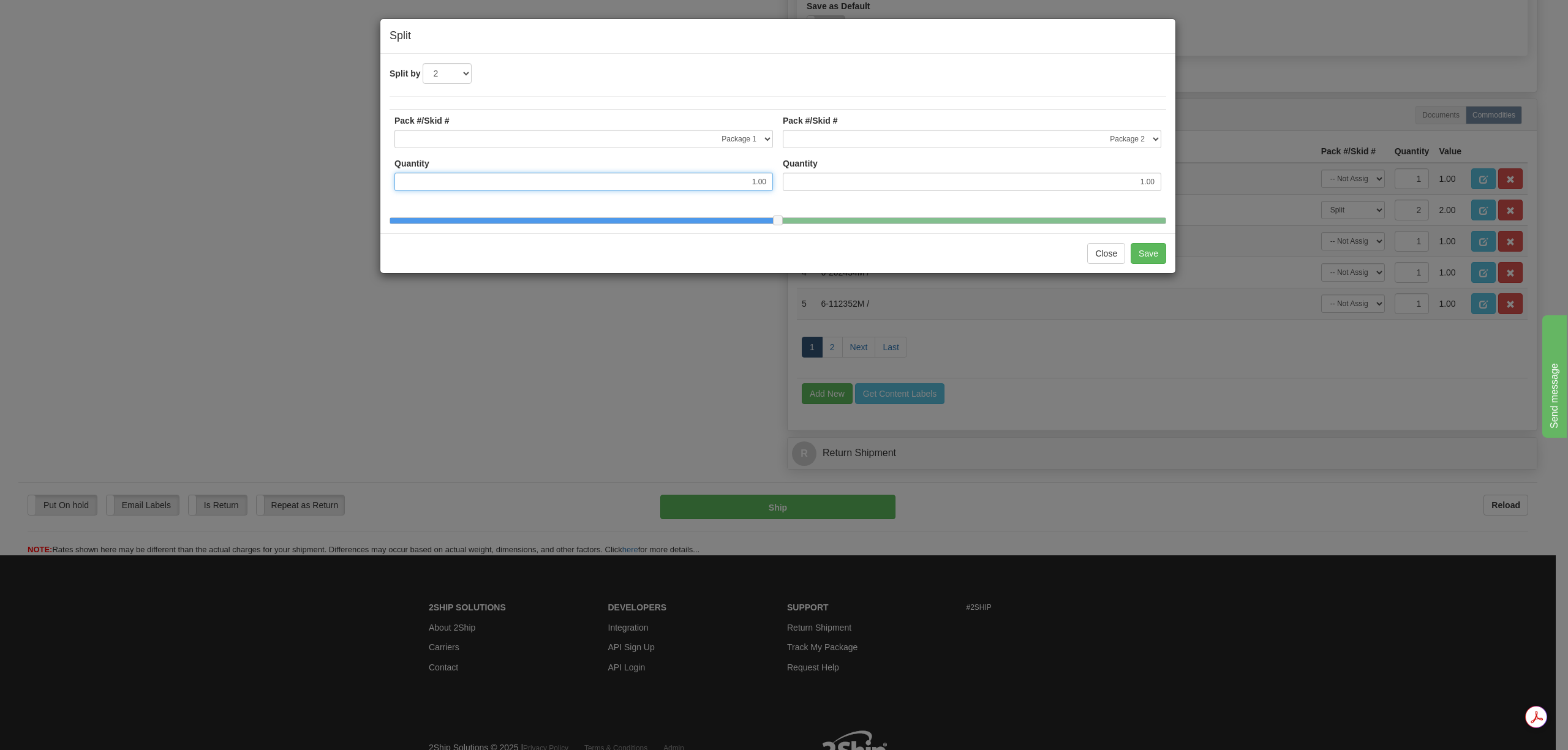
click at [420, 186] on input "1.00" at bounding box center [584, 182] width 379 height 18
click at [1137, 264] on button "Save" at bounding box center [1148, 253] width 36 height 20
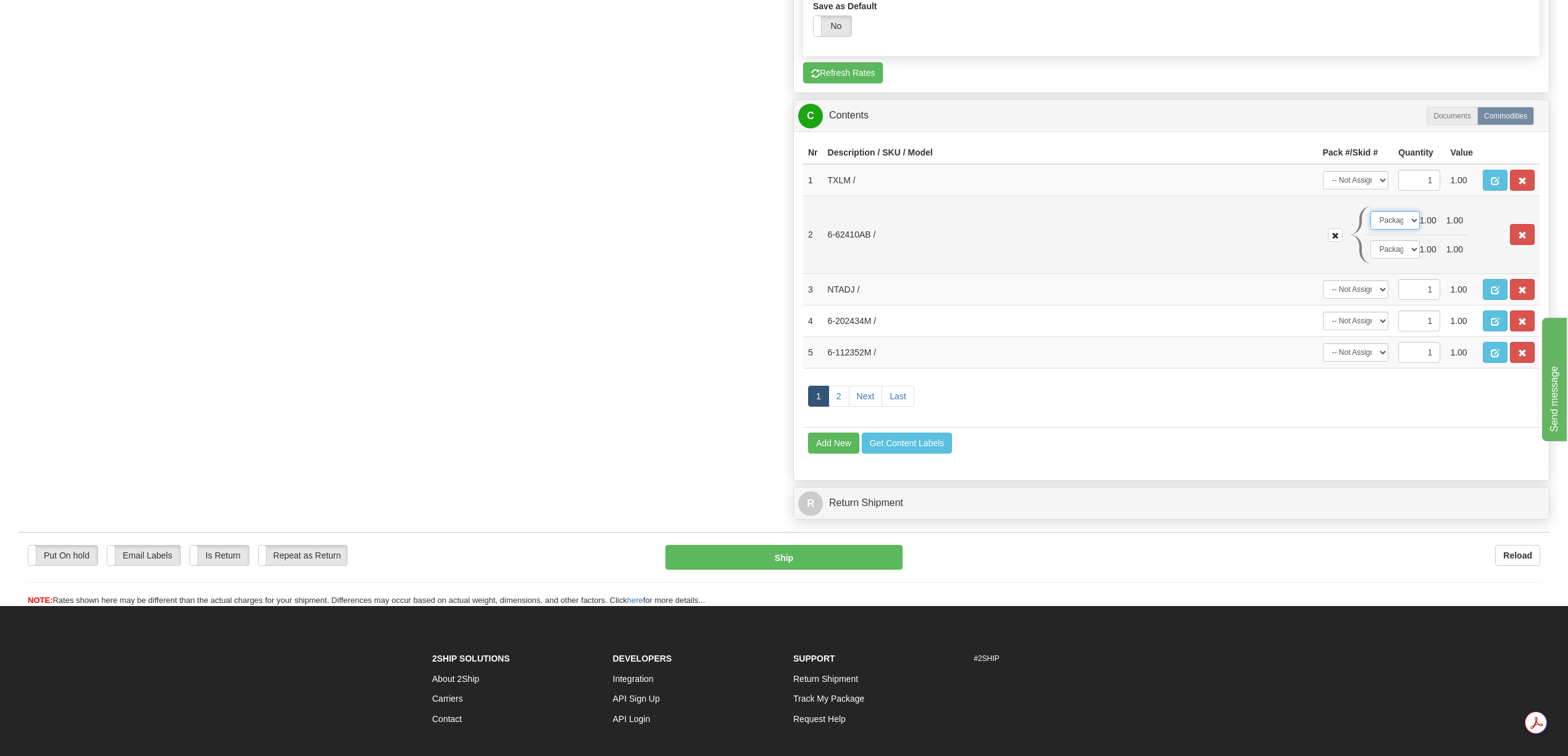
click at [1410, 230] on select "-- Not Assigned -- Package 1 Package 2 Package 3 Package 4 Package 5" at bounding box center [1395, 221] width 50 height 18
click at [1370, 230] on select "-- Not Assigned -- Package 1 Package 2 Package 3 Package 4 Package 5" at bounding box center [1395, 221] width 50 height 18
click at [1411, 259] on select "-- Not Assigned -- Package 1 Package 2 Package 3 Package 4 Package 5" at bounding box center [1395, 249] width 50 height 18
click at [1370, 259] on select "-- Not Assigned -- Package 1 Package 2 Package 3 Package 4 Package 5" at bounding box center [1395, 249] width 50 height 18
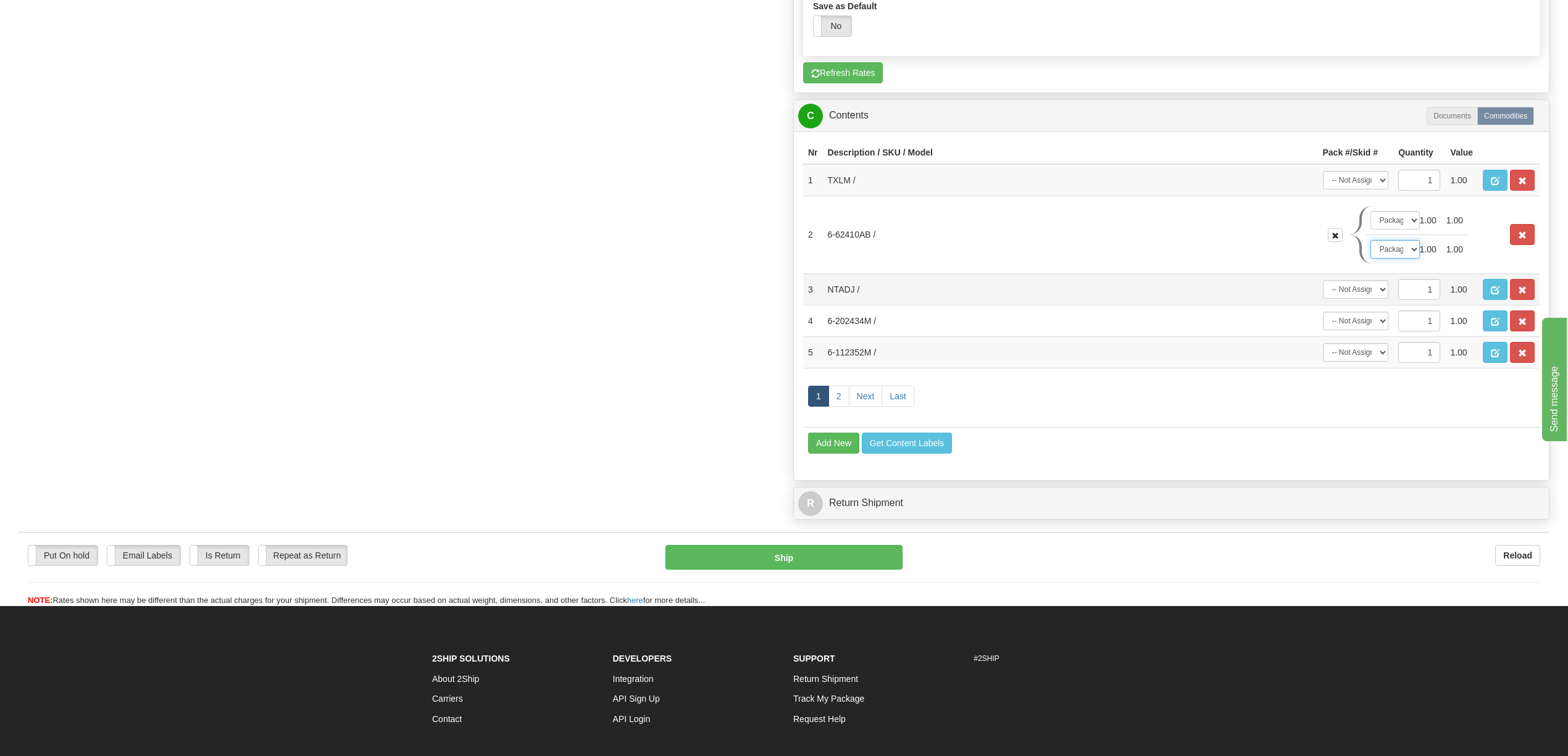
scroll to position [1469, 0]
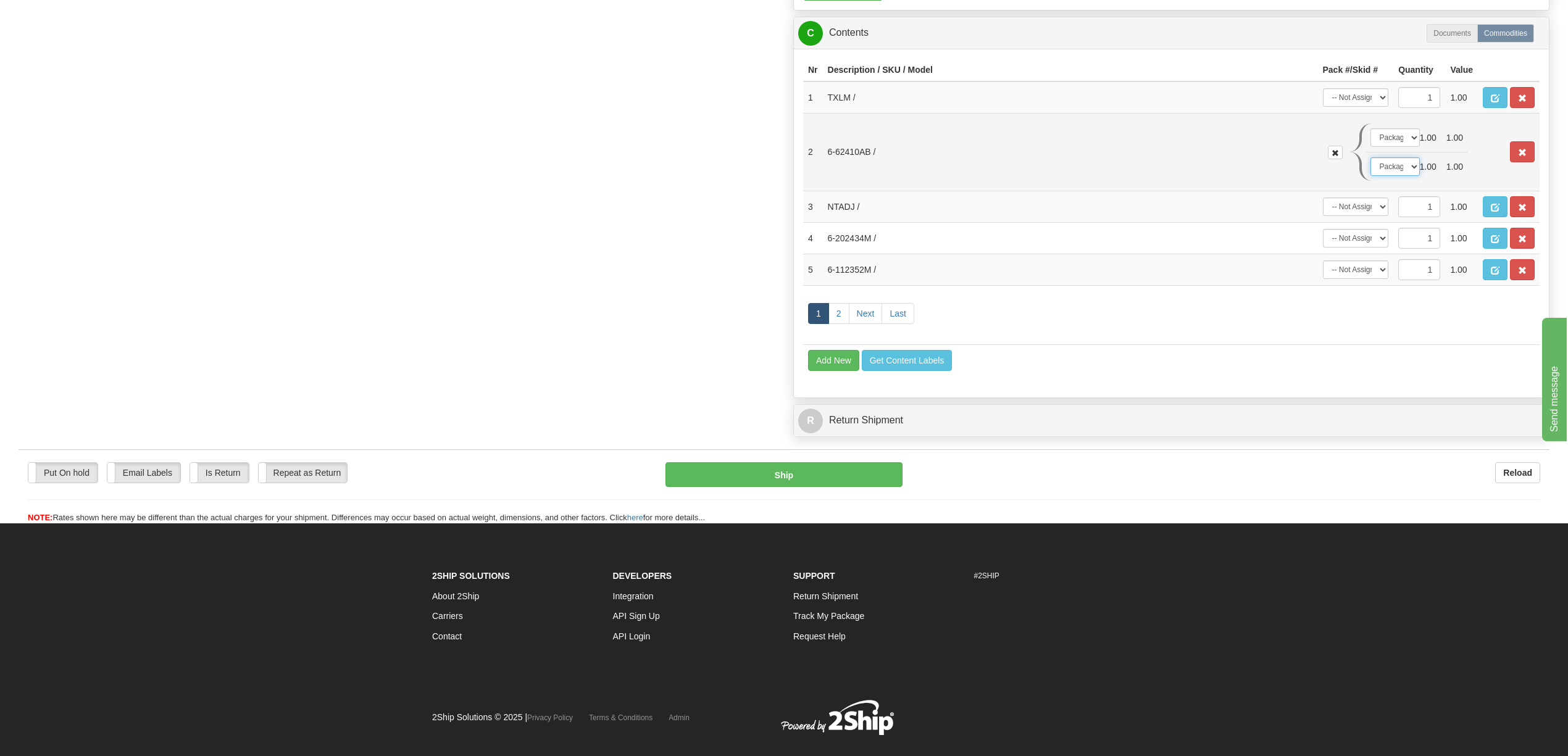
click at [1410, 176] on select "-- Not Assigned -- Package 1 Package 2 Package 3 Package 4 Package 5" at bounding box center [1395, 166] width 50 height 18
click at [1408, 176] on select "-- Not Assigned -- Package 1 Package 2 Package 3 Package 4 Package 5" at bounding box center [1395, 166] width 50 height 18
click at [1407, 147] on select "-- Not Assigned -- Package 1 Package 2 Package 3 Package 4 Package 5" at bounding box center [1395, 137] width 50 height 18
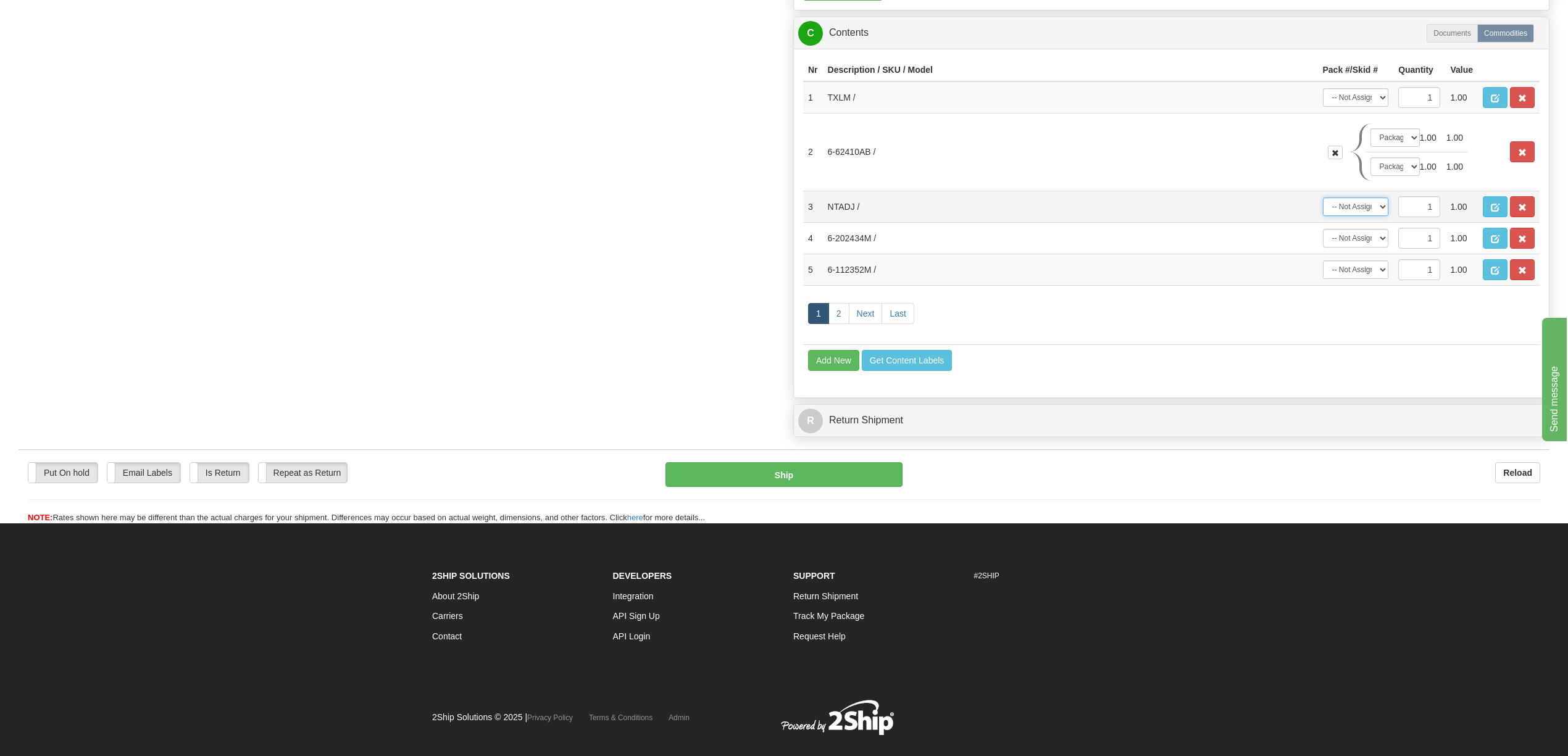
click at [1381, 216] on select "-- Not Assigned -- Package 1 Package 2 Package 3 Package 4 Package 5" at bounding box center [1356, 207] width 66 height 18
click at [1519, 212] on span "button" at bounding box center [1521, 208] width 8 height 8
click at [1379, 216] on select "-- Not Assigned -- Package 1 Package 2 Package 3 Package 4 Package 5" at bounding box center [1356, 207] width 66 height 18
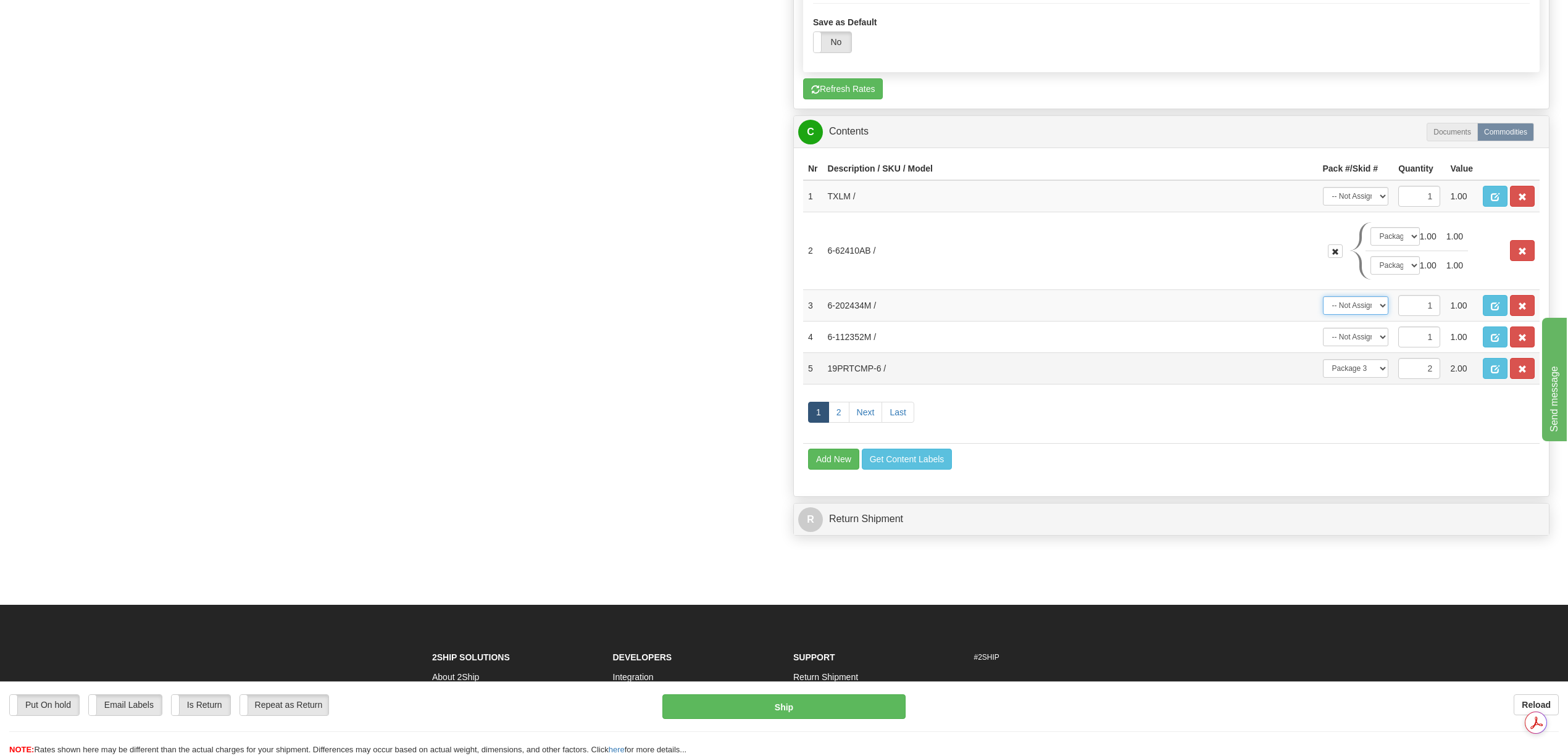
scroll to position [1399, 0]
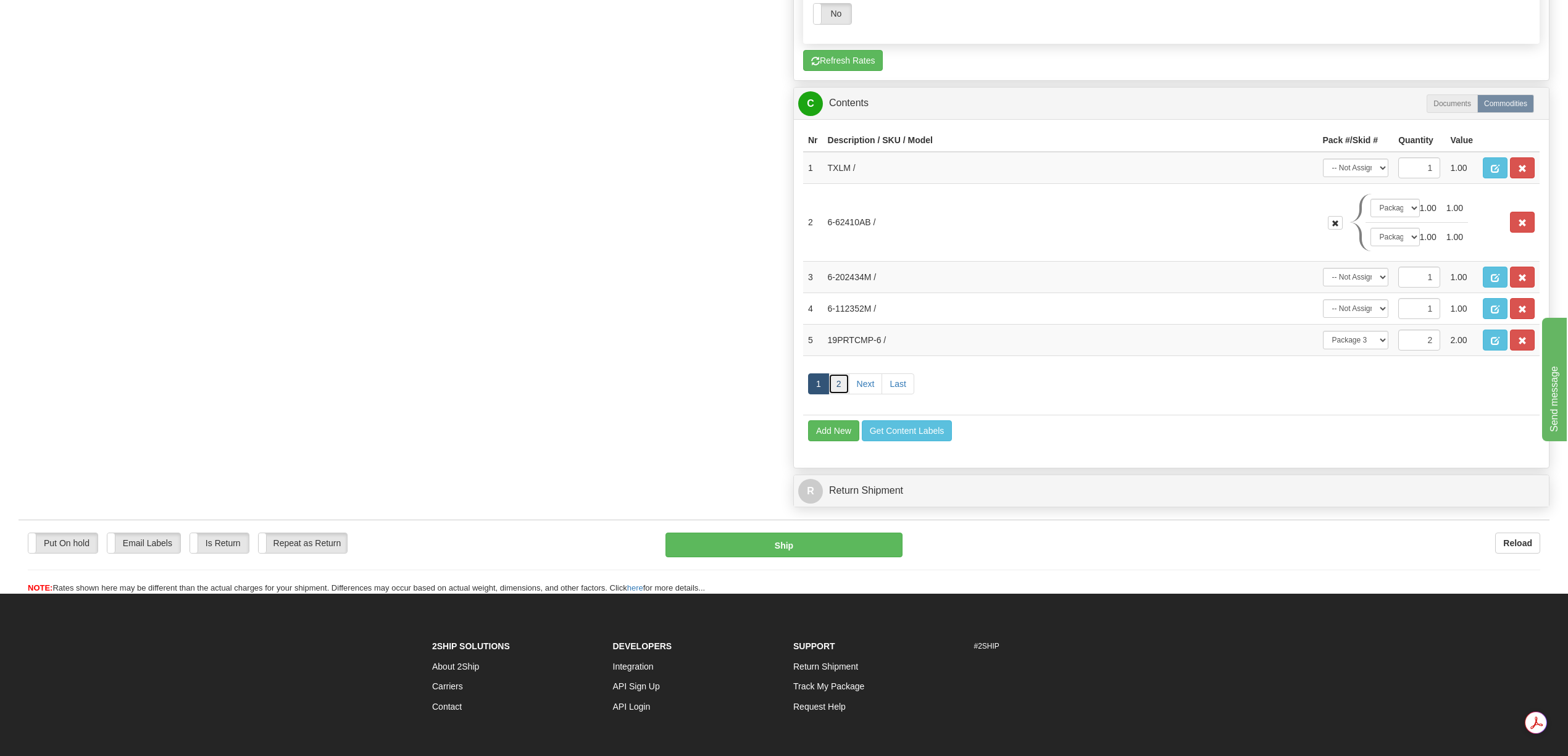
click at [845, 395] on link "2" at bounding box center [838, 383] width 21 height 21
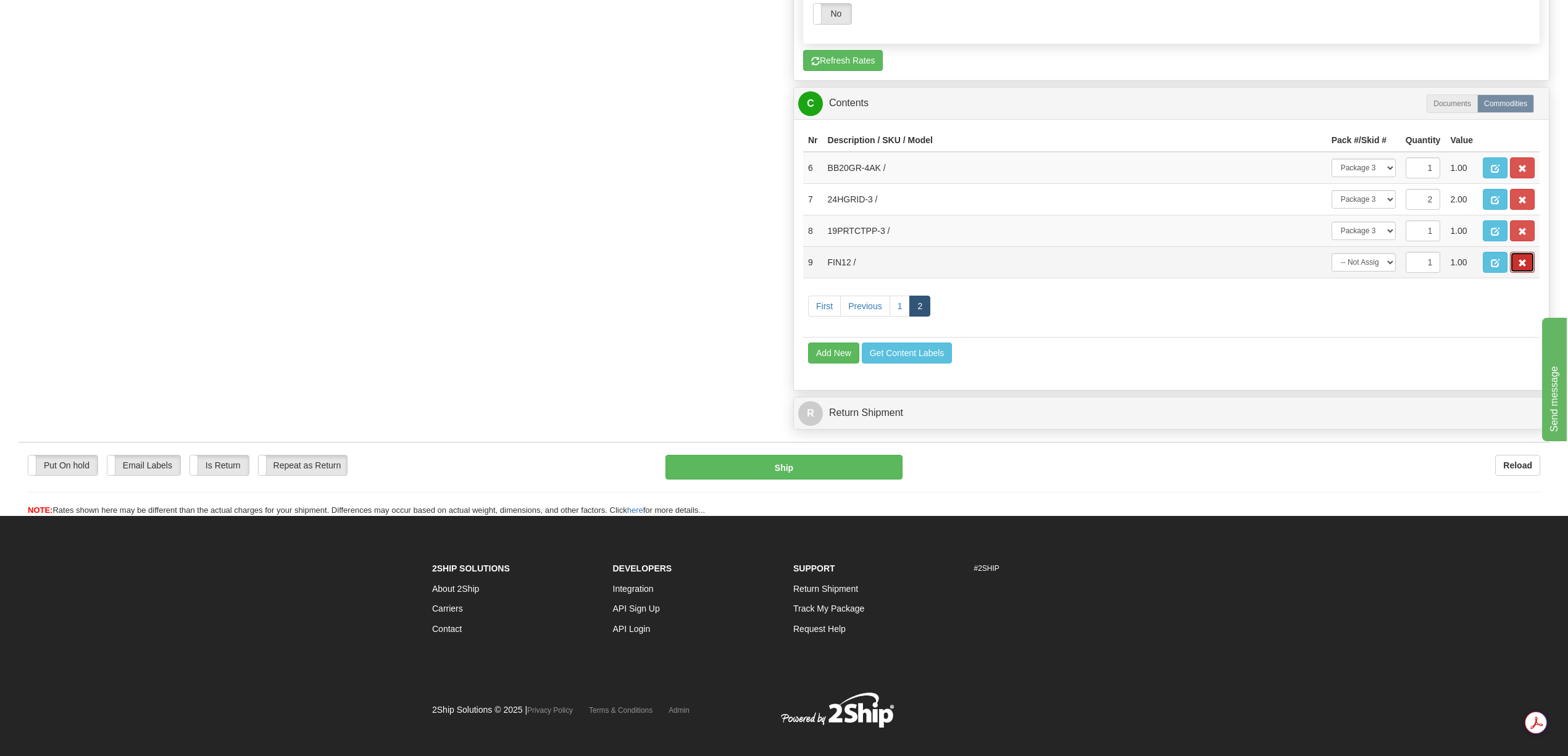
click at [1519, 267] on span "button" at bounding box center [1521, 263] width 8 height 8
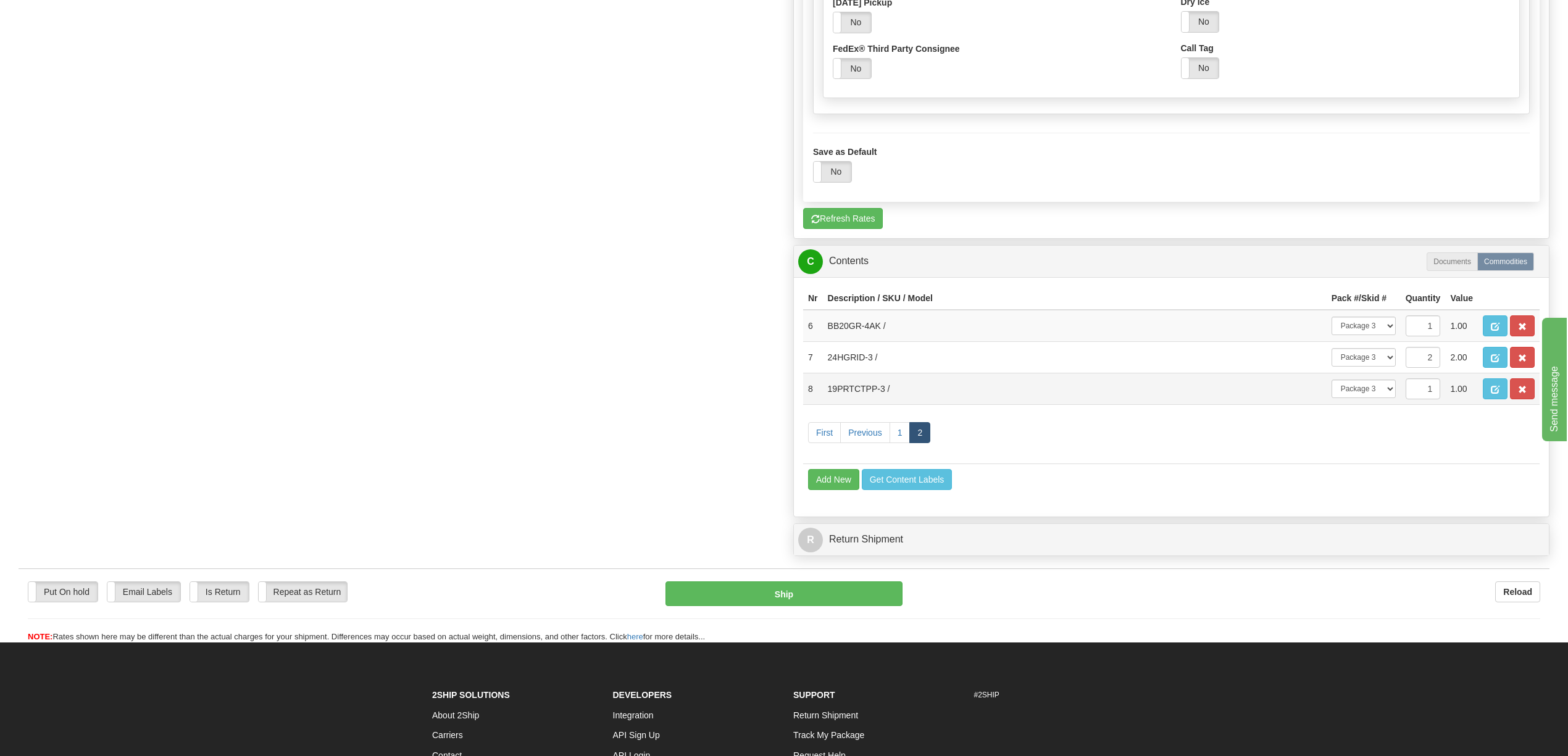
scroll to position [1235, 0]
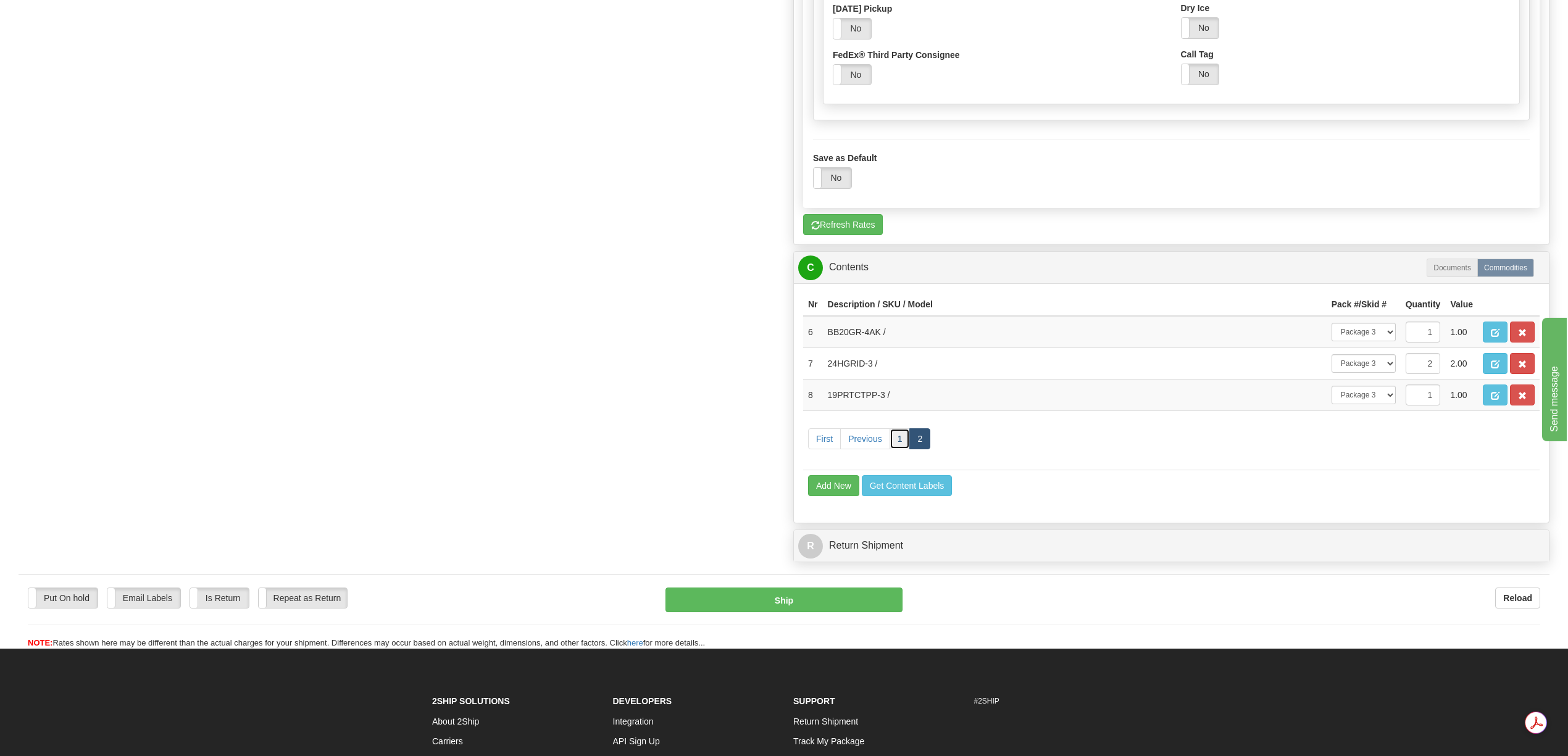
click at [898, 450] on link "1" at bounding box center [899, 438] width 21 height 21
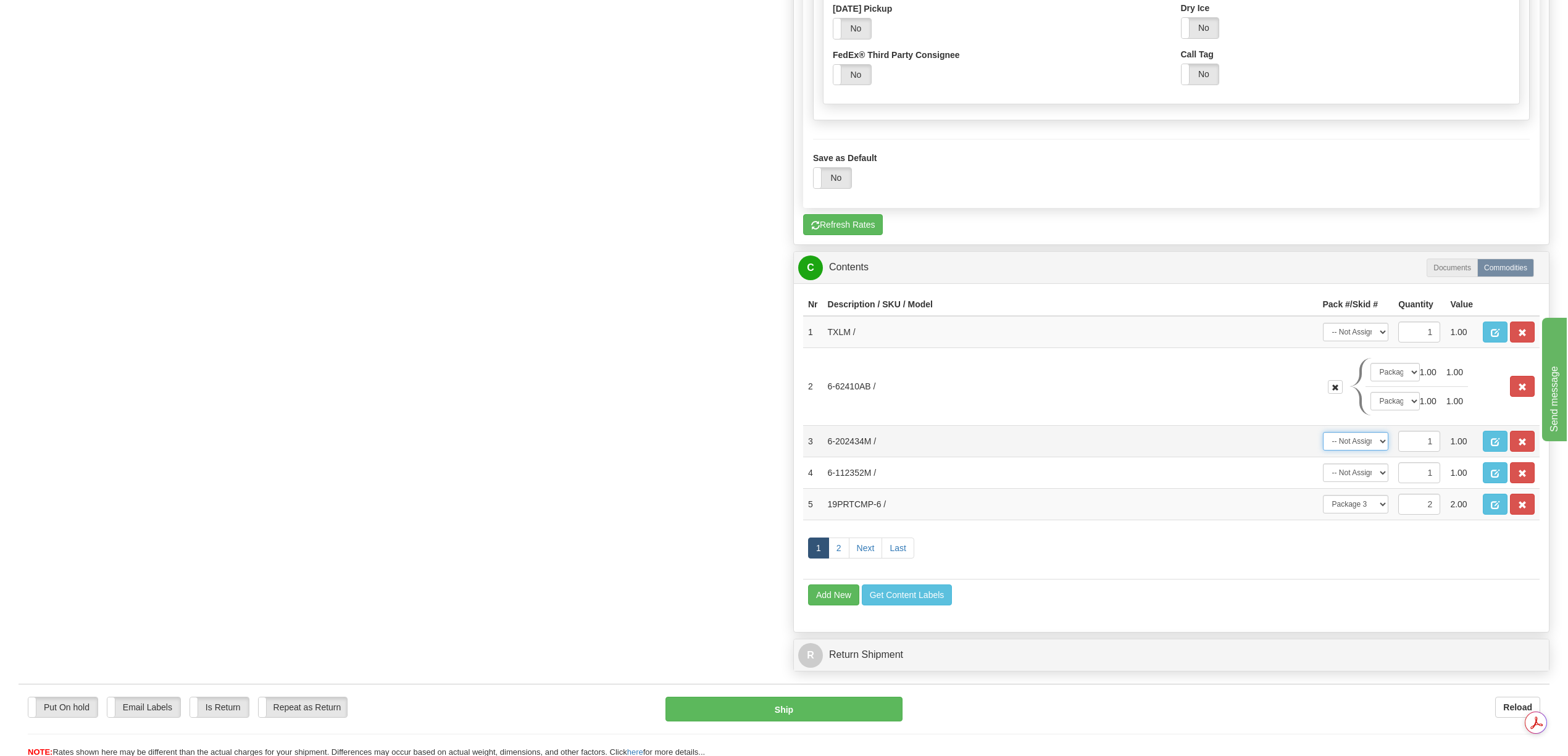
click at [1381, 451] on select "-- Not Assigned -- Package 1 Package 2 Package 3 Package 4 Package 5" at bounding box center [1356, 441] width 66 height 18
select select "3"
click at [1323, 451] on select "-- Not Assigned -- Package 1 Package 2 Package 3 Package 4 Package 5" at bounding box center [1356, 441] width 66 height 18
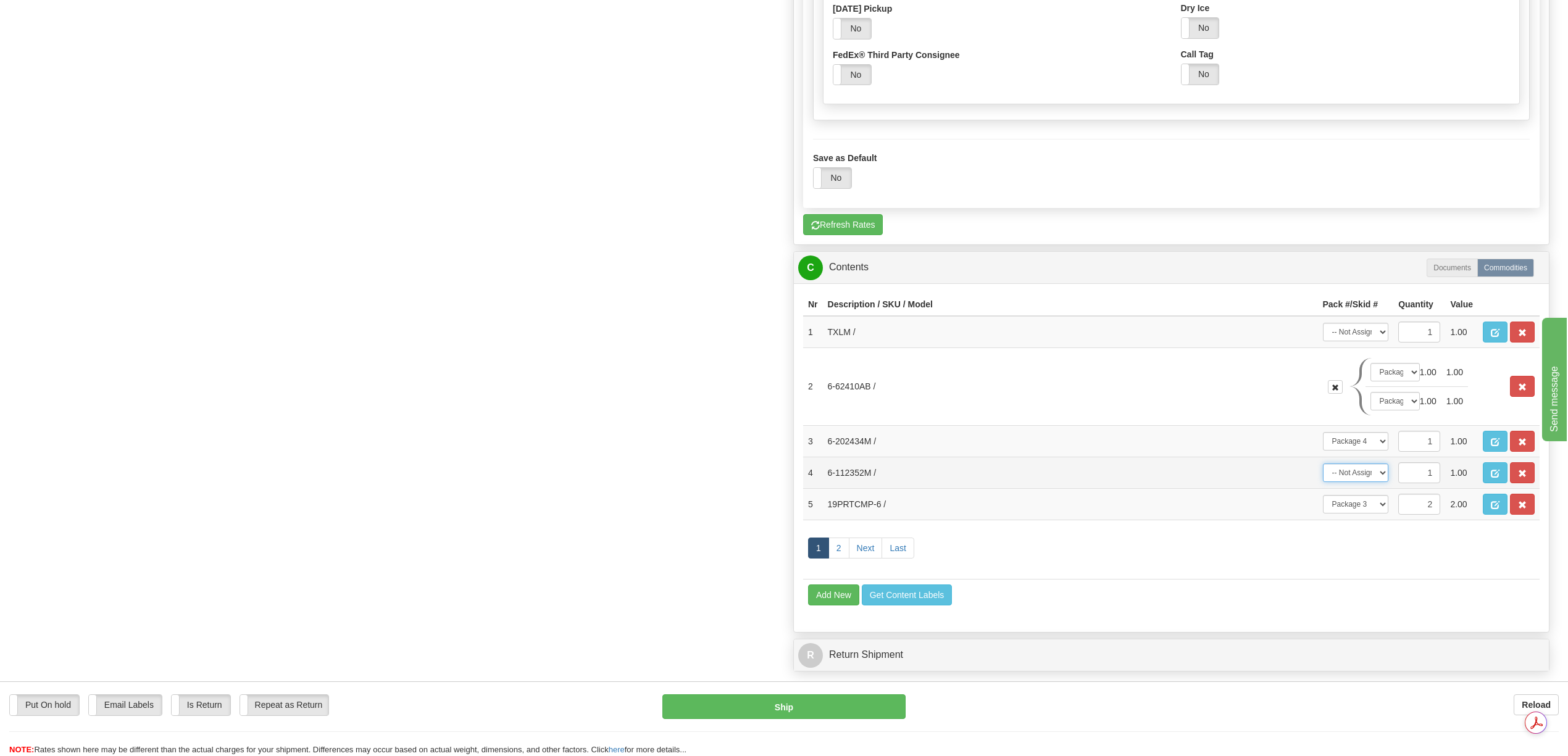
click at [1378, 482] on select "-- Not Assigned -- Package 1 Package 2 Package 3 Package 4 Package 5" at bounding box center [1356, 473] width 66 height 18
select select "4"
click at [1323, 482] on select "-- Not Assigned -- Package 1 Package 2 Package 3 Package 4 Package 5" at bounding box center [1356, 473] width 66 height 18
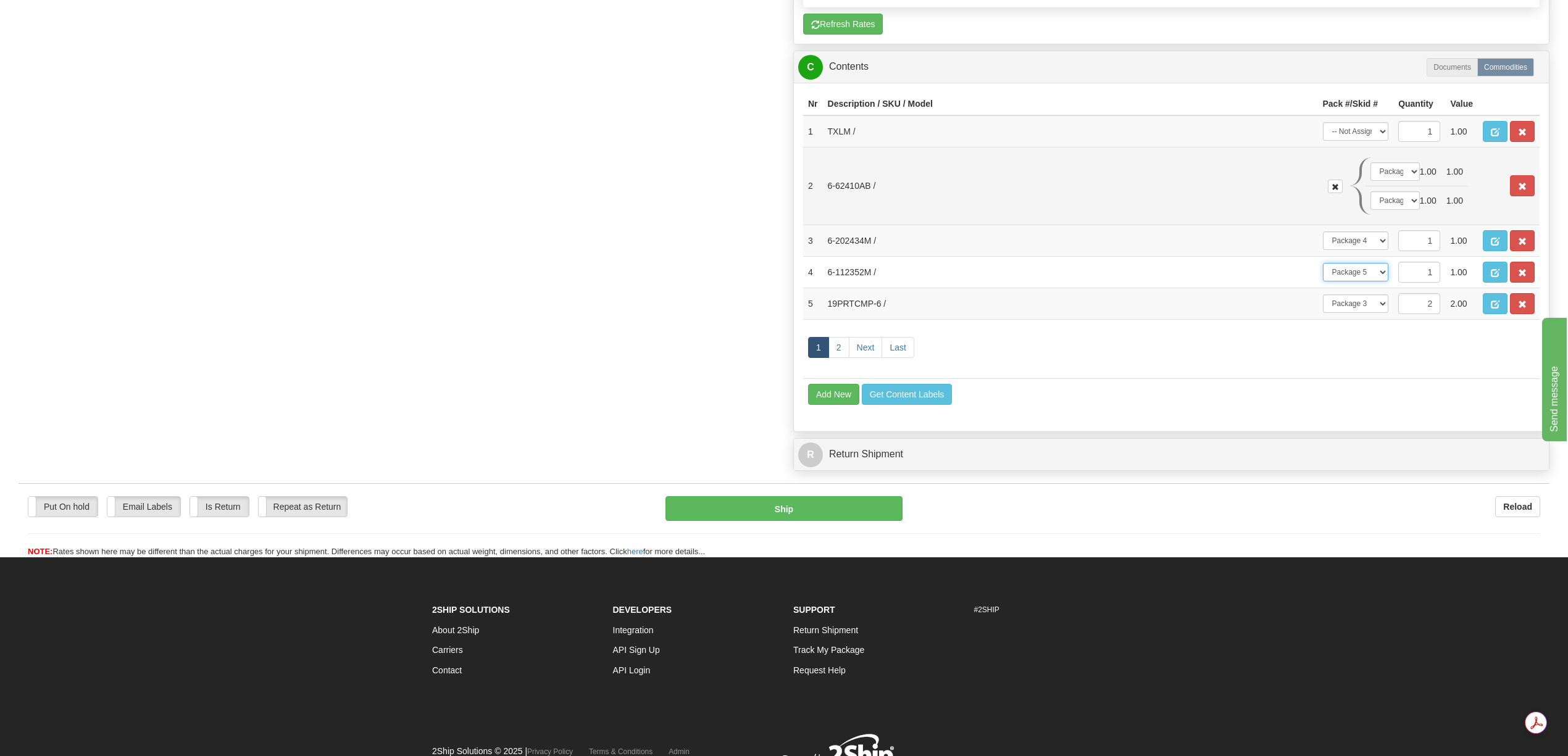
scroll to position [1564, 0]
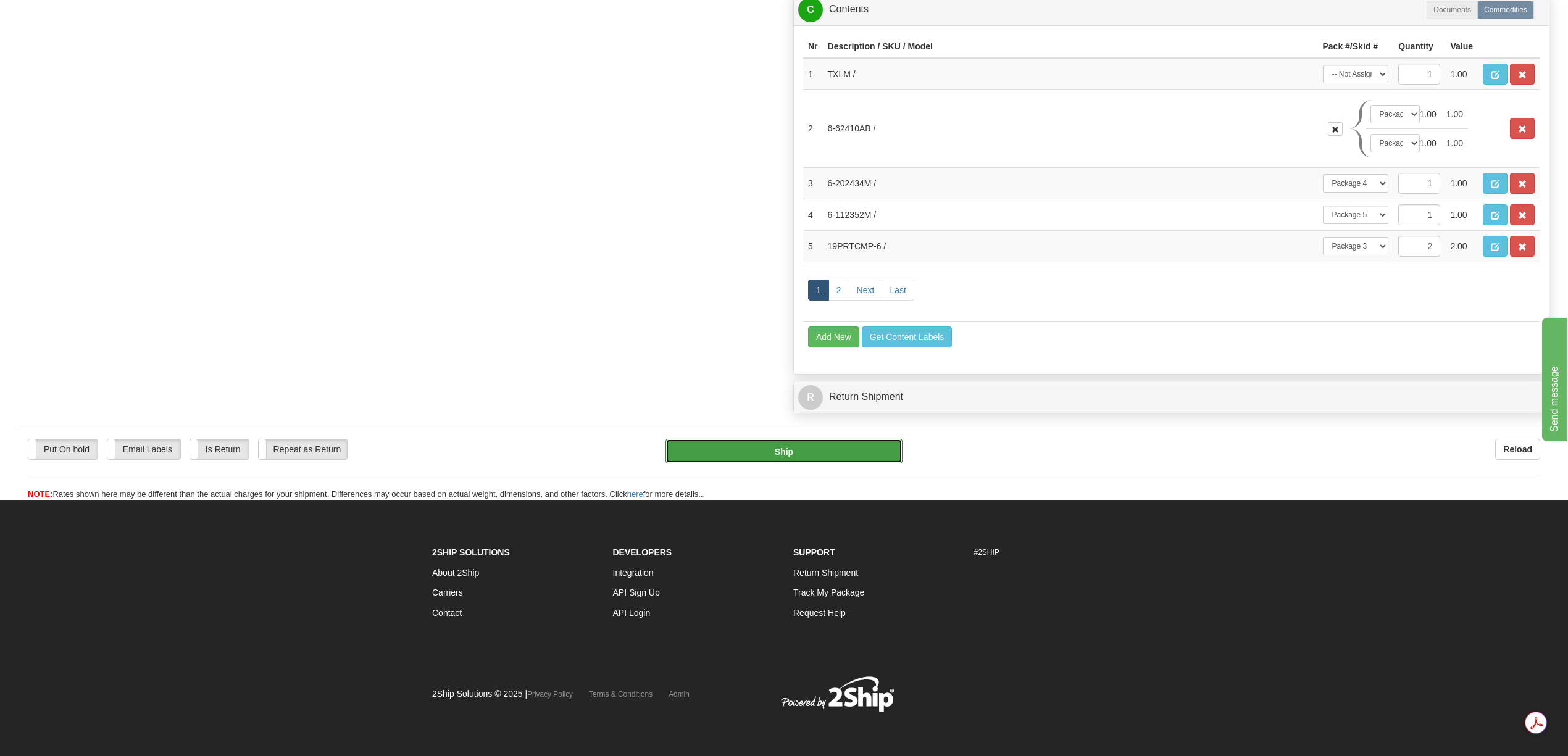
click at [811, 464] on button "Ship" at bounding box center [784, 451] width 237 height 24
type input "92"
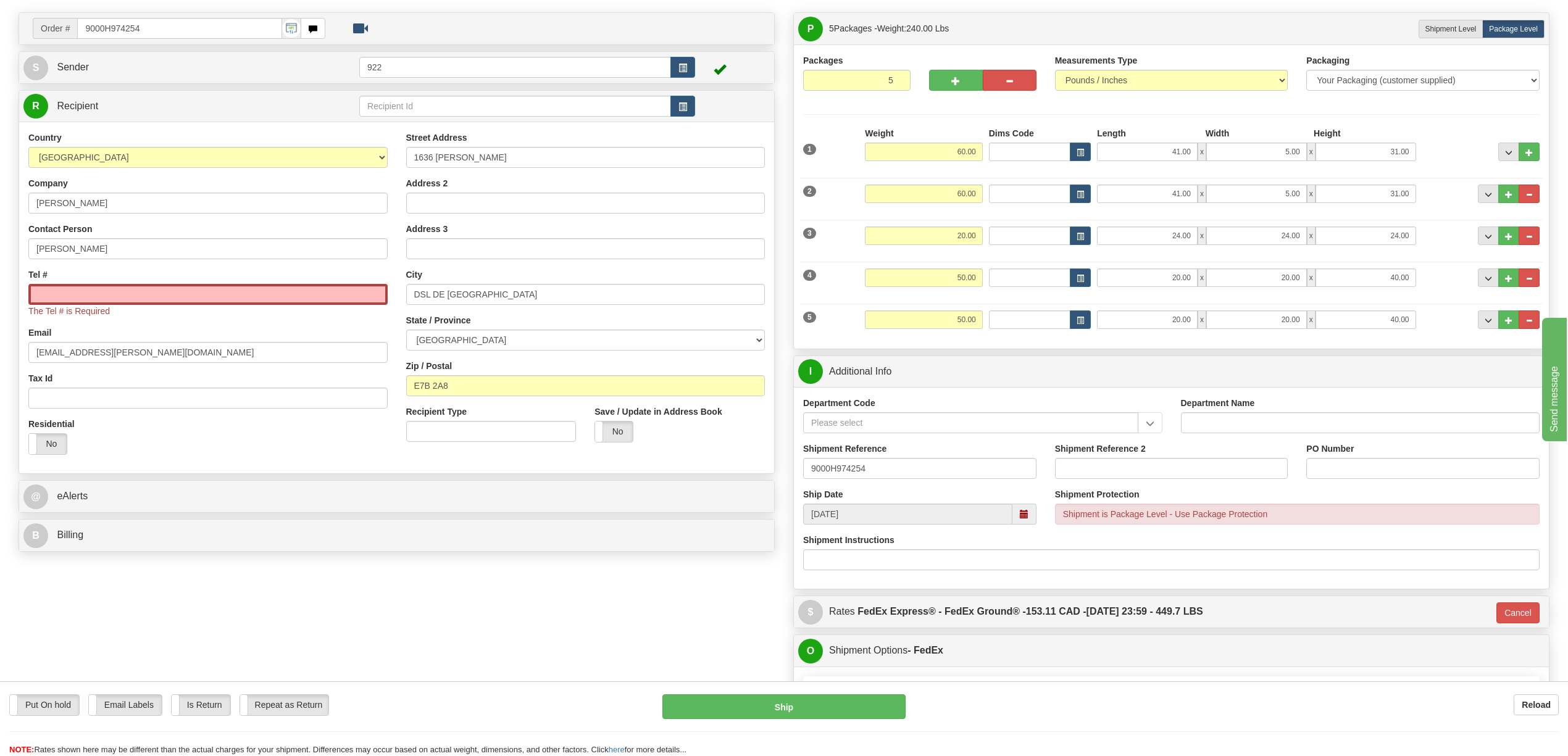
scroll to position [0, 0]
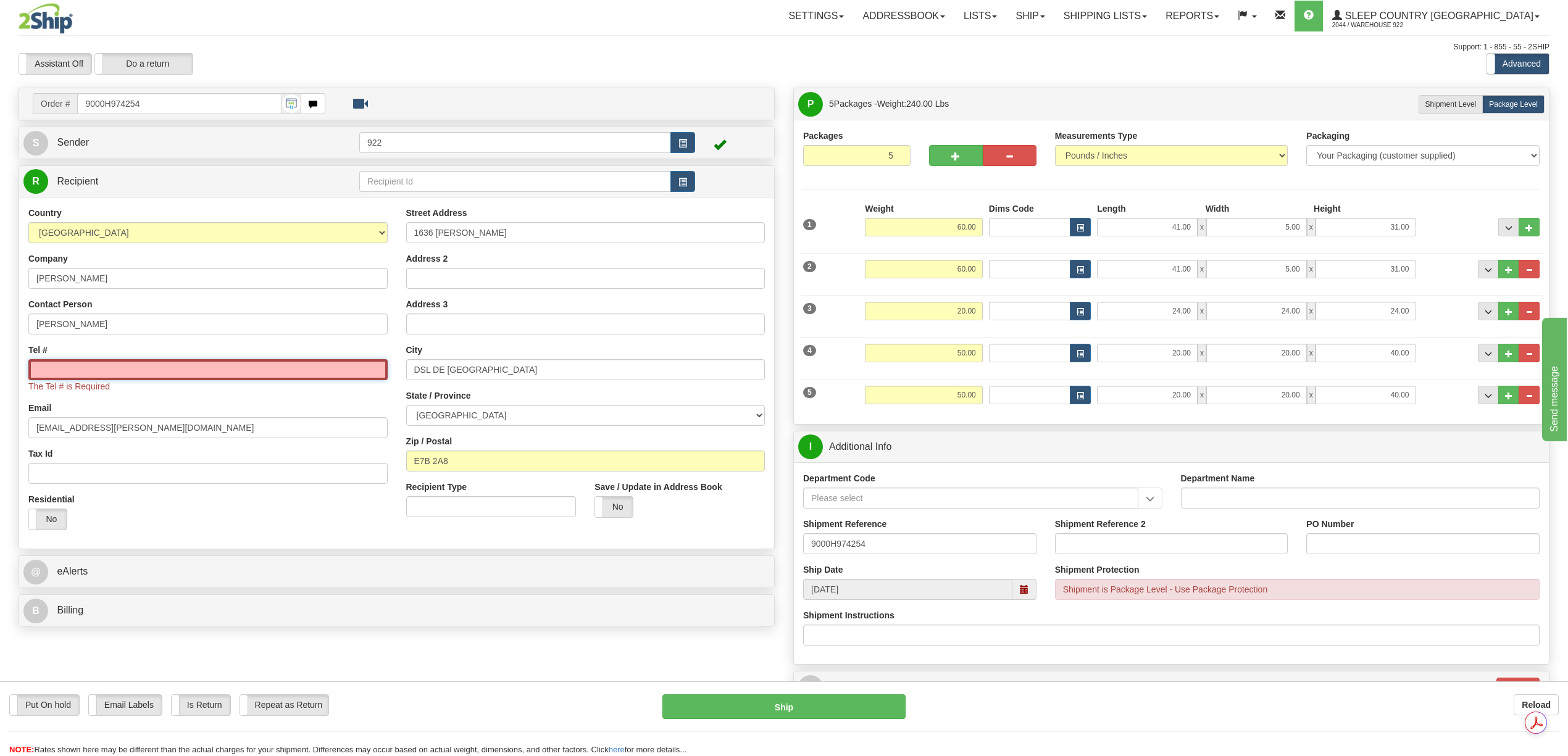
drag, startPoint x: 99, startPoint y: 379, endPoint x: 92, endPoint y: 379, distance: 7.0
click at [99, 379] on input "Tel #" at bounding box center [208, 370] width 360 height 21
paste input "506 739-3475"
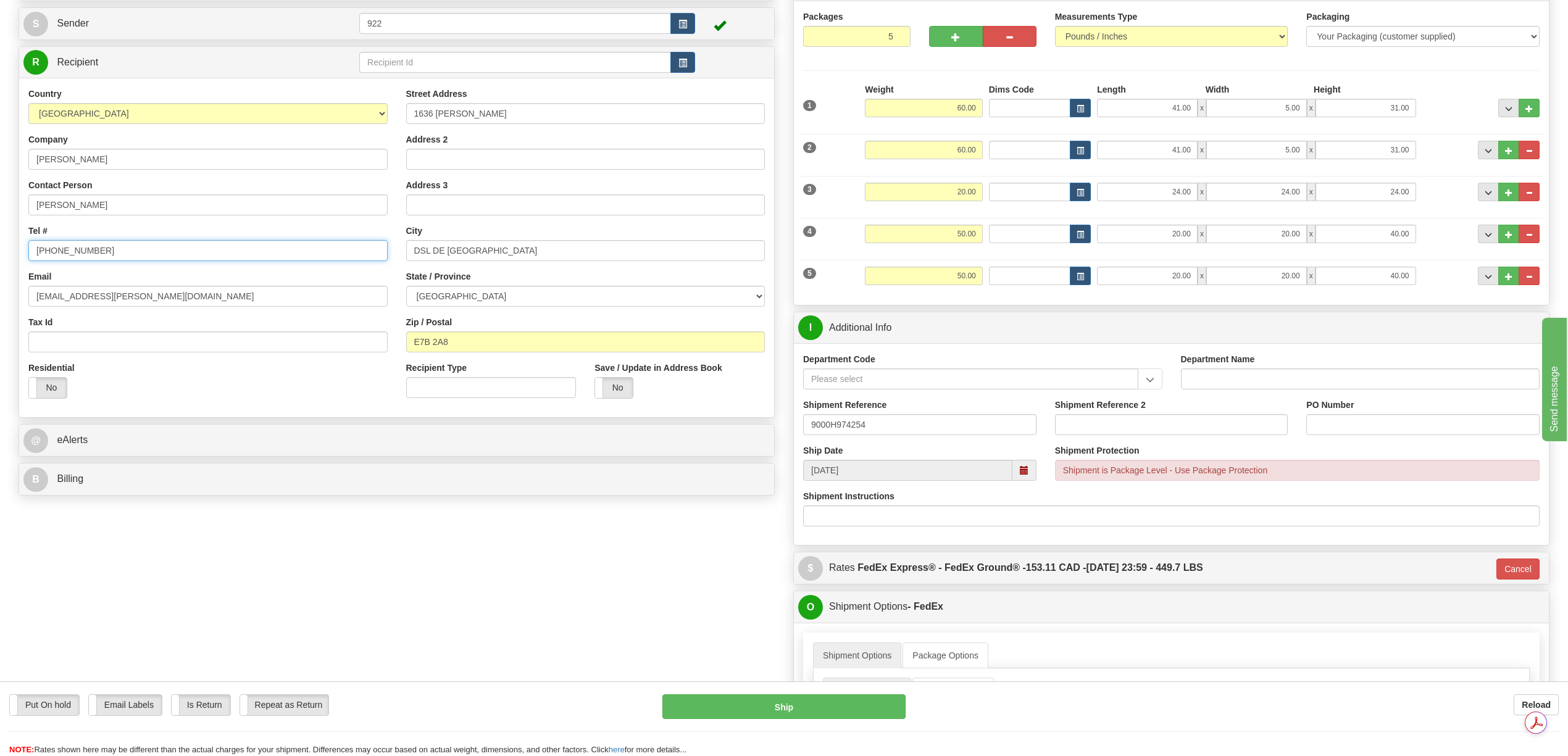
scroll to position [82, 0]
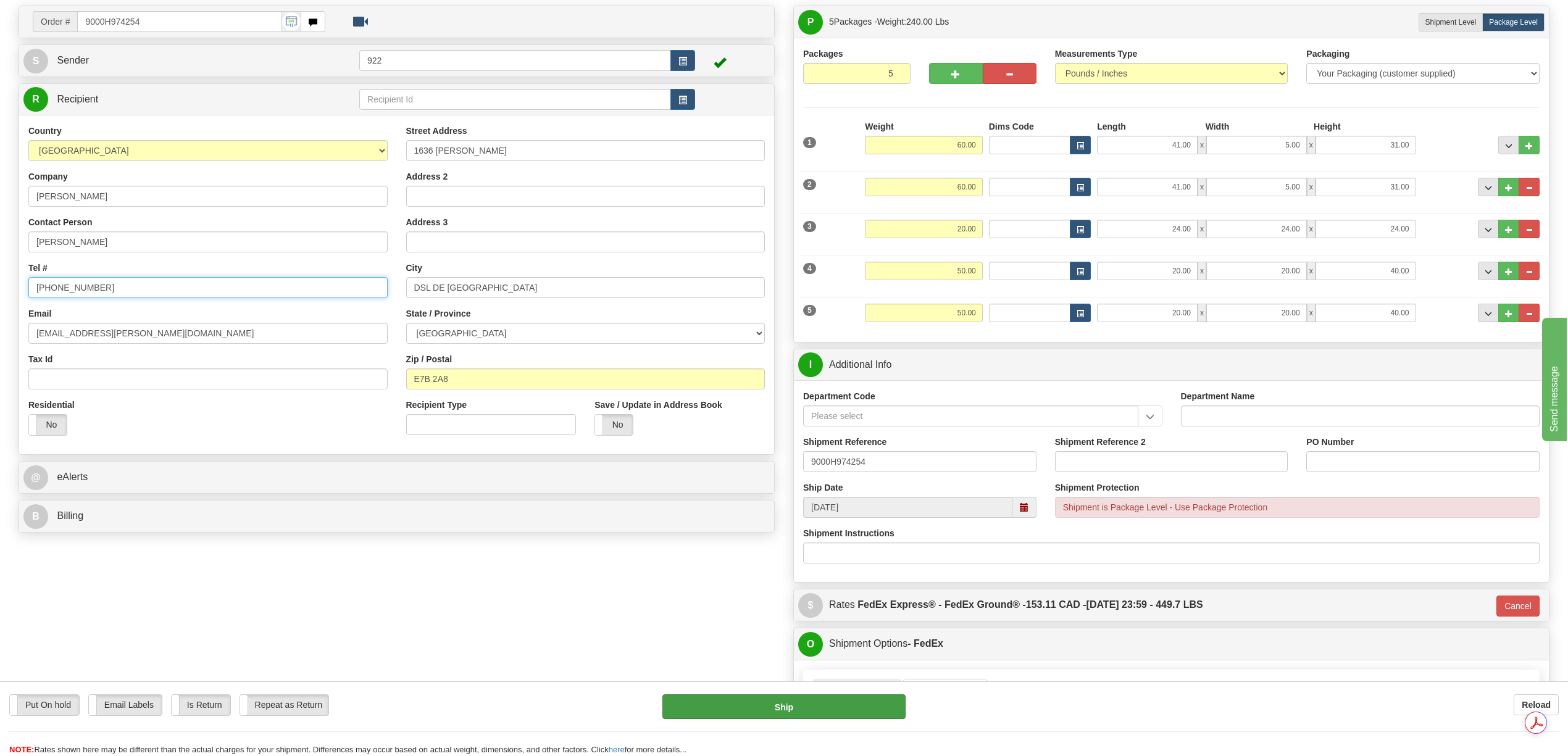
type input "506 739-3475"
click at [800, 704] on button "Ship" at bounding box center [784, 707] width 243 height 24
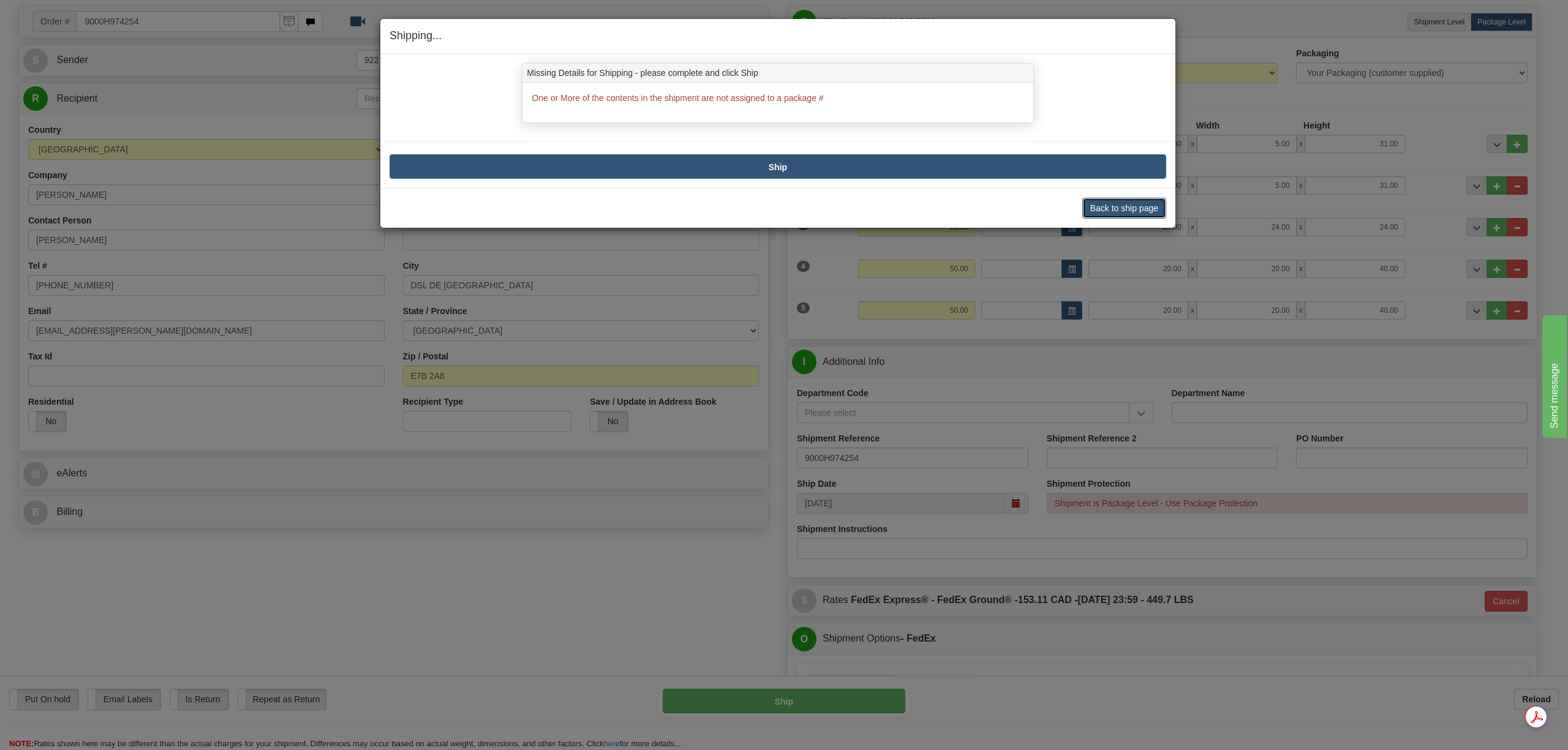
click at [1116, 211] on button "Back to ship page" at bounding box center [1124, 208] width 84 height 20
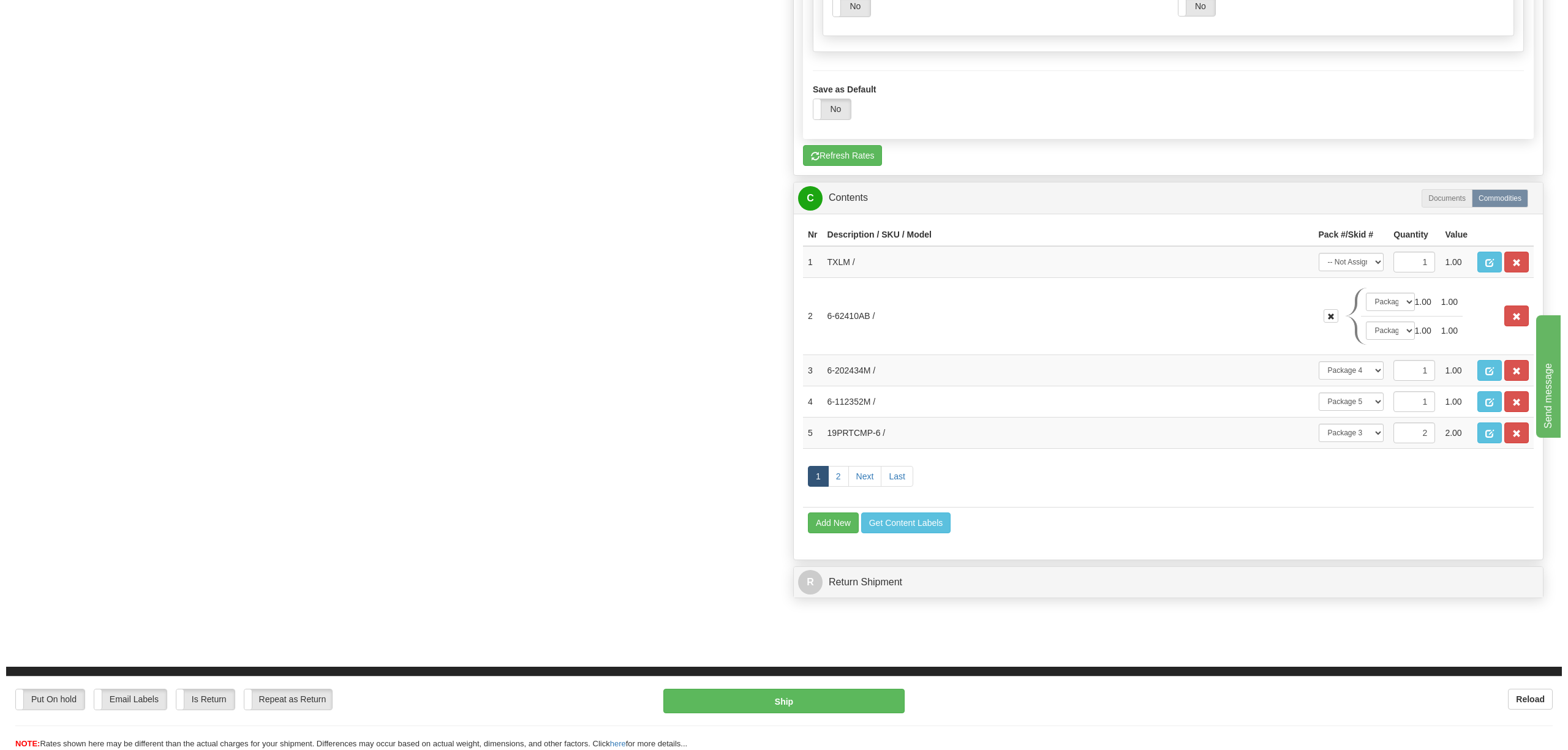
scroll to position [1061, 0]
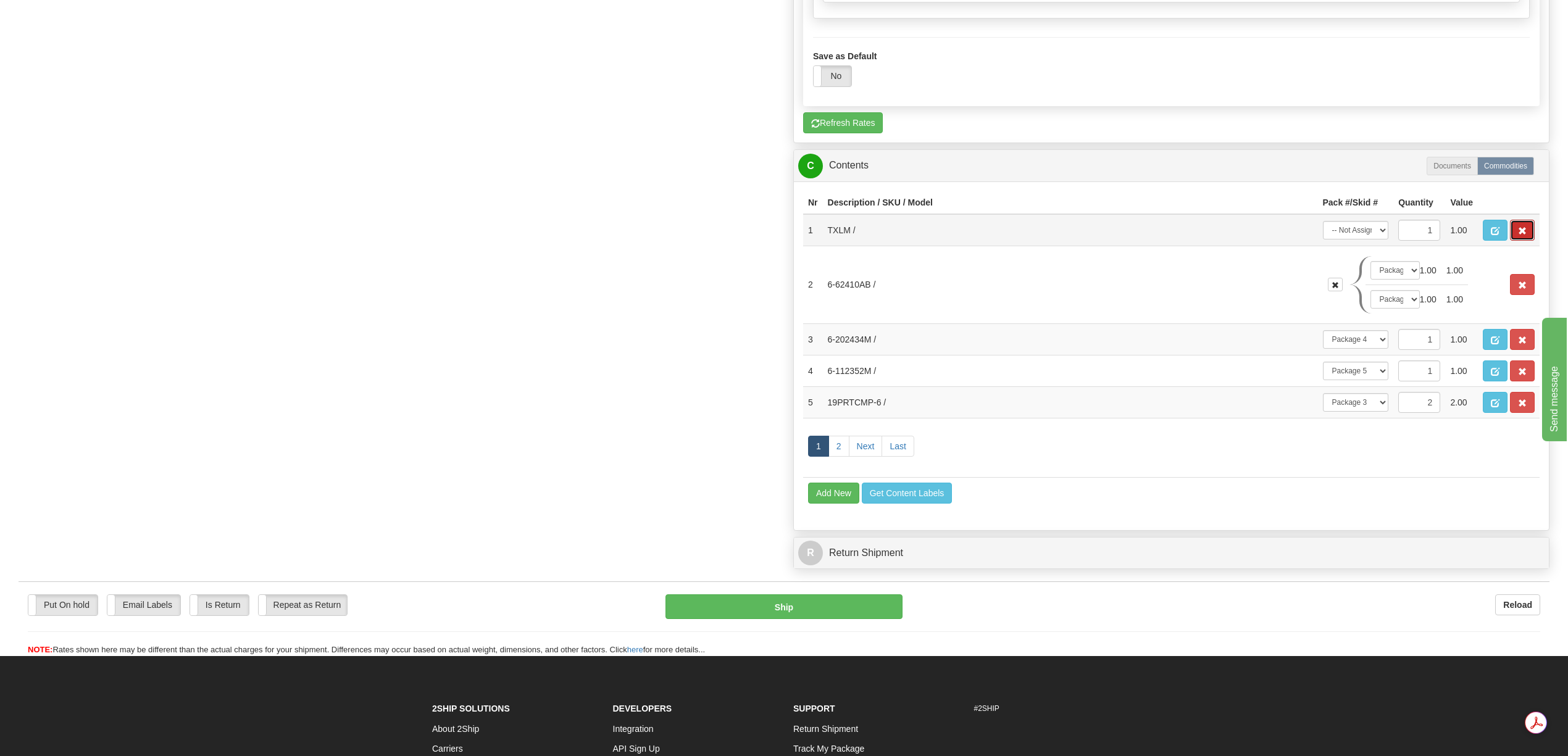
click at [1522, 235] on span "button" at bounding box center [1521, 231] width 8 height 8
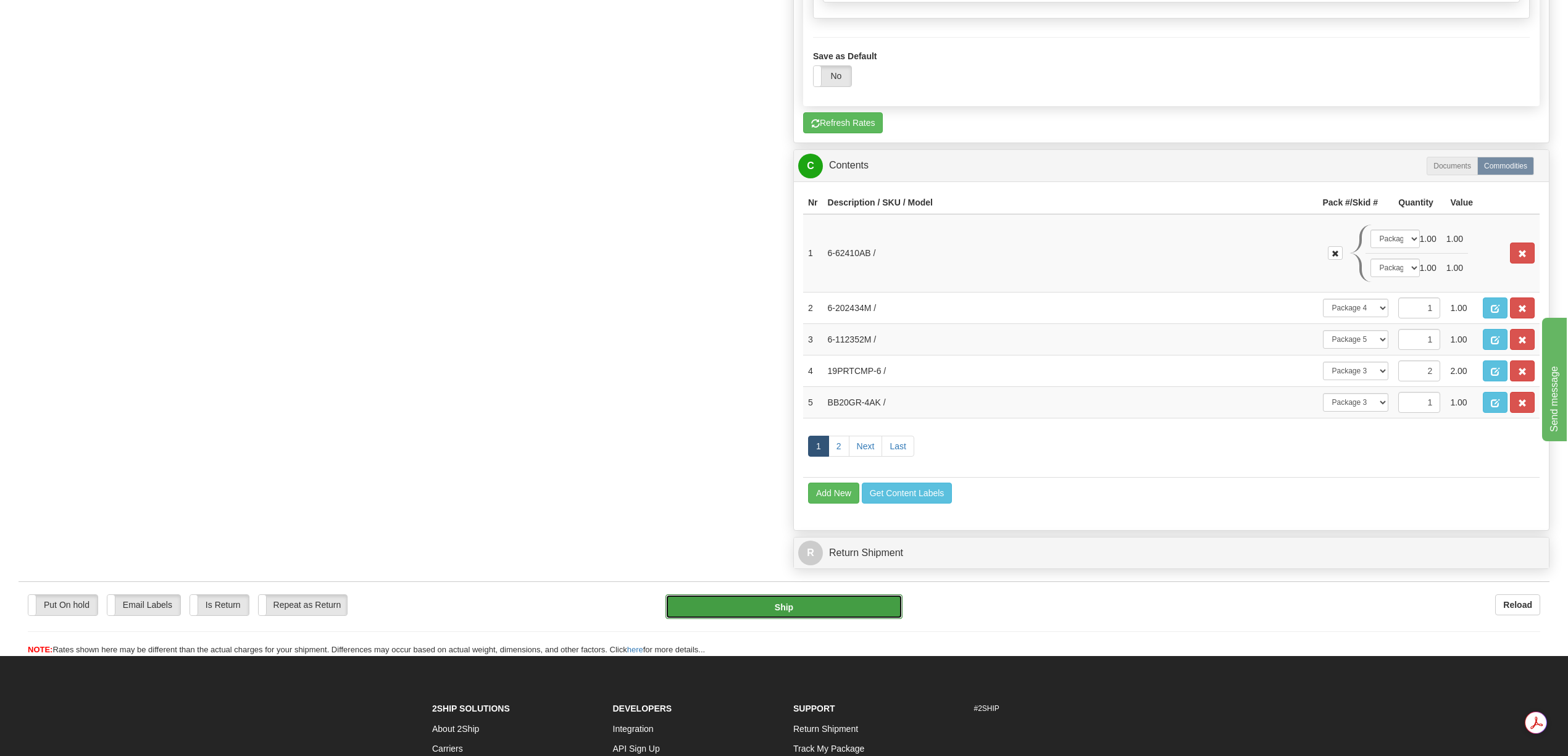
click at [820, 619] on button "Ship" at bounding box center [784, 607] width 237 height 24
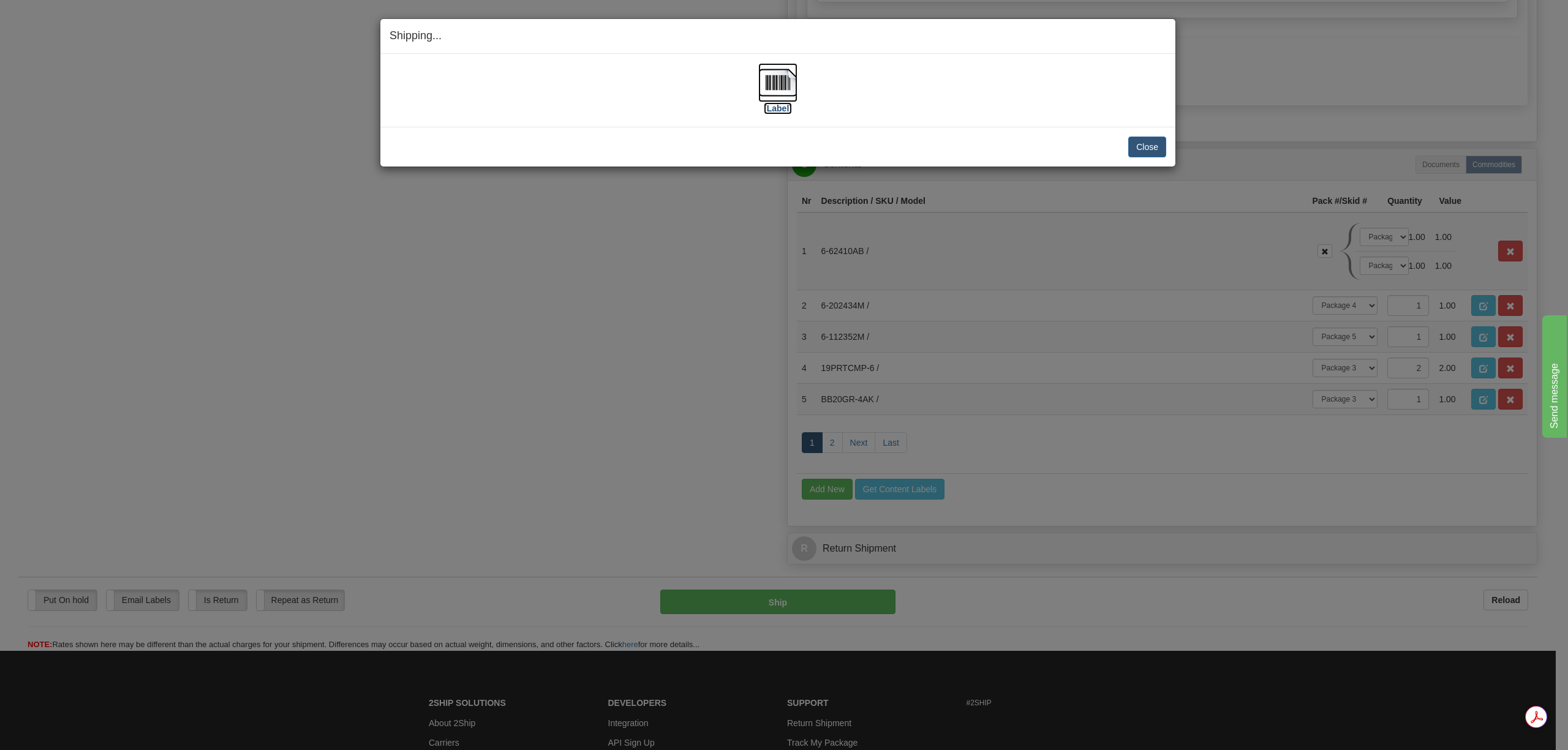
click at [774, 89] on img at bounding box center [778, 83] width 39 height 39
click at [1152, 145] on button "Close" at bounding box center [1147, 146] width 38 height 20
